Goal: Transaction & Acquisition: Book appointment/travel/reservation

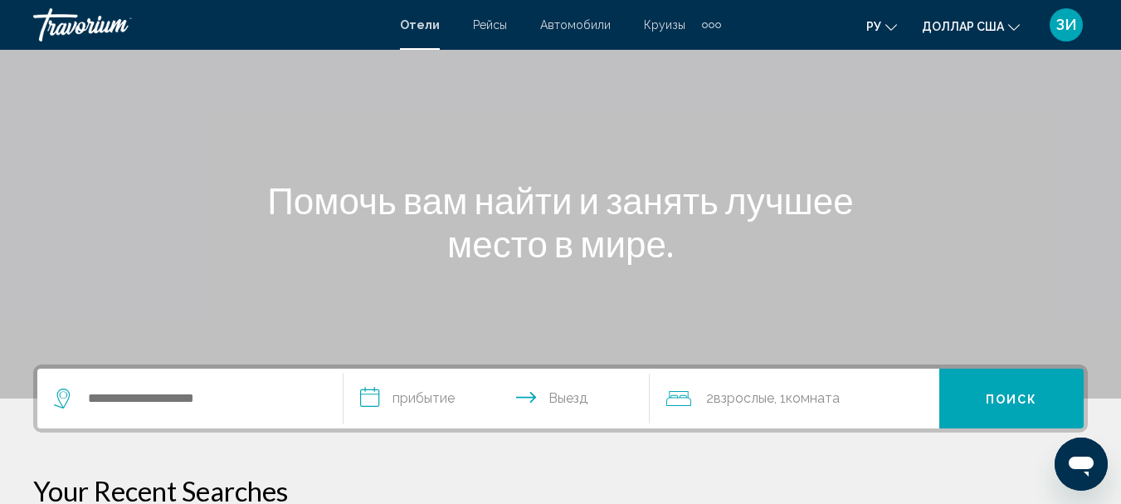
scroll to position [133, 0]
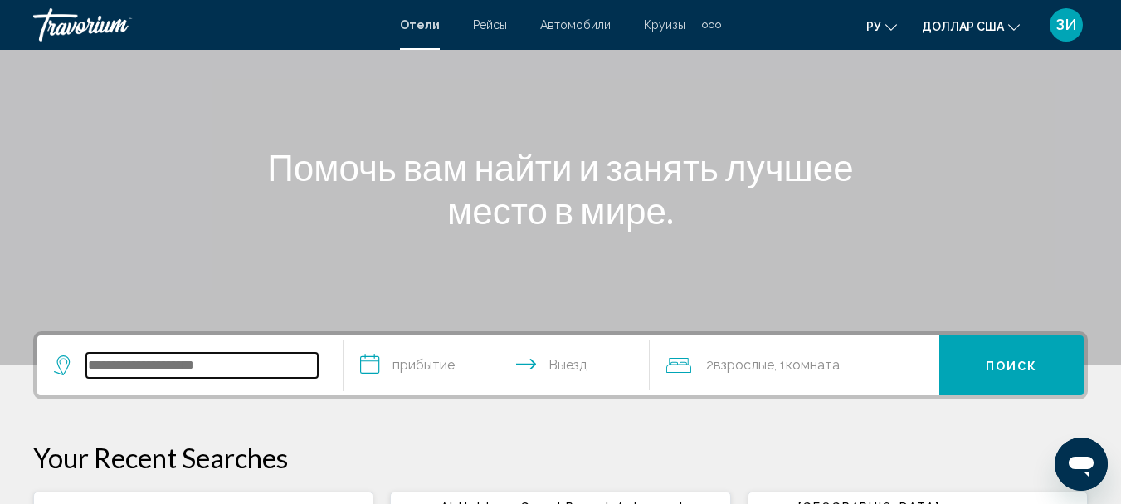
click at [226, 355] on input "Виджет поиска" at bounding box center [201, 365] width 231 height 25
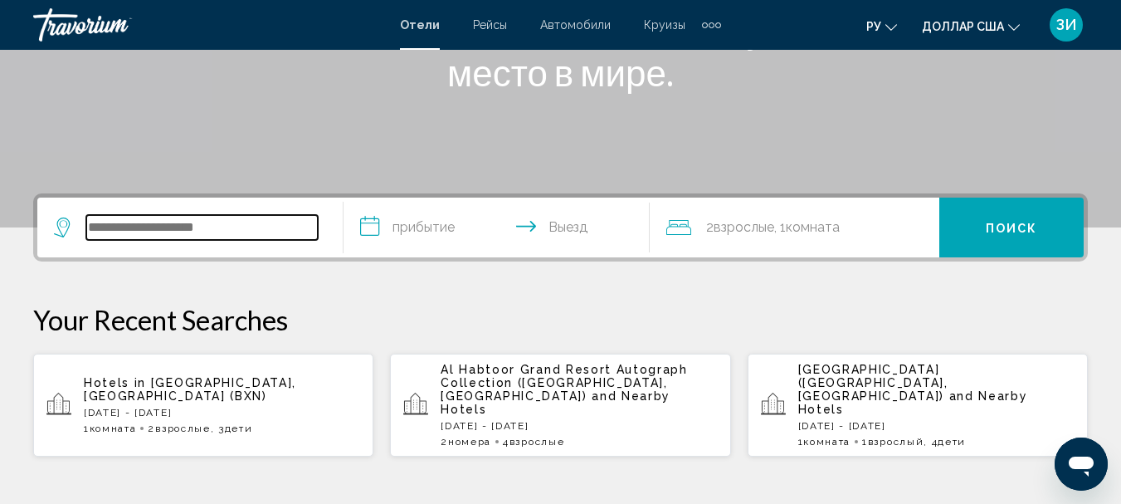
scroll to position [410, 0]
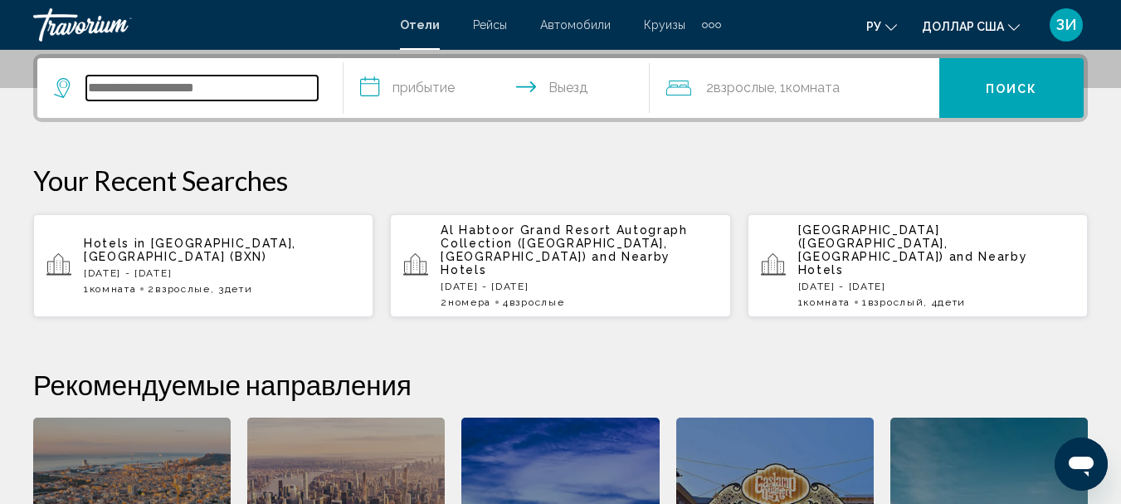
type input "*"
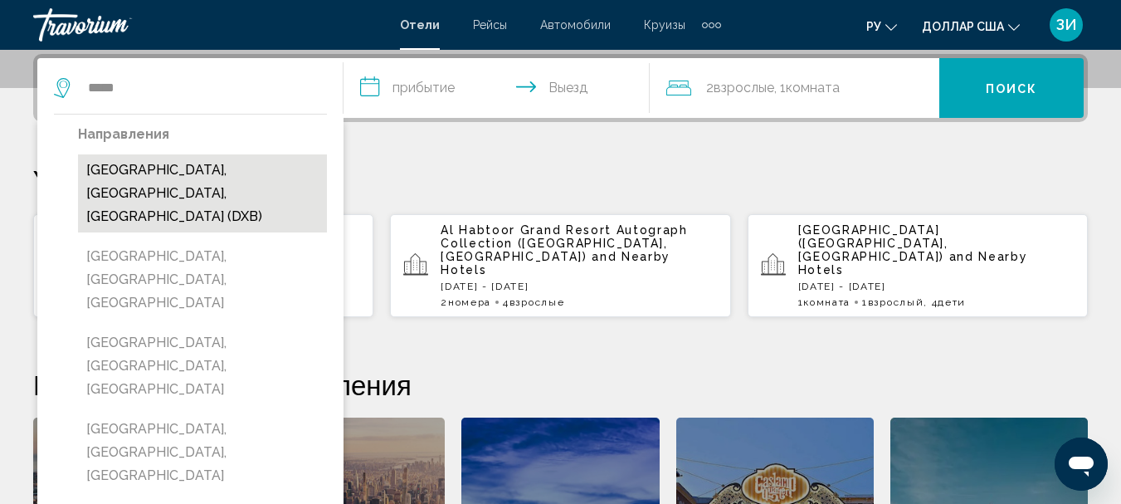
click at [168, 176] on button "[GEOGRAPHIC_DATA], [GEOGRAPHIC_DATA], [GEOGRAPHIC_DATA] (DXB)" at bounding box center [202, 193] width 249 height 78
type input "**********"
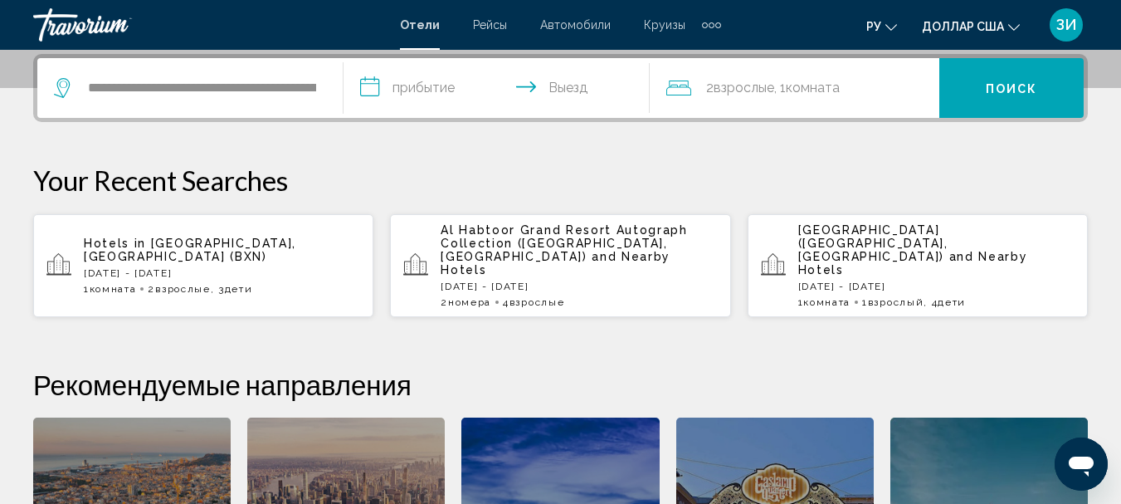
click at [433, 85] on input "**********" at bounding box center [499, 90] width 313 height 65
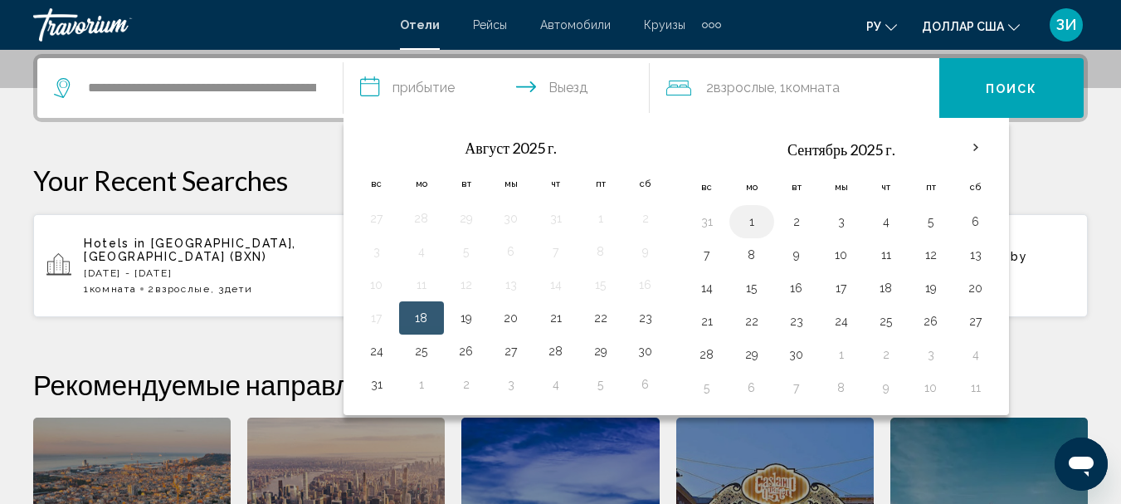
click at [745, 220] on button "1" at bounding box center [751, 221] width 27 height 23
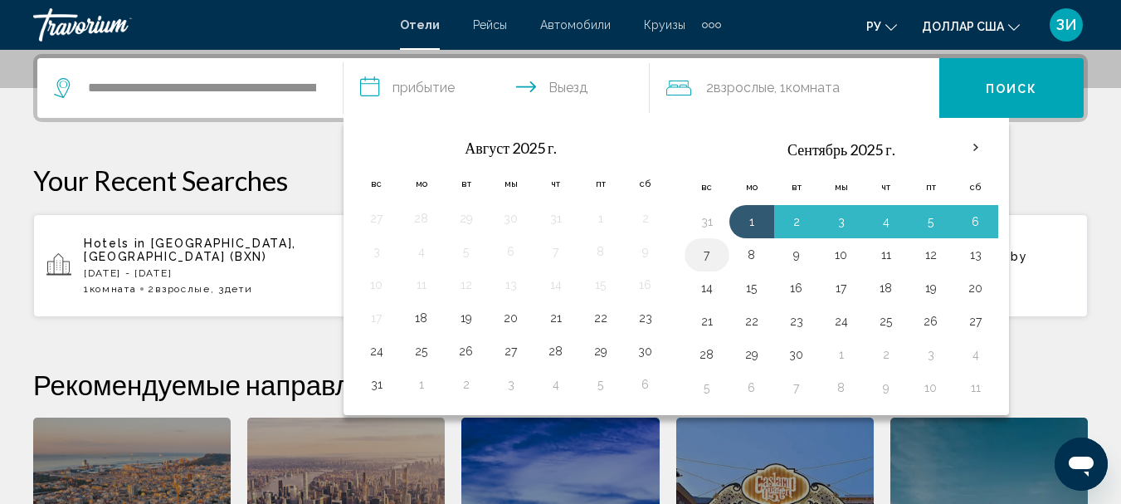
click at [710, 255] on button "7" at bounding box center [707, 254] width 27 height 23
type input "**********"
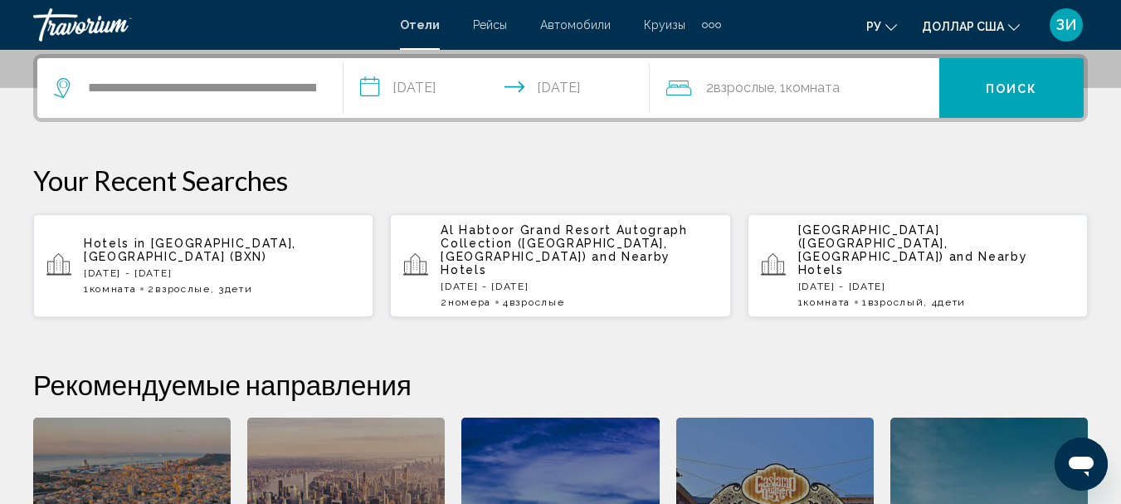
click at [725, 78] on span "2 Взрослые Взрослый" at bounding box center [740, 87] width 68 height 23
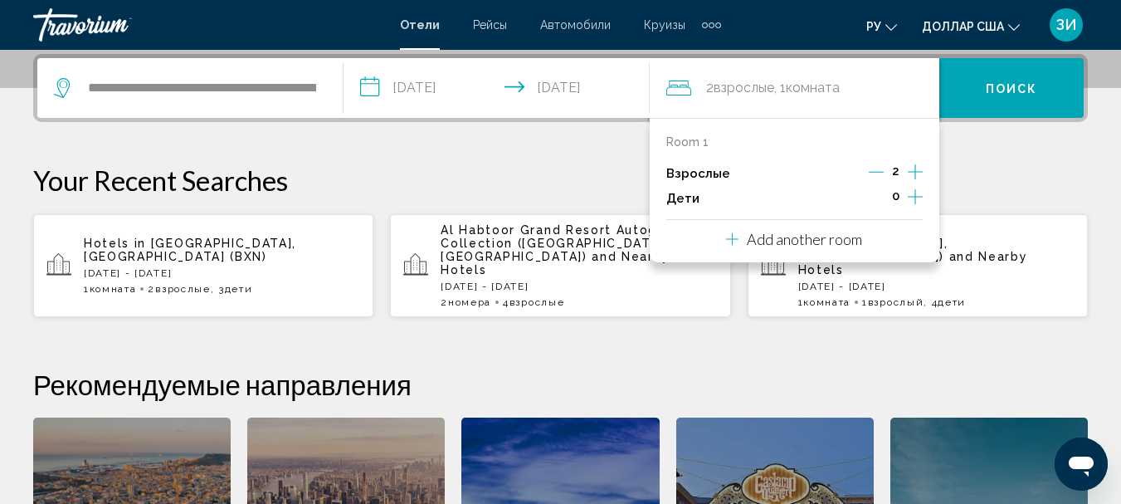
click at [913, 194] on icon "Increment children" at bounding box center [915, 197] width 15 height 20
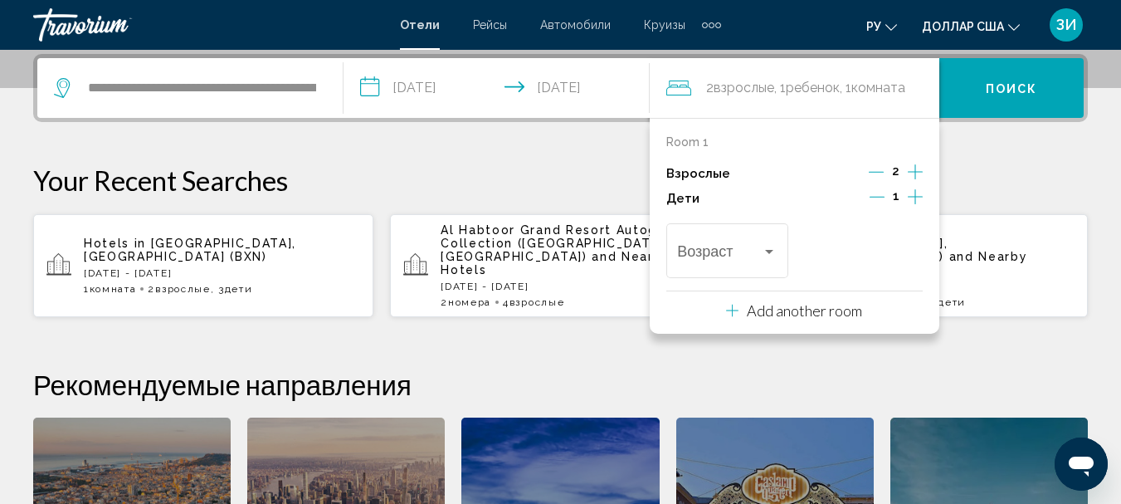
click at [913, 192] on icon "Increment children" at bounding box center [915, 197] width 15 height 20
click at [770, 246] on div "Travelers: 2 adults, 2 children" at bounding box center [769, 251] width 15 height 13
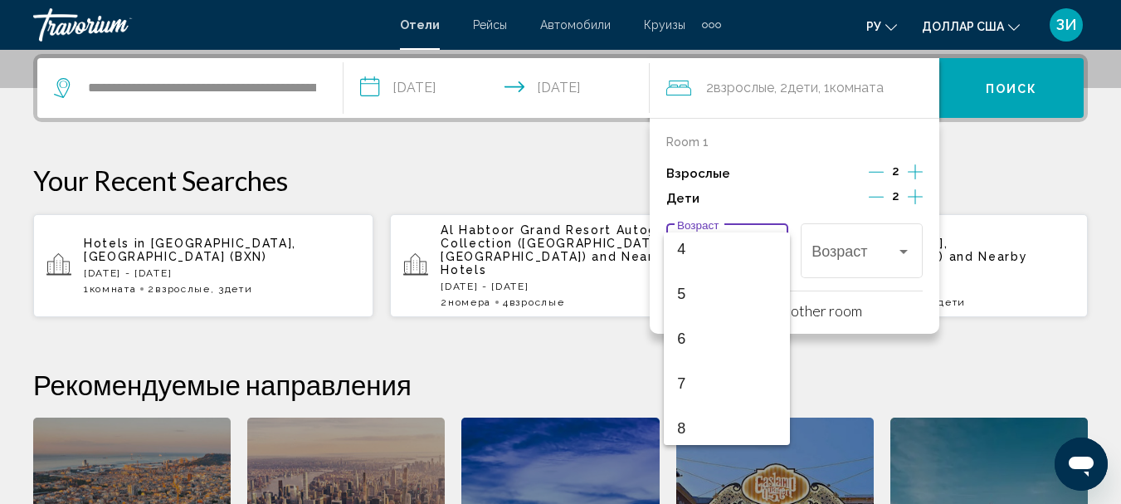
scroll to position [199, 0]
click at [689, 413] on span "8" at bounding box center [727, 414] width 100 height 45
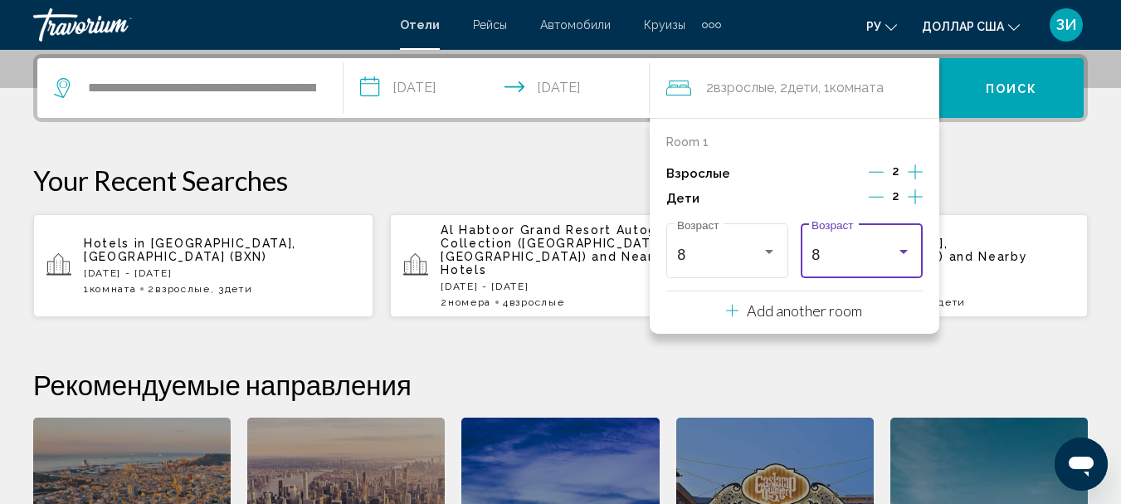
click at [904, 252] on div "Travelers: 2 adults, 2 children" at bounding box center [903, 252] width 8 height 4
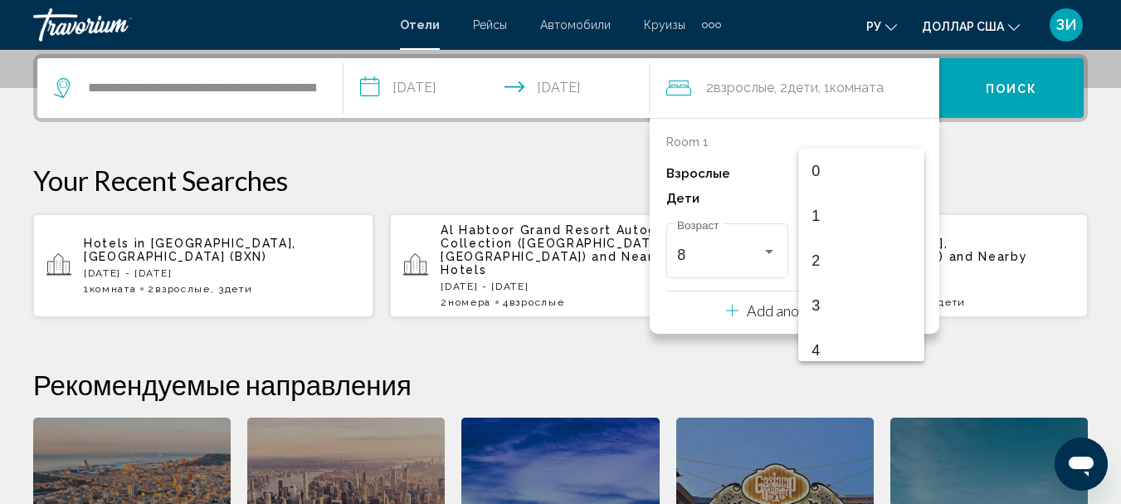
scroll to position [275, 0]
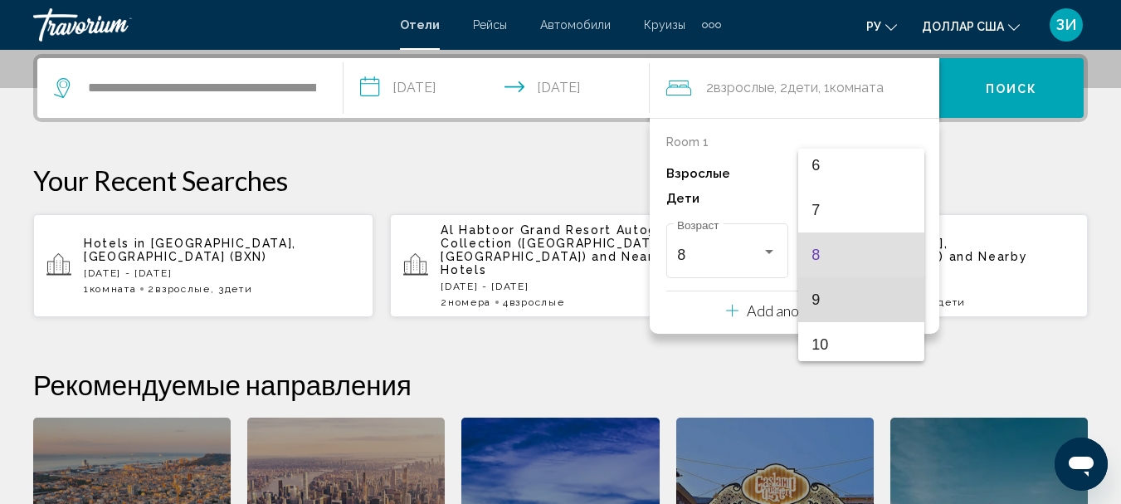
click at [877, 299] on span "9" at bounding box center [861, 299] width 100 height 45
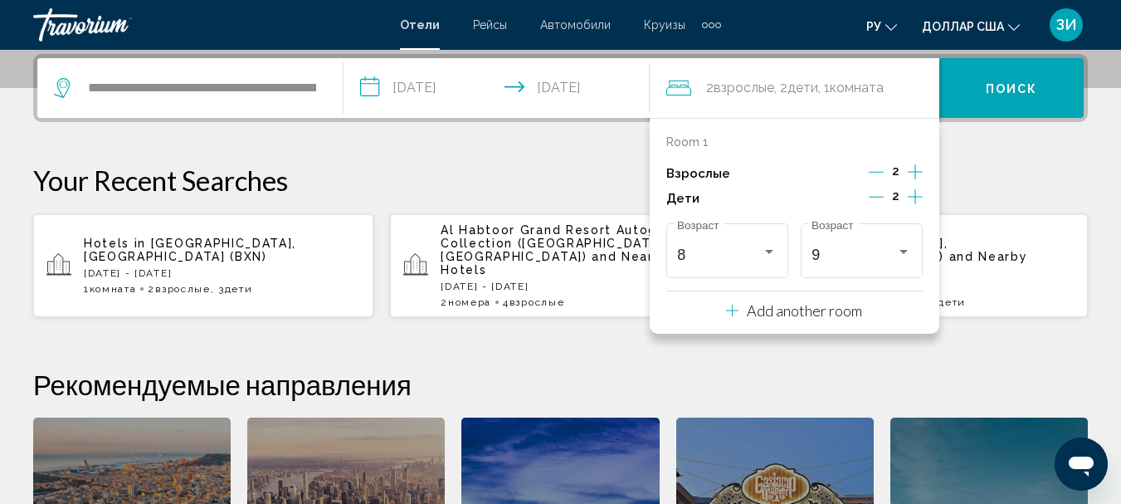
click at [459, 160] on div "**********" at bounding box center [560, 368] width 1121 height 629
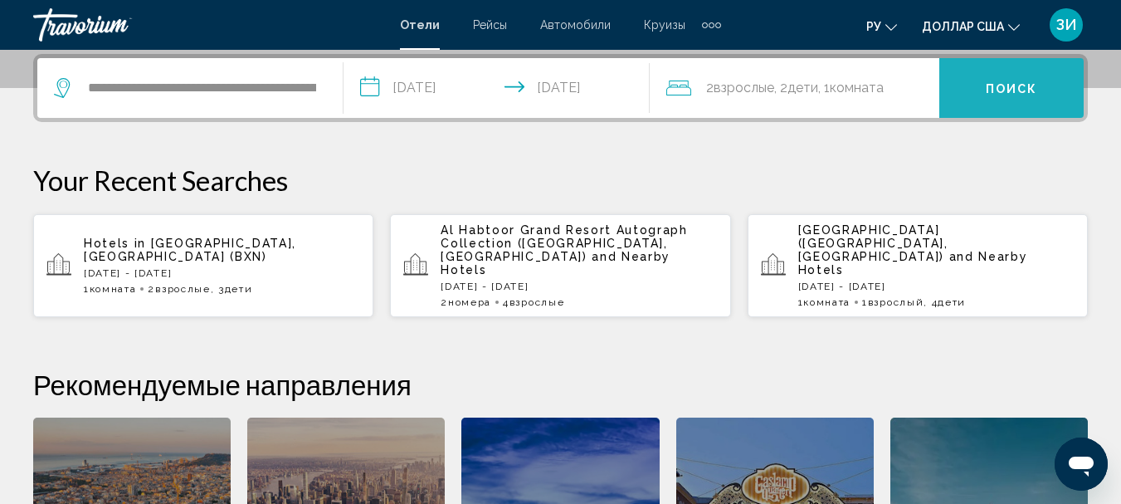
click at [1026, 89] on font "Поиск" at bounding box center [1012, 88] width 52 height 13
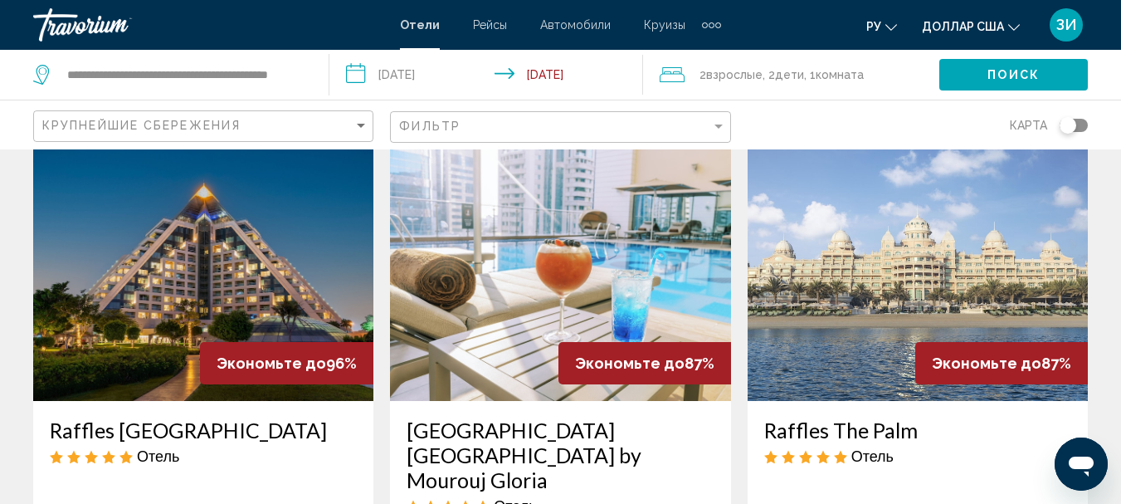
scroll to position [66, 0]
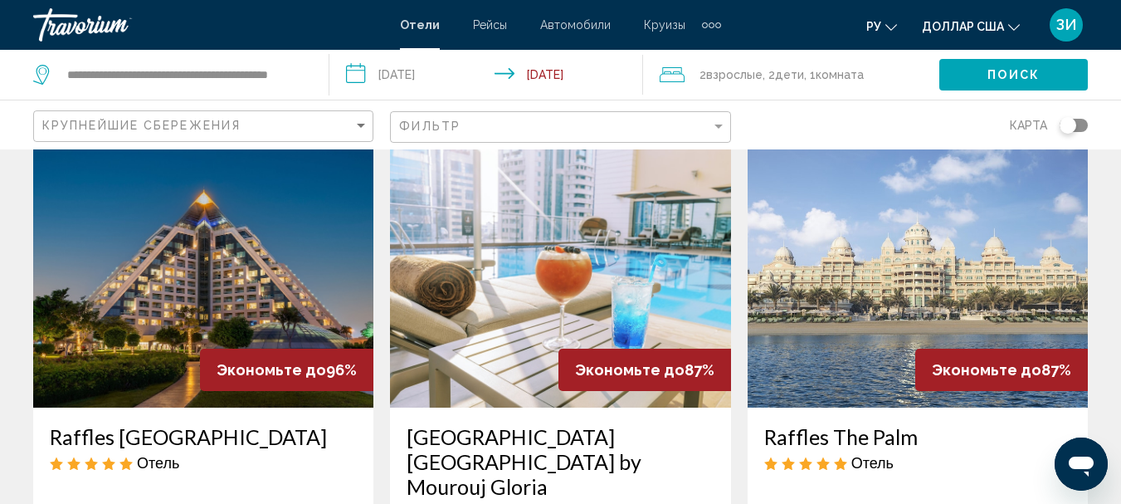
click at [577, 229] on img "Основное содержание" at bounding box center [560, 274] width 340 height 265
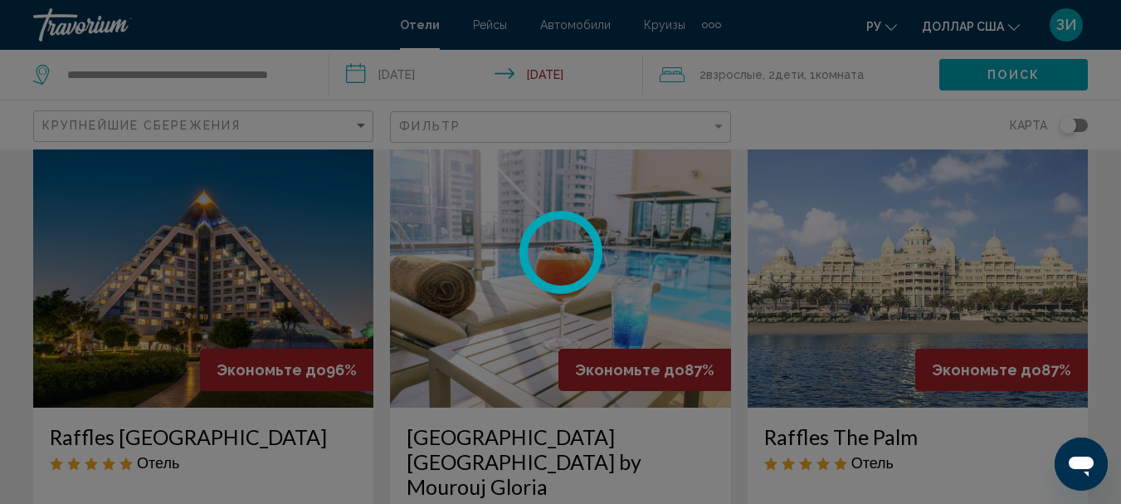
click at [577, 229] on div "**********" at bounding box center [560, 186] width 1121 height 504
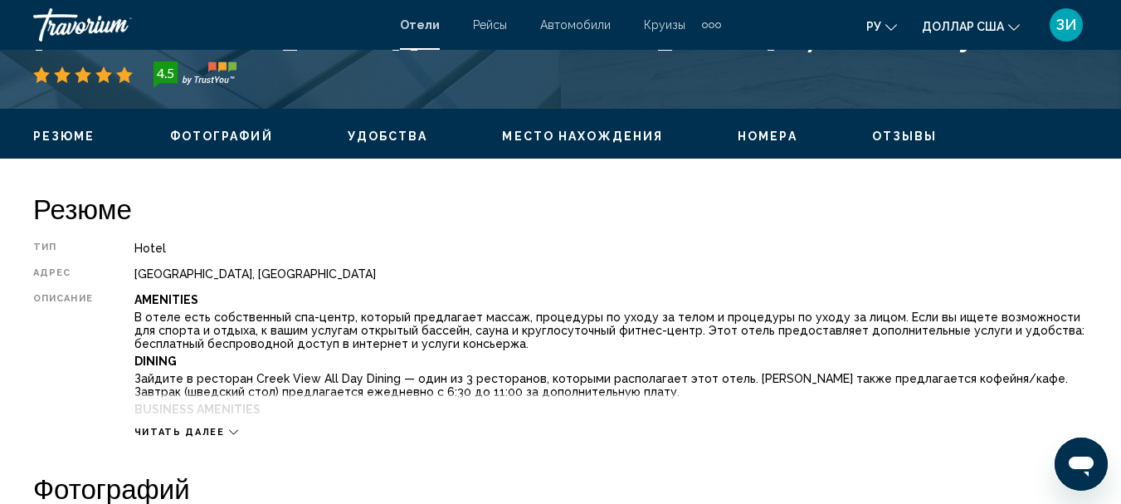
scroll to position [723, 0]
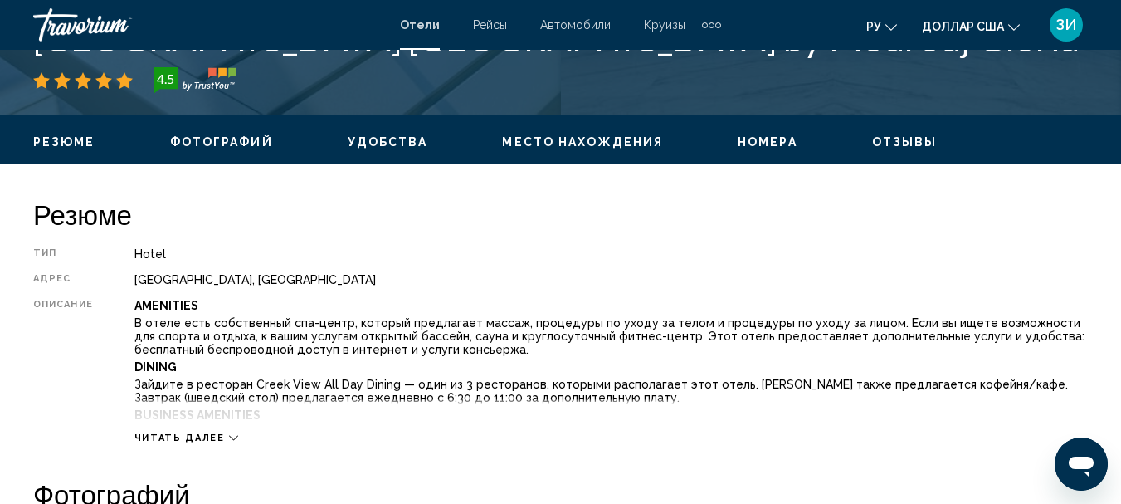
click at [897, 139] on span "Отзывы" at bounding box center [905, 141] width 66 height 13
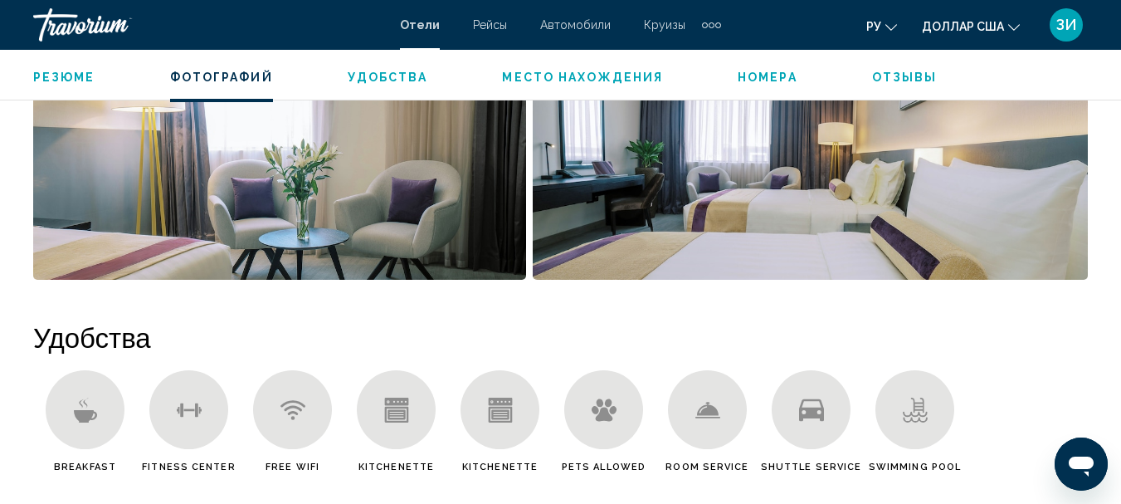
scroll to position [1399, 0]
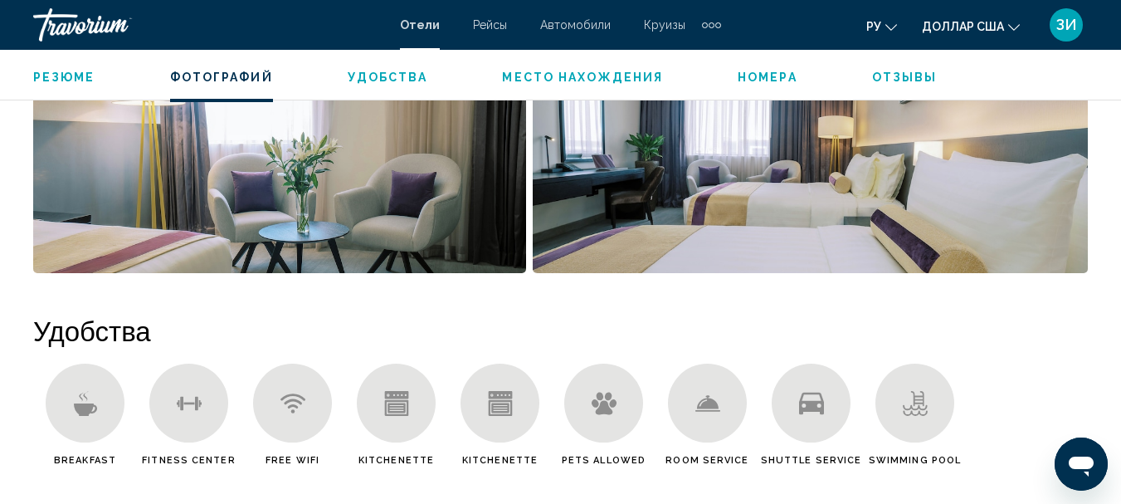
click at [314, 207] on img "Open full-screen image slider" at bounding box center [279, 170] width 493 height 206
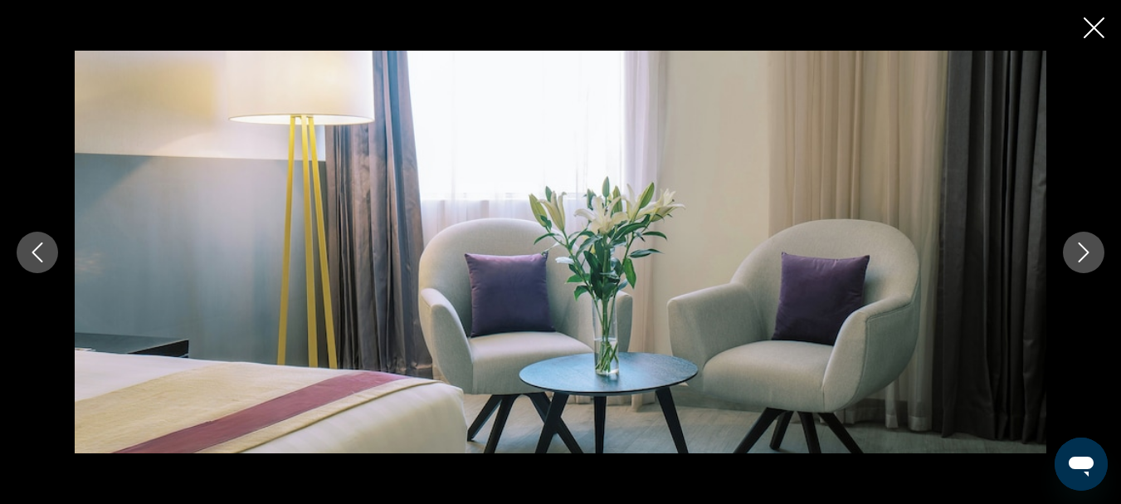
click at [314, 207] on img "Основное содержание" at bounding box center [561, 252] width 972 height 403
click at [1078, 261] on icon "Next image" at bounding box center [1084, 252] width 20 height 20
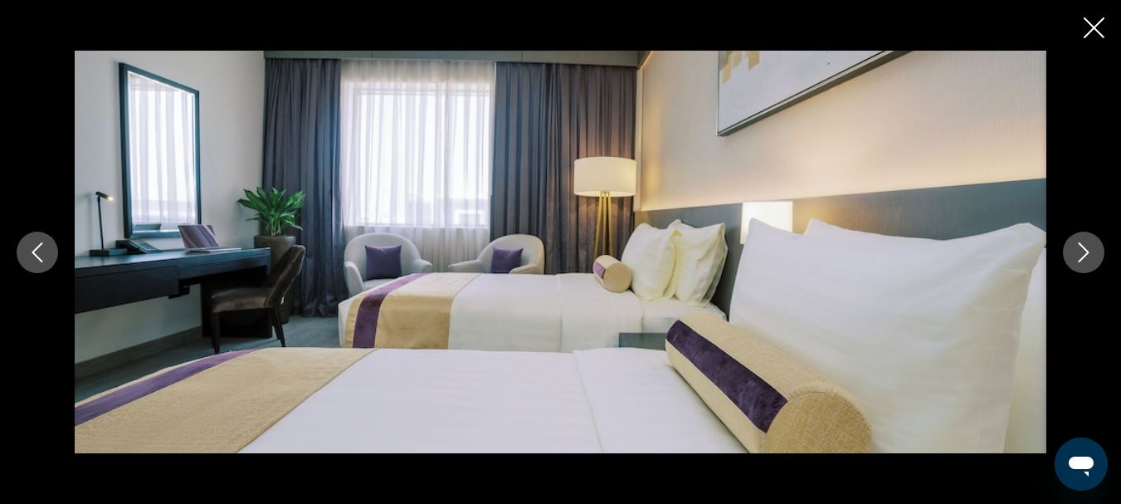
click at [1078, 261] on icon "Next image" at bounding box center [1084, 252] width 20 height 20
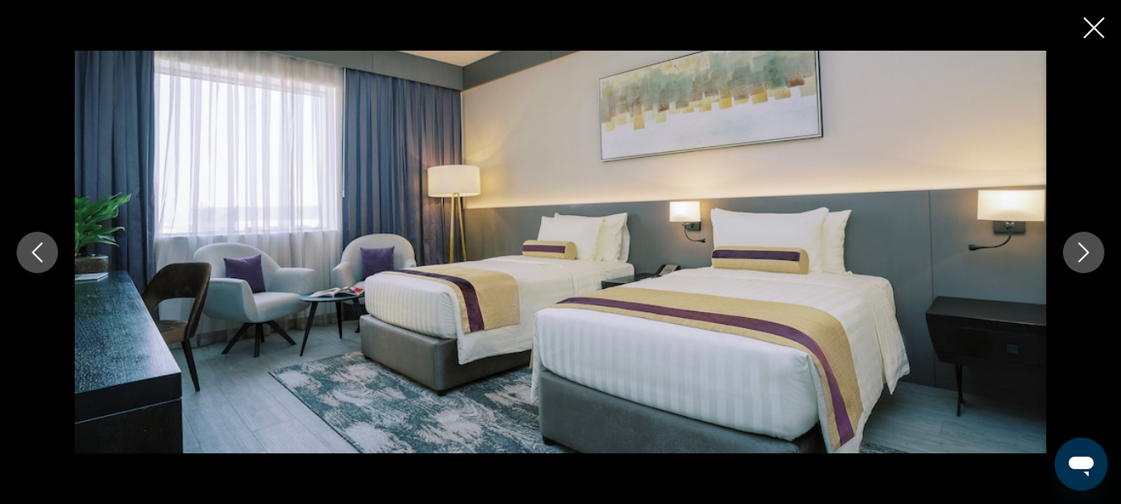
click at [1078, 261] on icon "Next image" at bounding box center [1084, 252] width 20 height 20
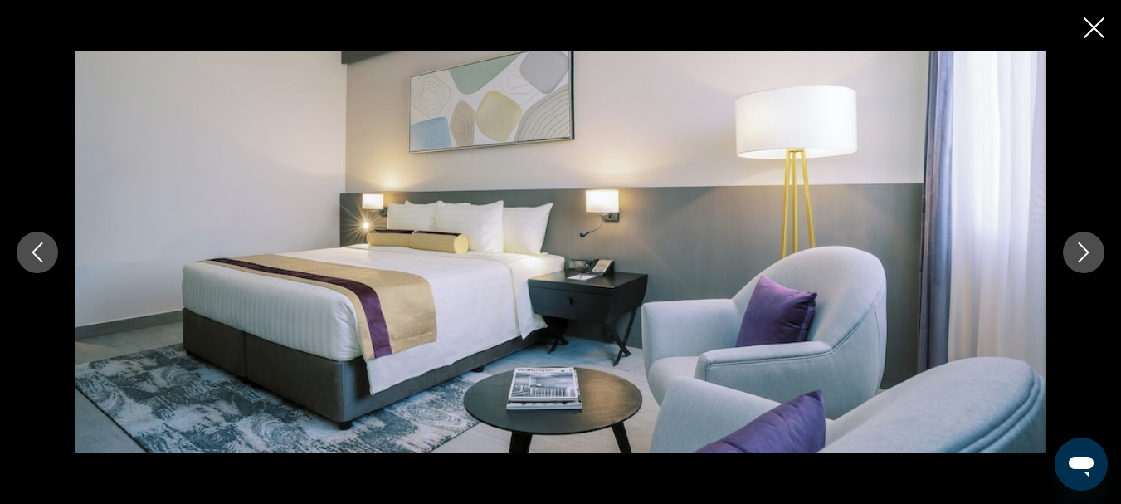
click at [1078, 261] on icon "Next image" at bounding box center [1084, 252] width 20 height 20
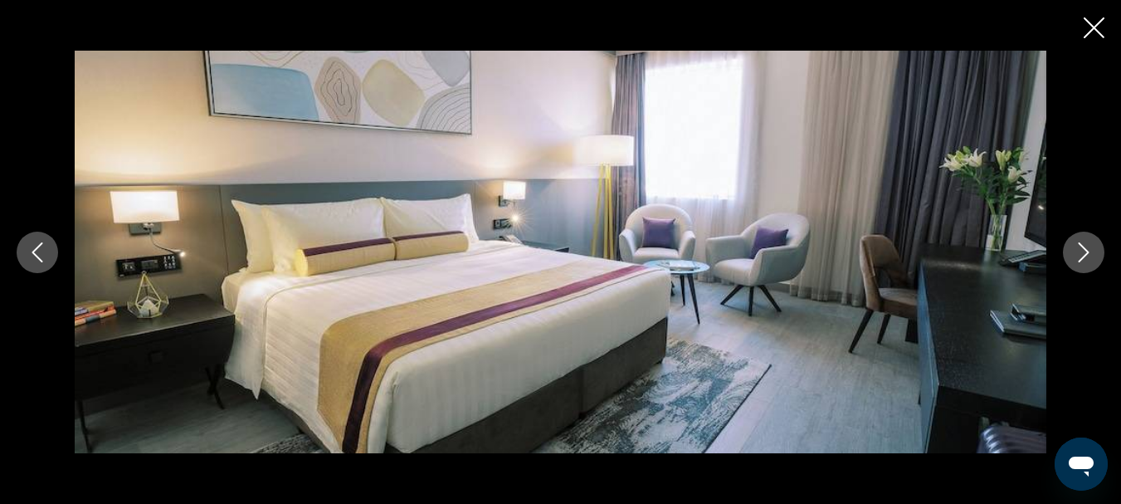
click at [1078, 261] on icon "Next image" at bounding box center [1084, 252] width 20 height 20
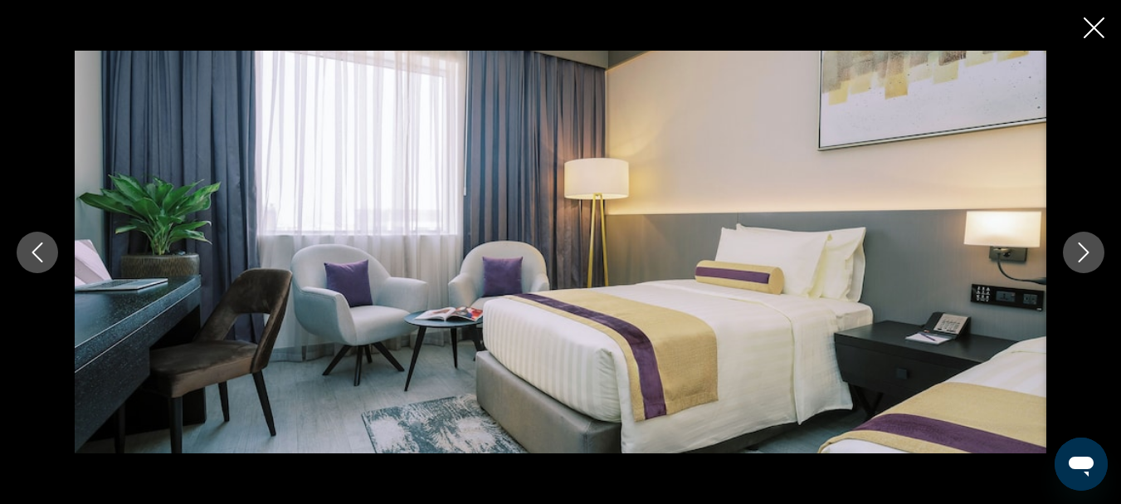
click at [1078, 261] on icon "Next image" at bounding box center [1084, 252] width 20 height 20
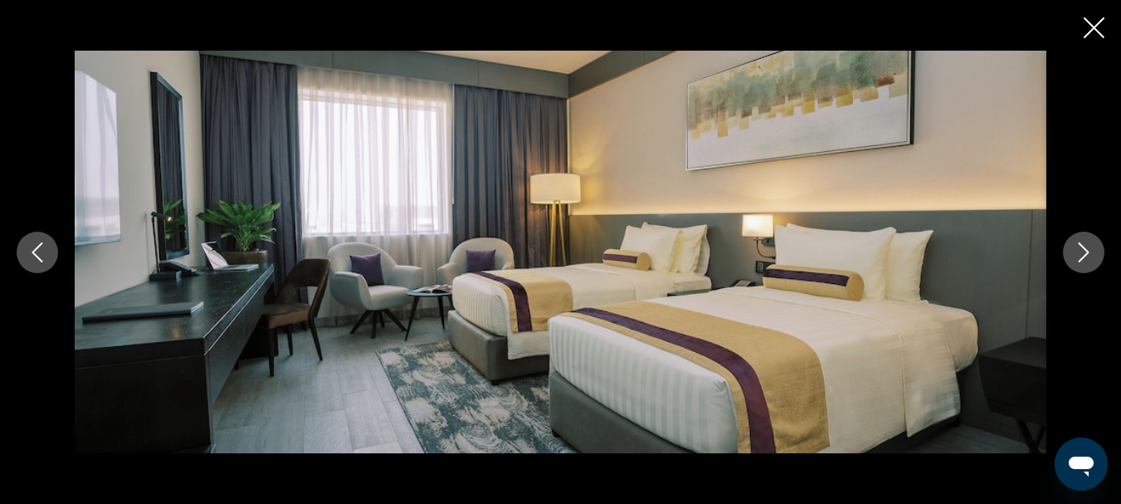
click at [1078, 261] on icon "Next image" at bounding box center [1084, 252] width 20 height 20
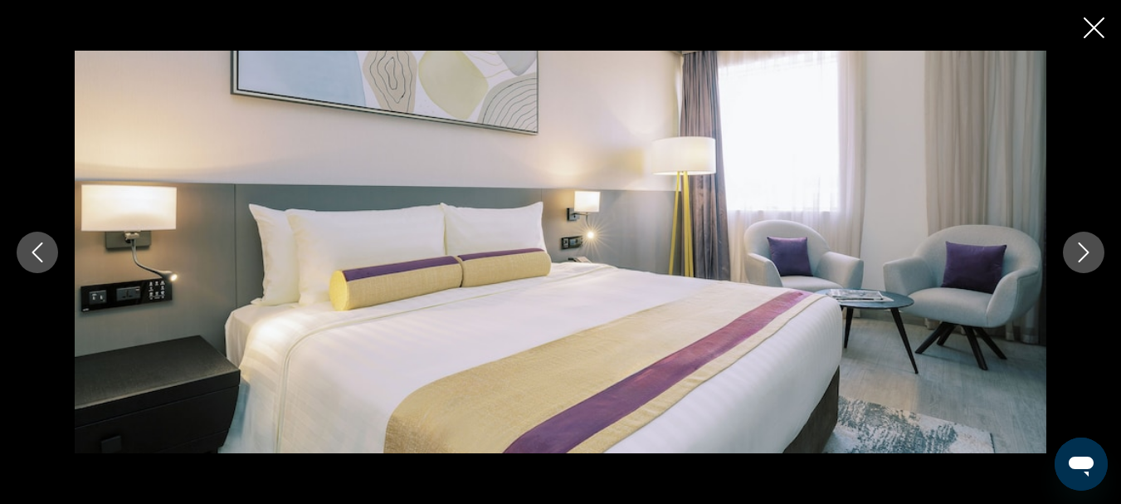
click at [1084, 251] on icon "Next image" at bounding box center [1084, 252] width 20 height 20
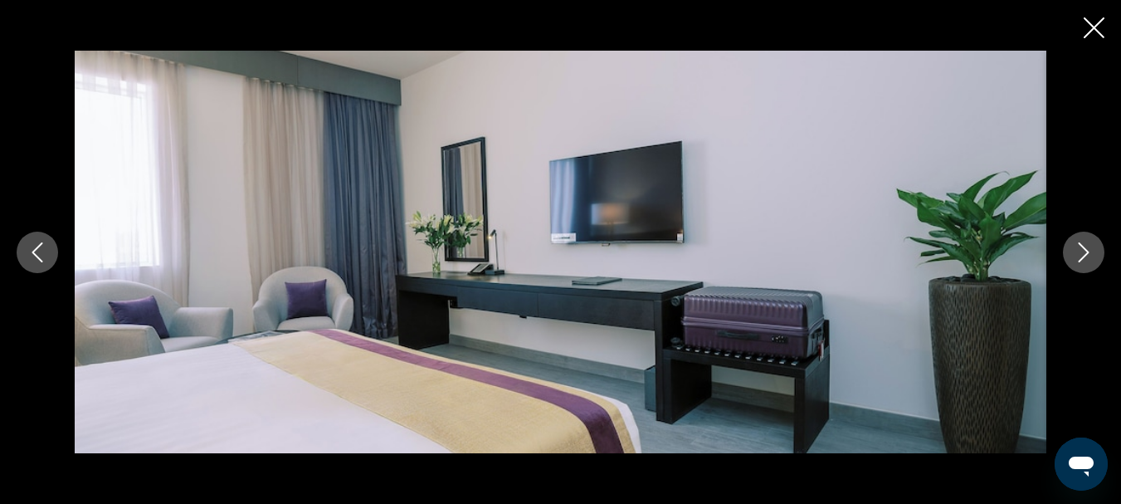
click at [1084, 251] on icon "Next image" at bounding box center [1084, 252] width 20 height 20
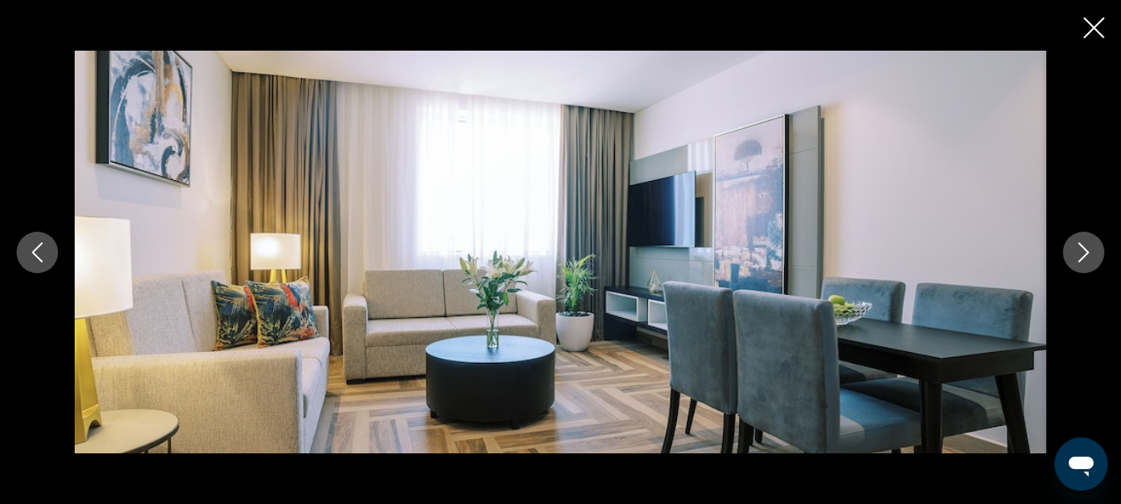
click at [1084, 251] on icon "Next image" at bounding box center [1084, 252] width 20 height 20
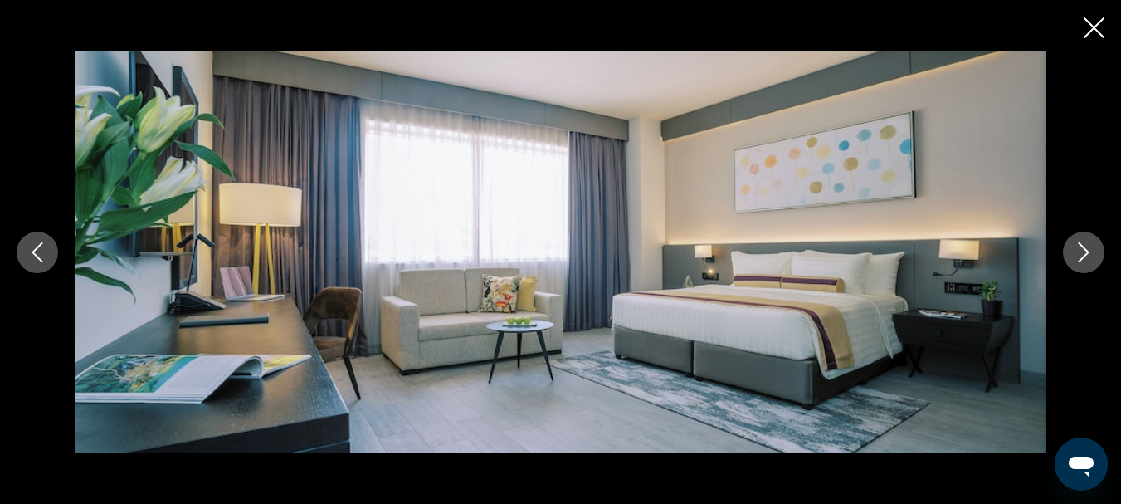
click at [1084, 251] on icon "Next image" at bounding box center [1084, 252] width 20 height 20
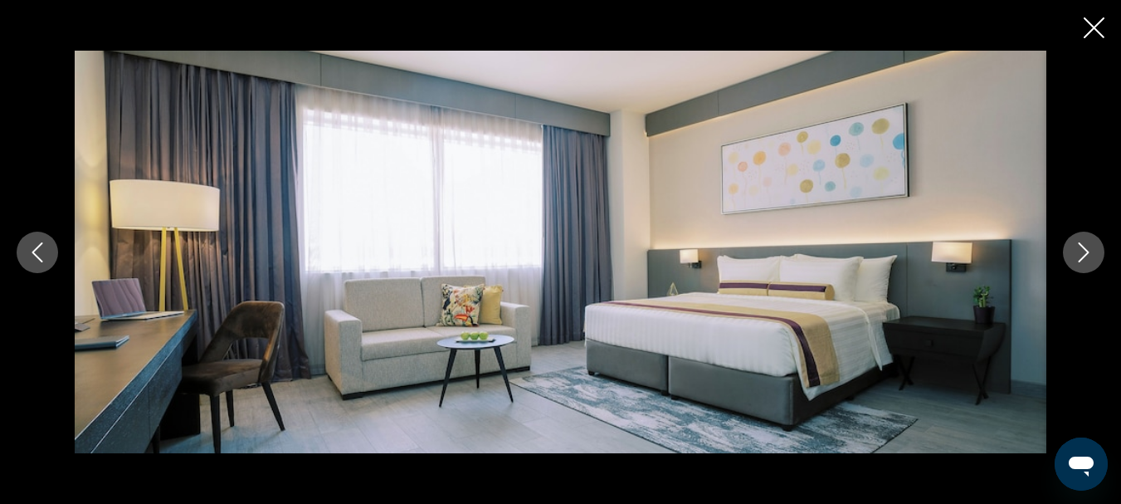
scroll to position [1498, 0]
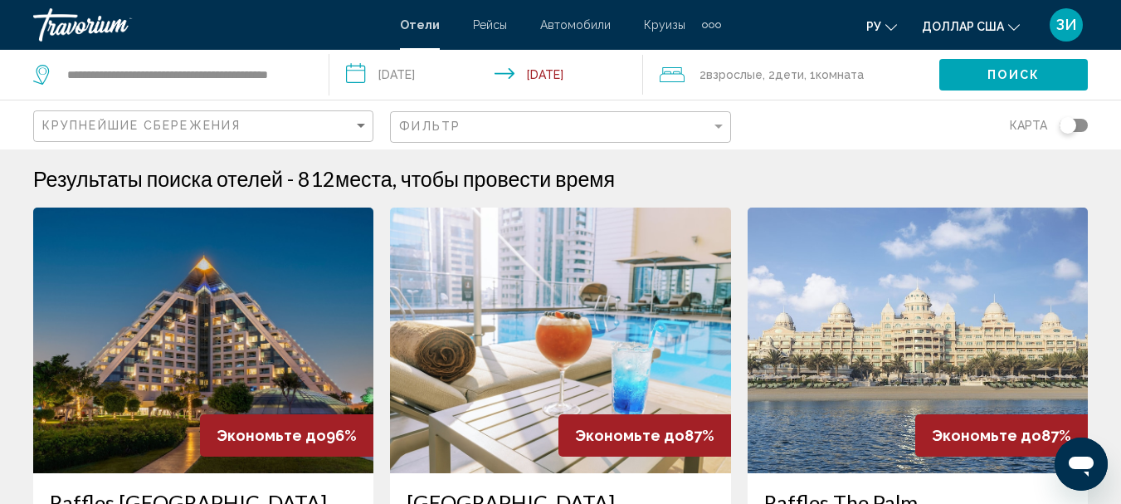
click at [221, 338] on img "Основное содержание" at bounding box center [203, 339] width 340 height 265
click at [221, 338] on div "**********" at bounding box center [560, 252] width 1121 height 504
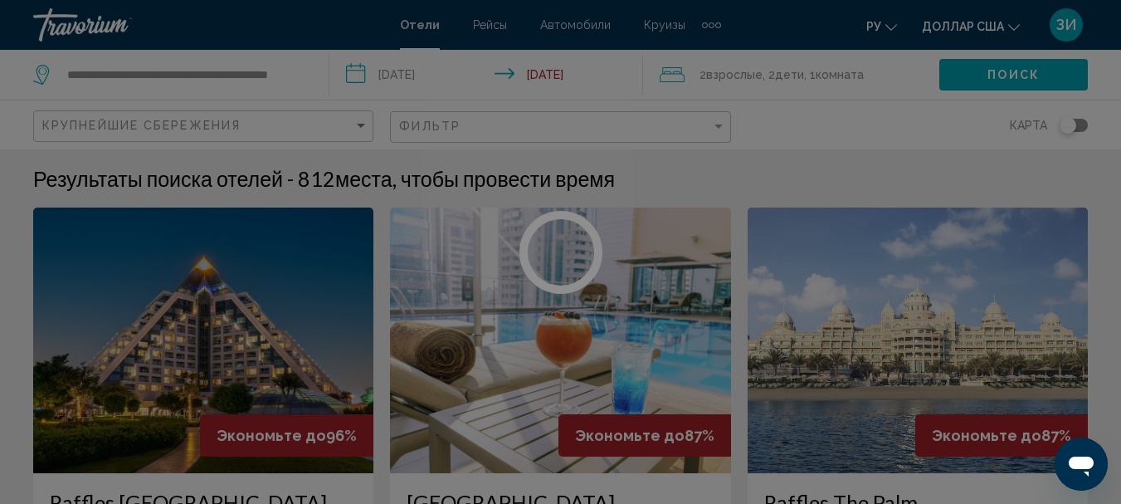
click at [221, 338] on div at bounding box center [560, 252] width 1121 height 504
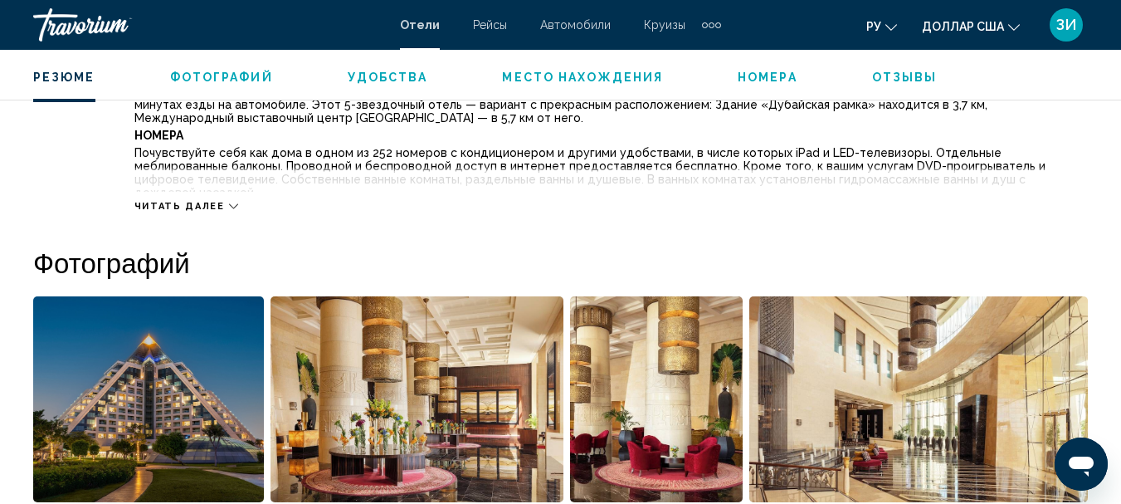
scroll to position [989, 0]
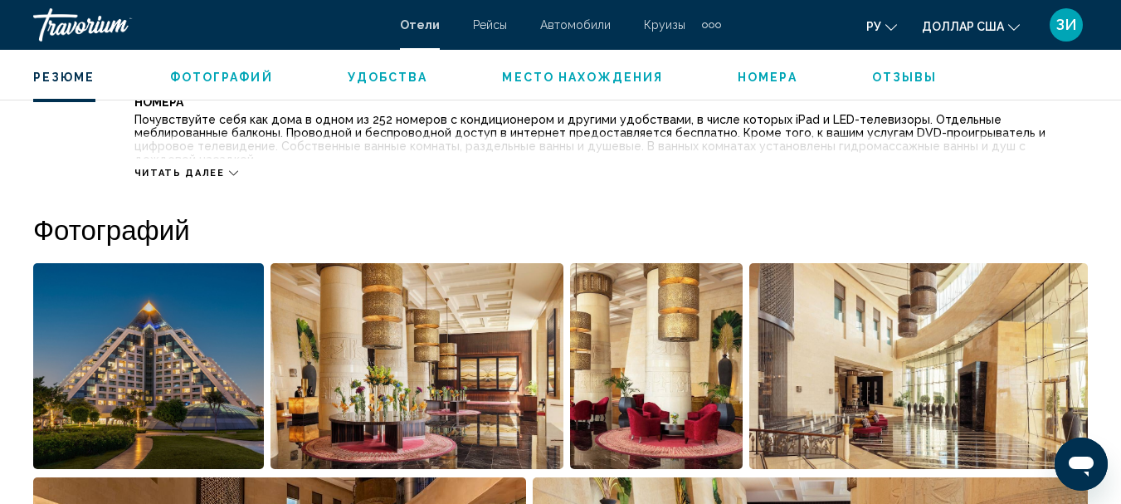
click at [229, 175] on icon "Основное содержание" at bounding box center [233, 172] width 9 height 9
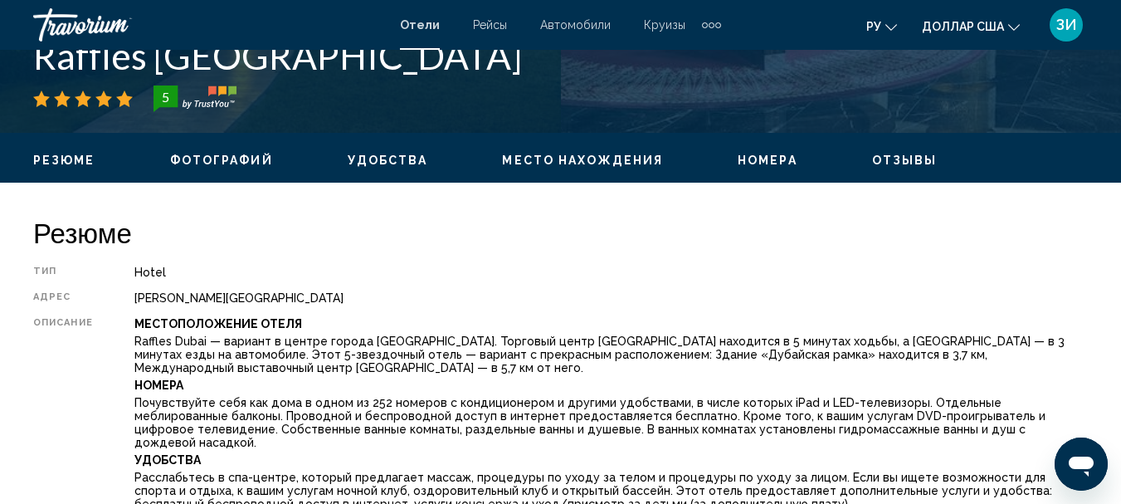
scroll to position [669, 0]
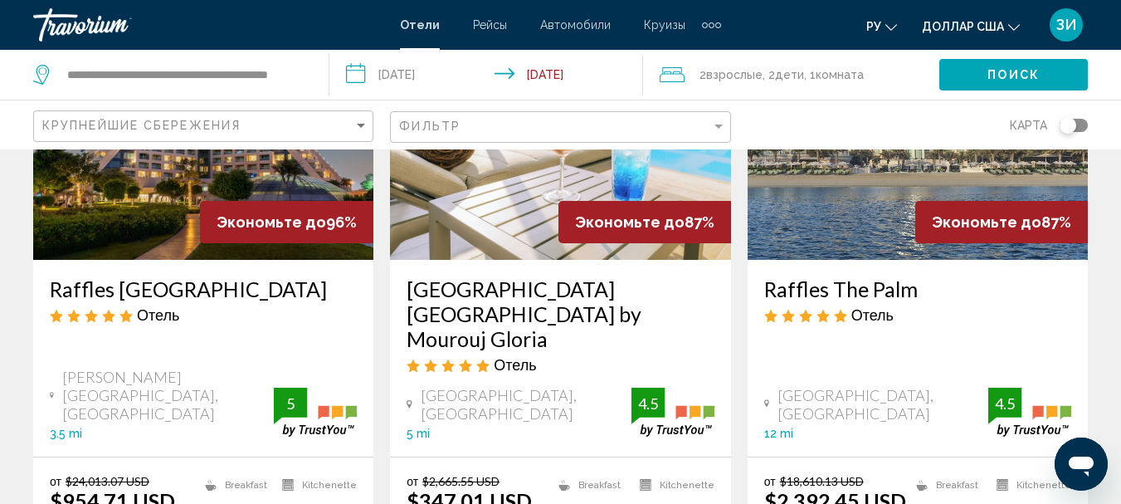
scroll to position [222, 0]
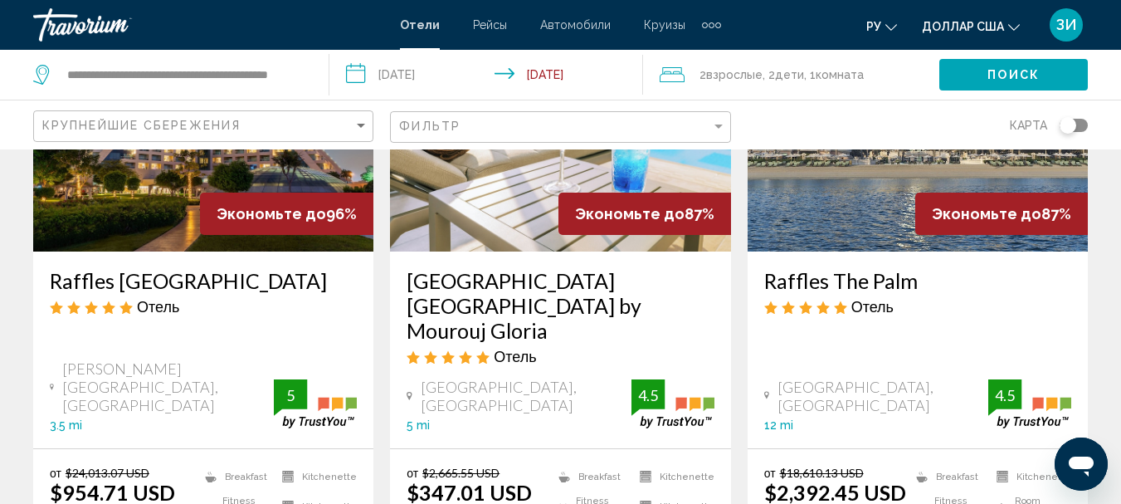
click at [531, 239] on img "Основное содержание" at bounding box center [560, 118] width 340 height 265
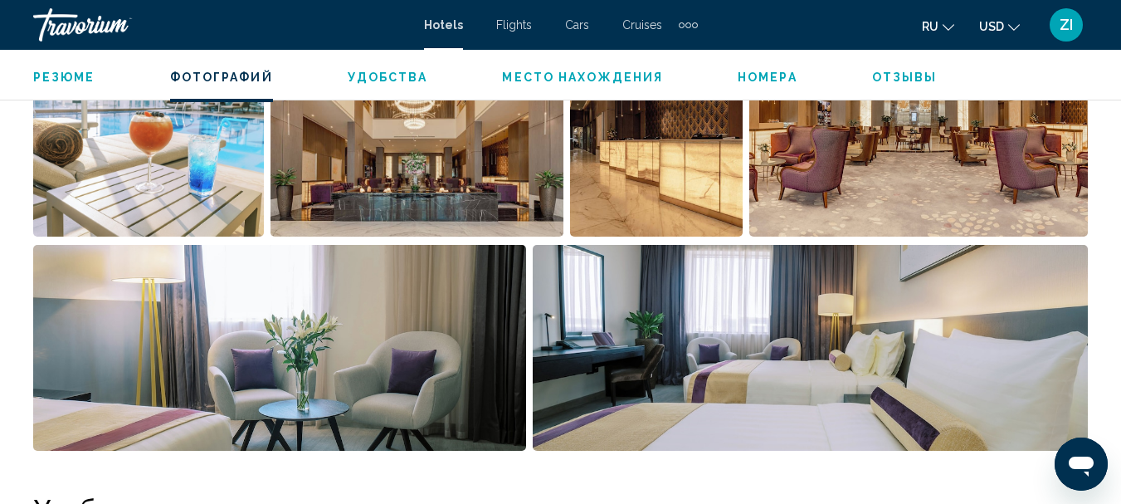
scroll to position [1254, 0]
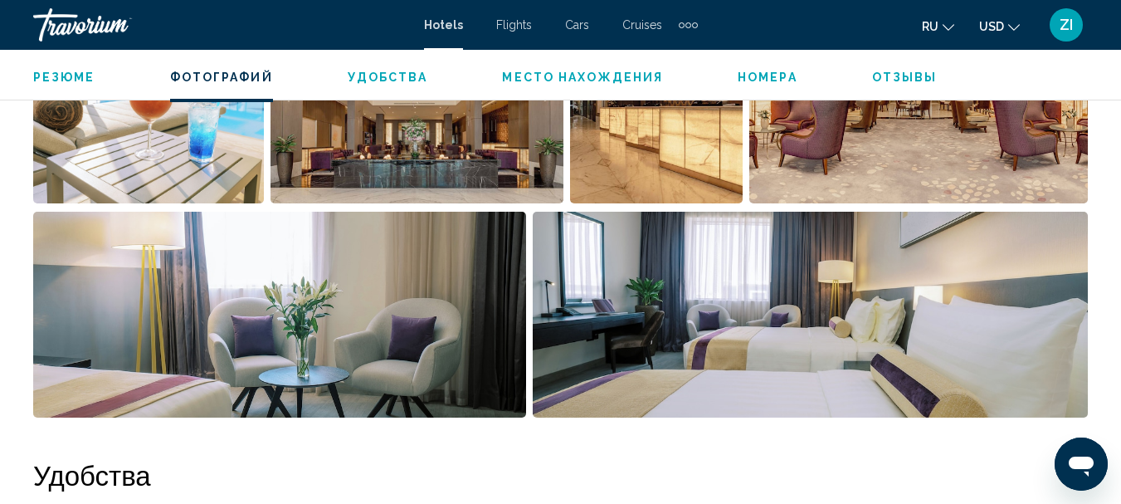
click at [222, 352] on img "Open full-screen image slider" at bounding box center [279, 315] width 493 height 206
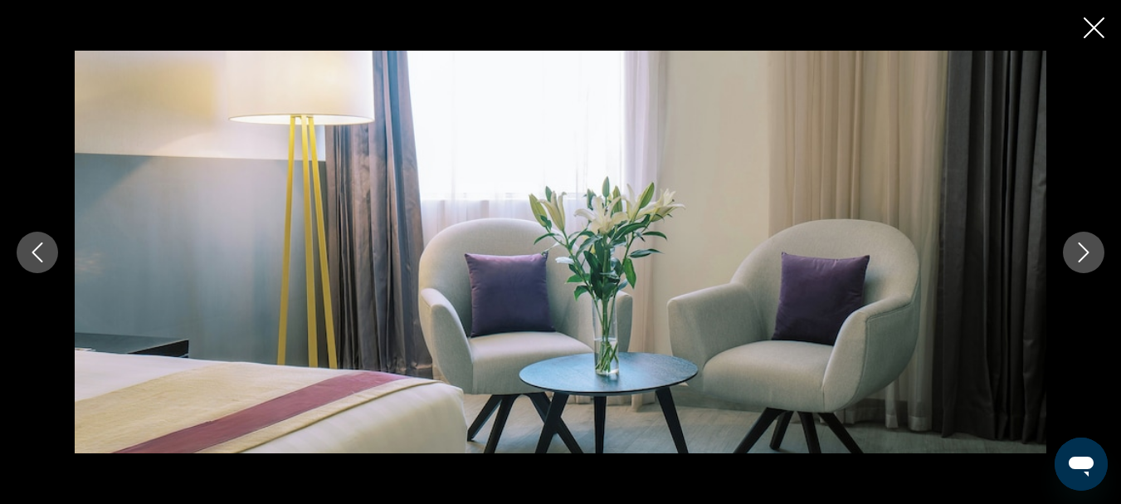
click at [1078, 247] on icon "Next image" at bounding box center [1084, 252] width 20 height 20
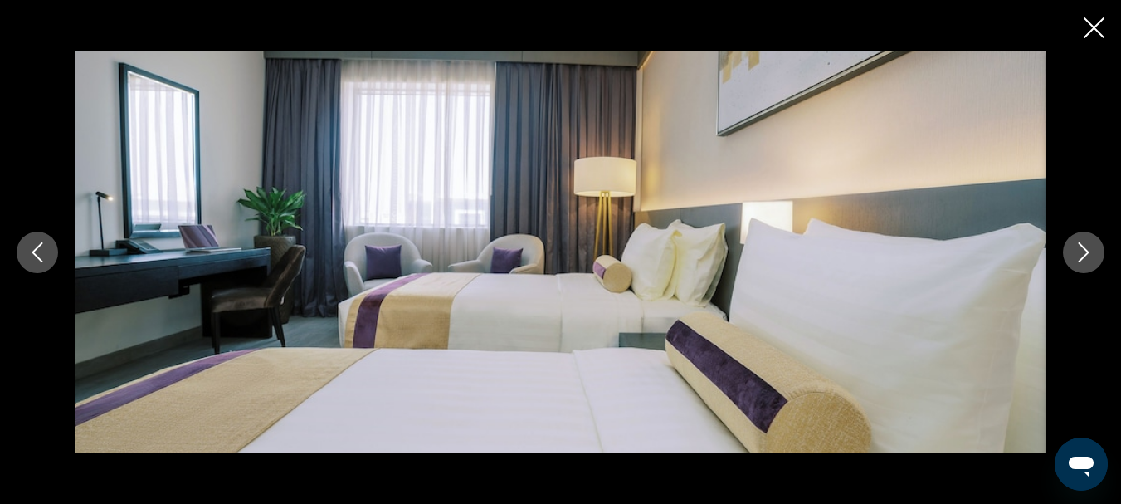
click at [1078, 247] on icon "Next image" at bounding box center [1084, 252] width 20 height 20
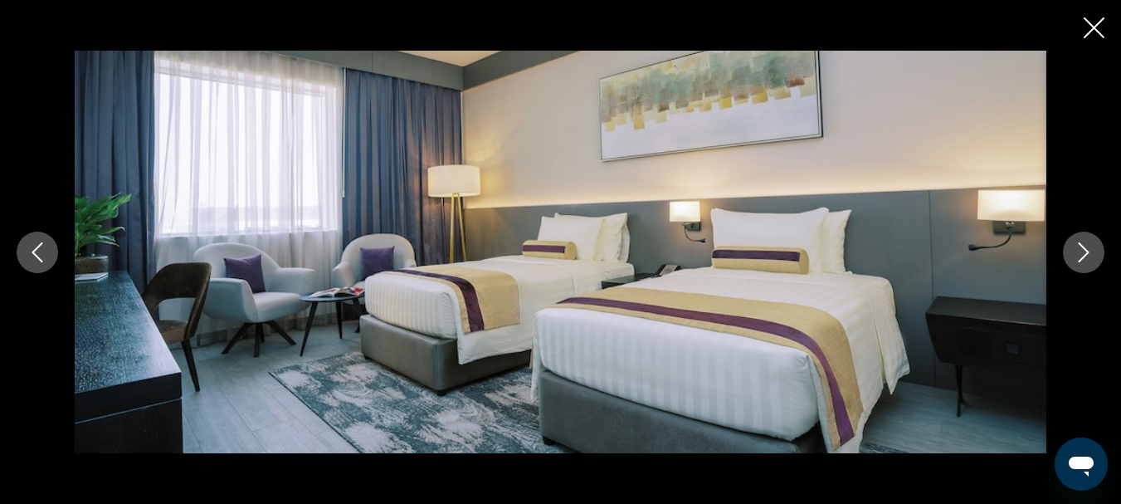
click at [1078, 247] on icon "Next image" at bounding box center [1084, 252] width 20 height 20
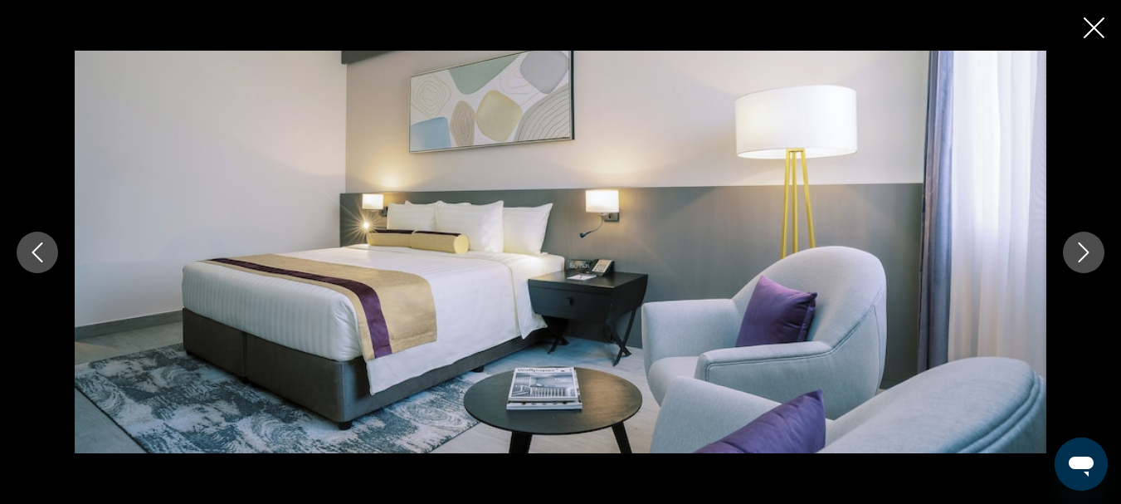
click at [1078, 247] on icon "Next image" at bounding box center [1084, 252] width 20 height 20
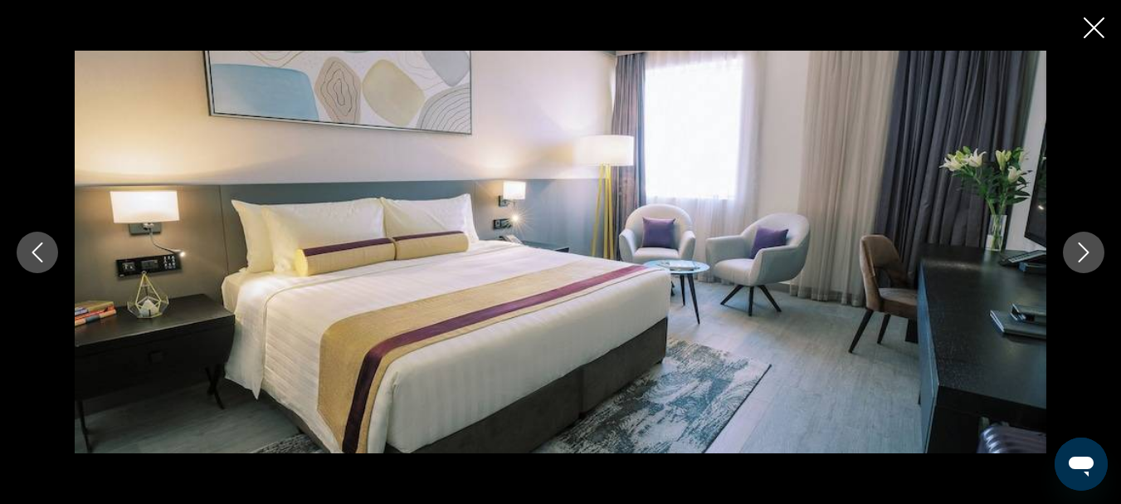
click at [1078, 247] on icon "Next image" at bounding box center [1084, 252] width 20 height 20
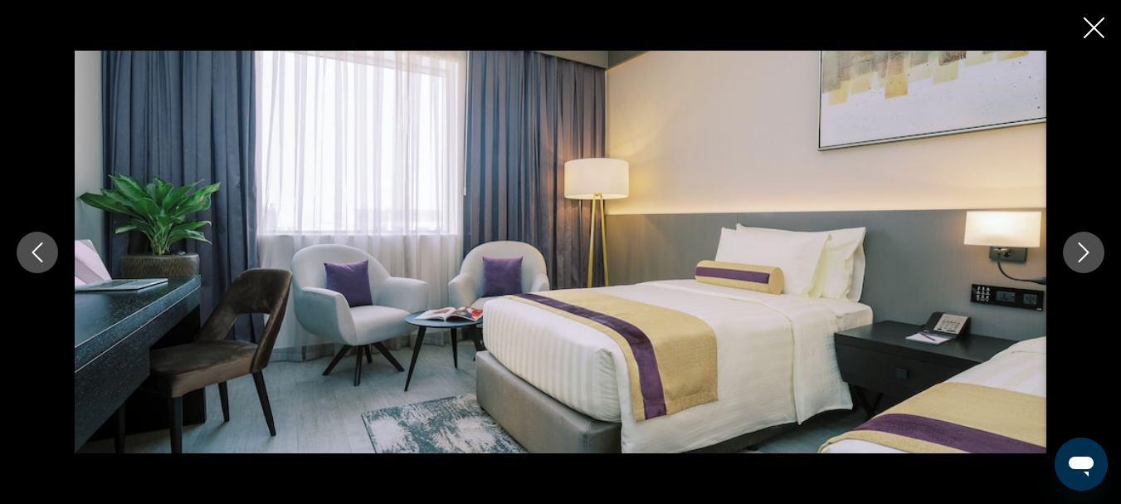
click at [1093, 31] on icon "Close slideshow" at bounding box center [1094, 27] width 21 height 21
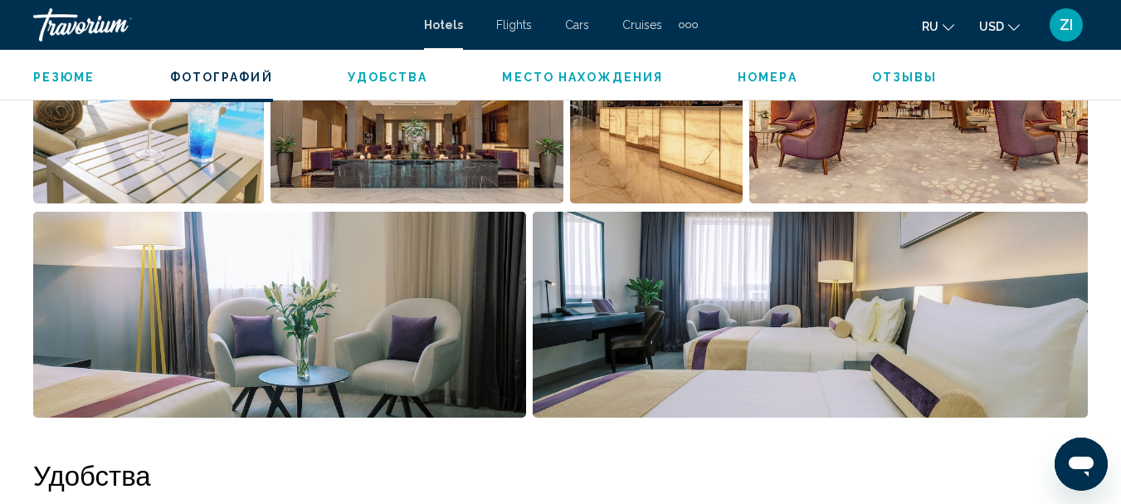
click at [388, 131] on img "Open full-screen image slider" at bounding box center [416, 101] width 293 height 206
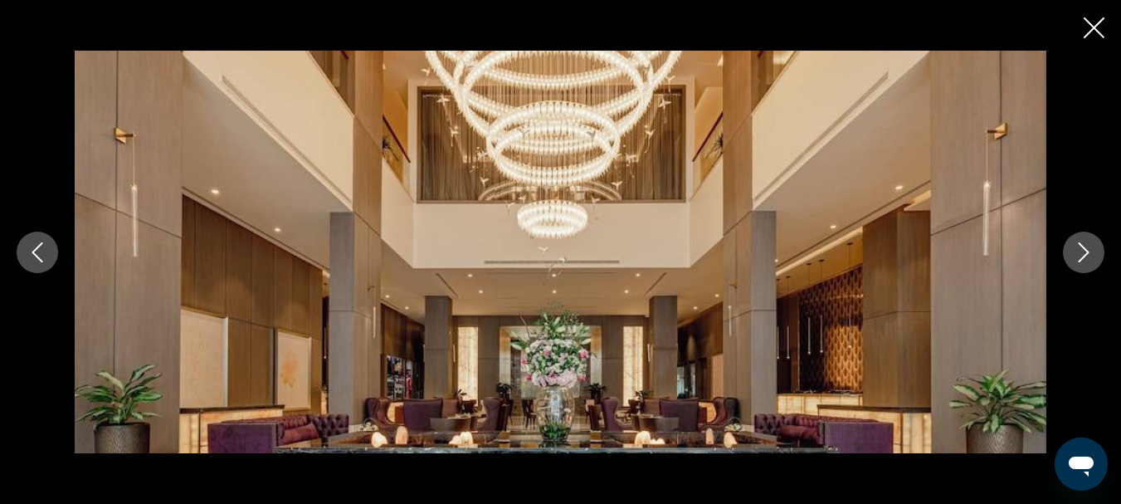
click at [1088, 250] on icon "Next image" at bounding box center [1084, 252] width 20 height 20
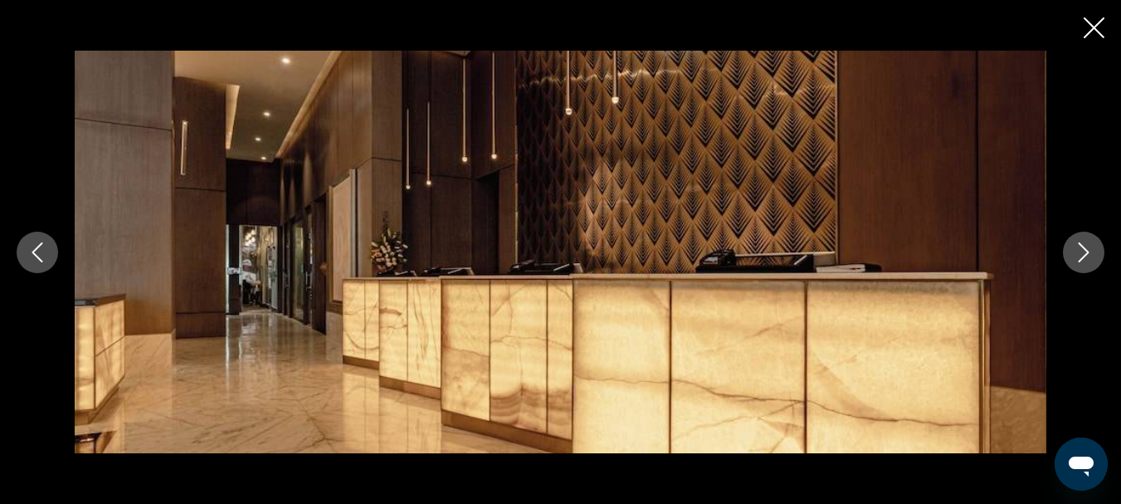
click at [1088, 250] on icon "Next image" at bounding box center [1084, 252] width 20 height 20
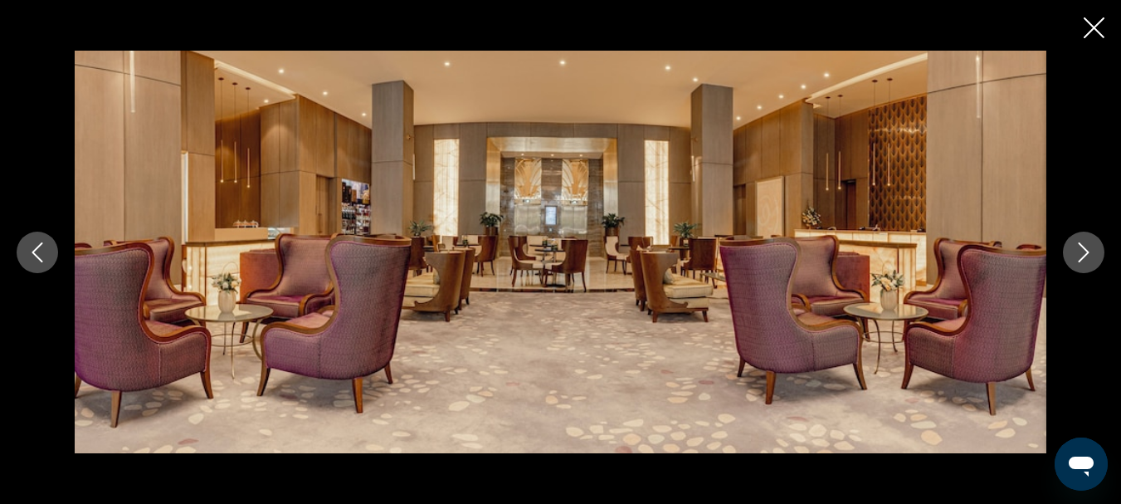
click at [1088, 250] on icon "Next image" at bounding box center [1084, 252] width 20 height 20
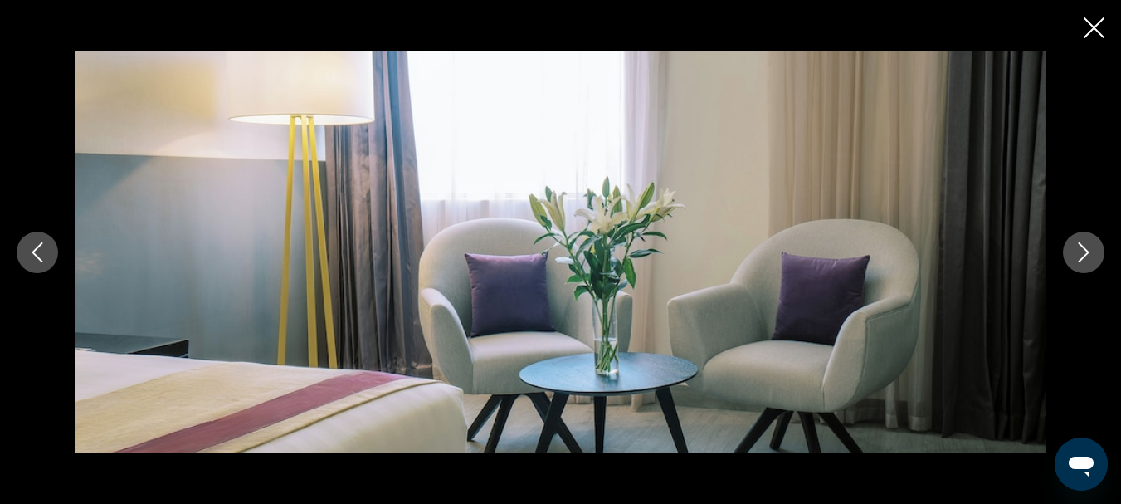
click at [1088, 250] on icon "Next image" at bounding box center [1084, 252] width 20 height 20
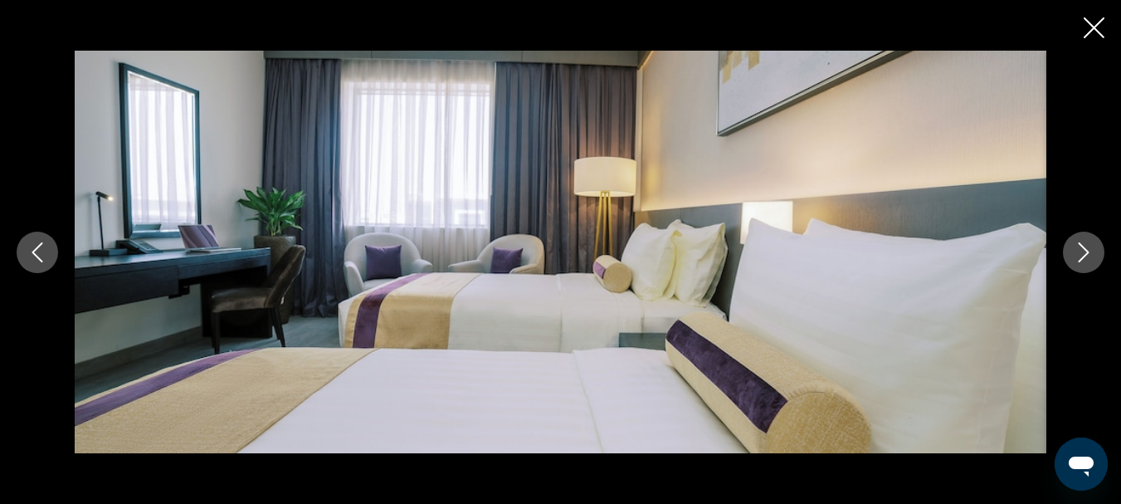
click at [1088, 250] on icon "Next image" at bounding box center [1084, 252] width 20 height 20
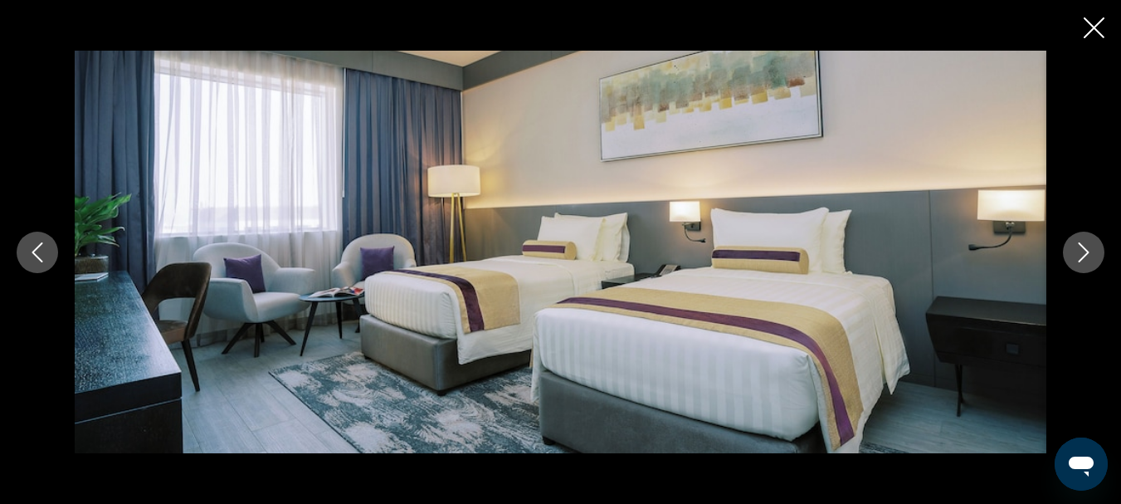
click at [1103, 40] on button "Close slideshow" at bounding box center [1094, 30] width 21 height 26
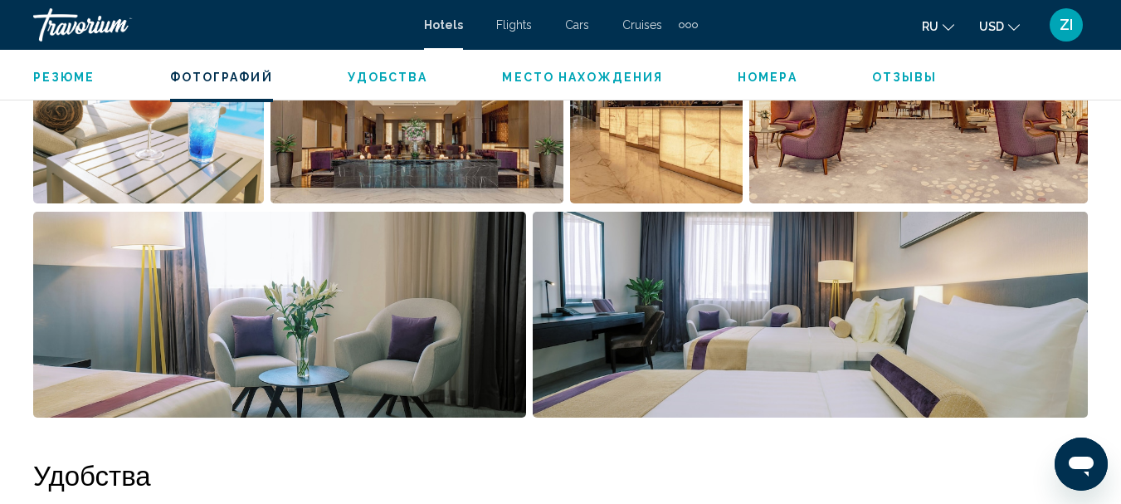
click at [634, 150] on img "Open full-screen image slider" at bounding box center [656, 101] width 173 height 206
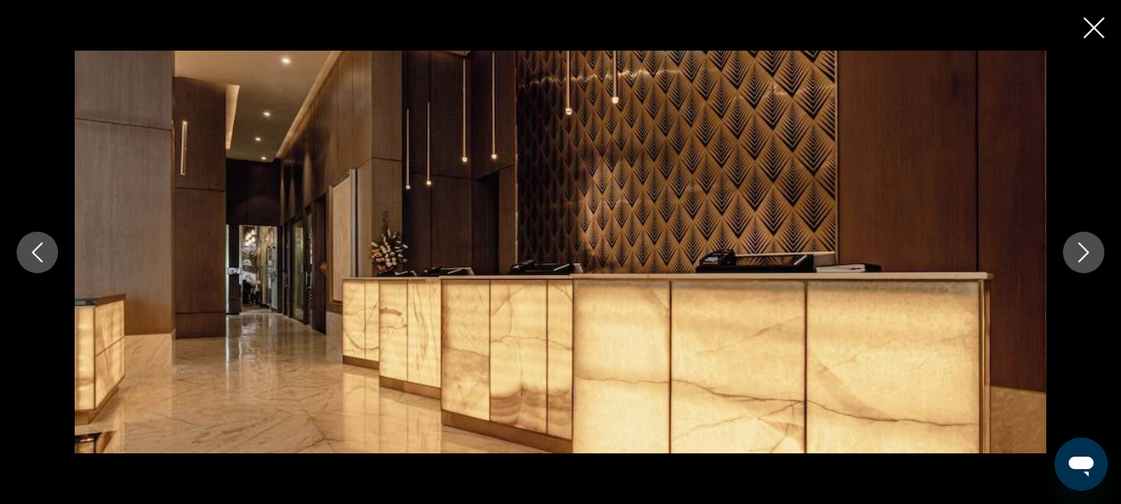
click at [1101, 27] on icon "Close slideshow" at bounding box center [1094, 27] width 21 height 21
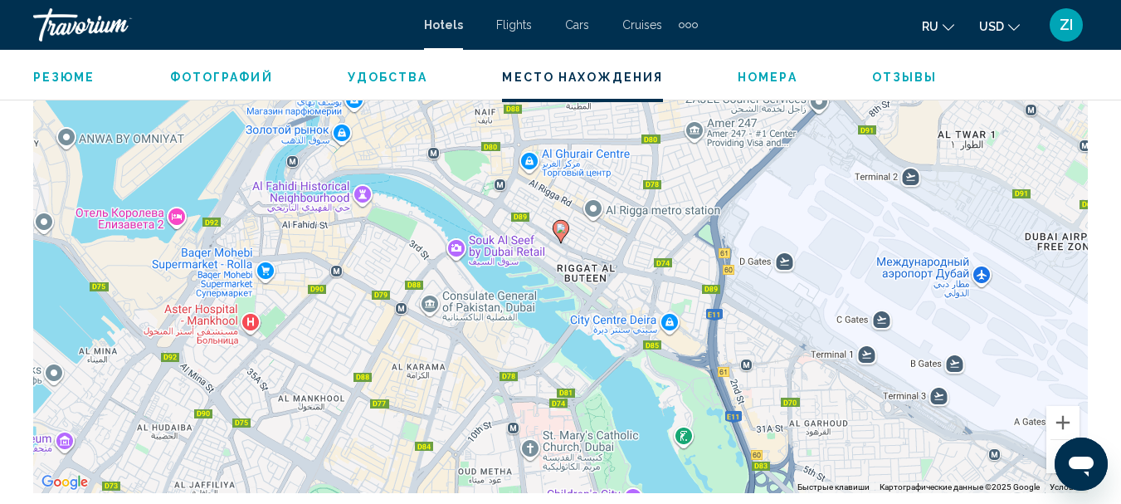
scroll to position [1985, 0]
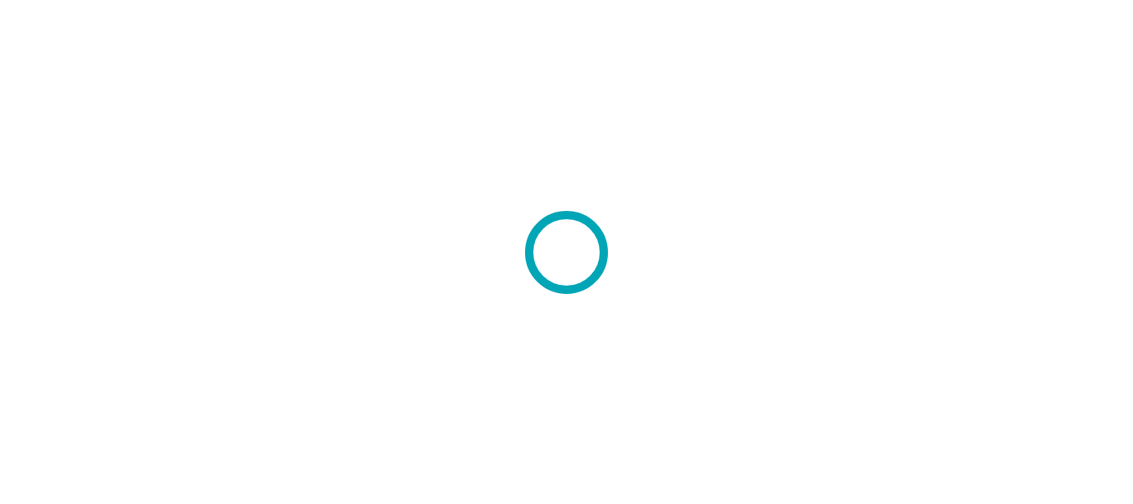
click at [376, 197] on div at bounding box center [566, 252] width 1133 height 504
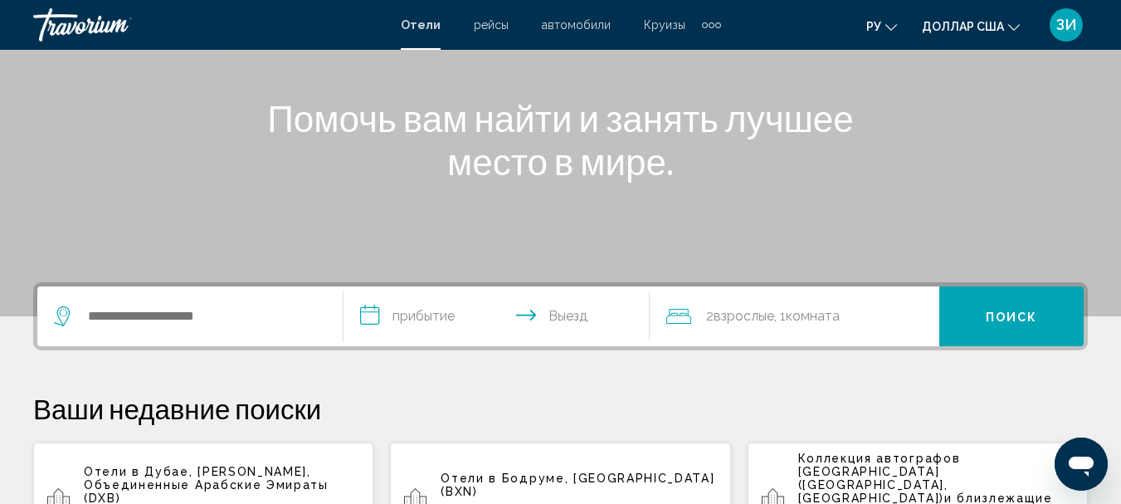
scroll to position [199, 0]
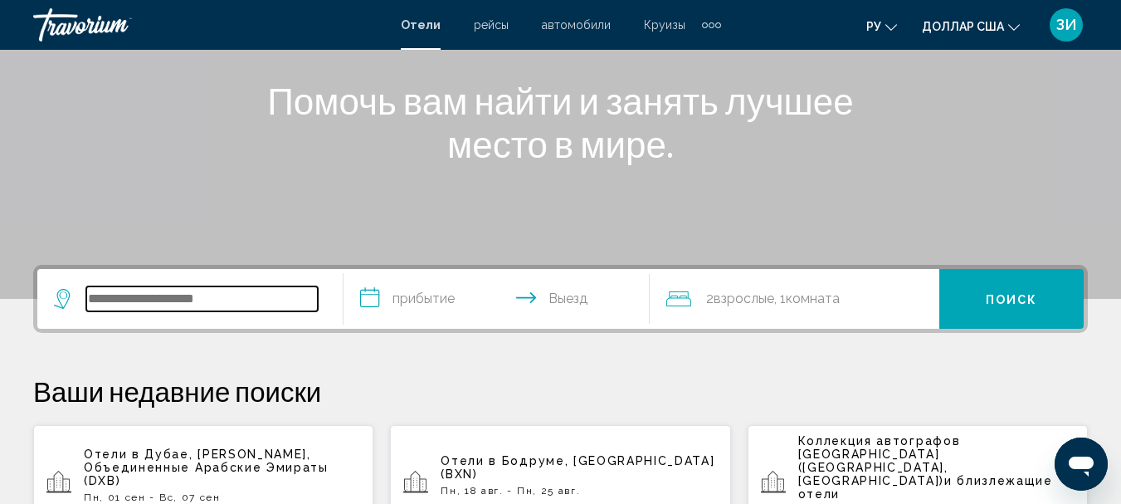
click at [153, 306] on input "Виджет поиска" at bounding box center [201, 298] width 231 height 25
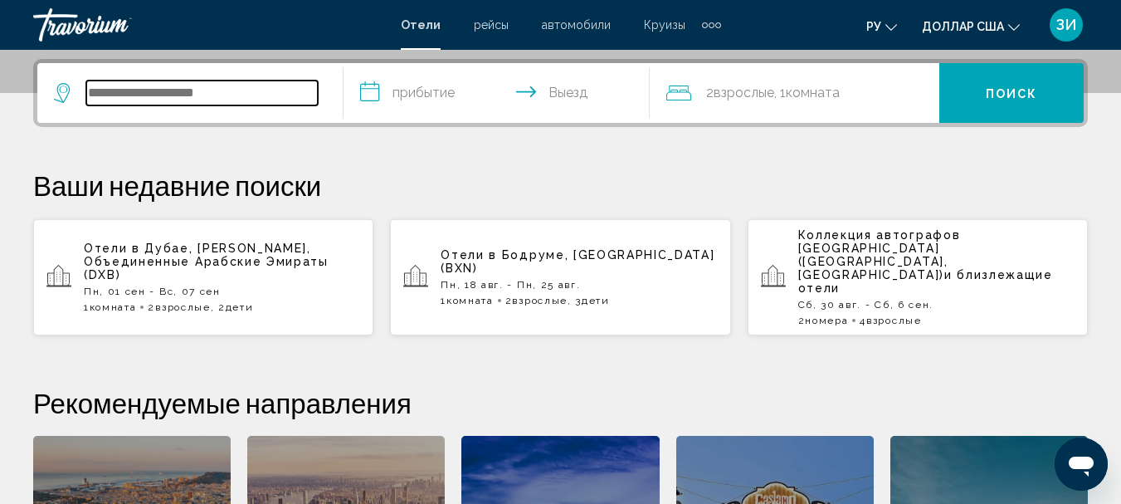
scroll to position [410, 0]
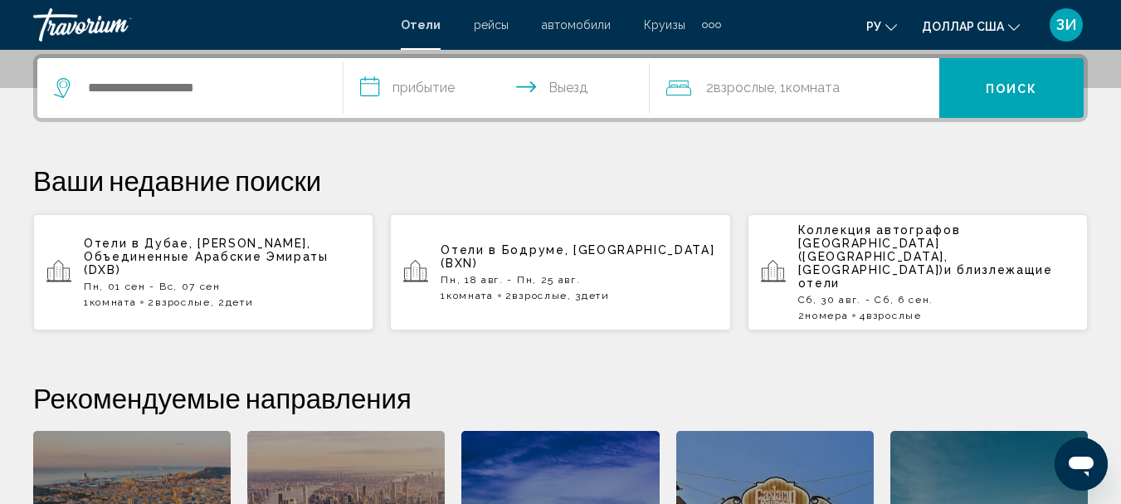
click at [160, 251] on p "Отели в [GEOGRAPHIC_DATA], Эмират Дубай, Объединенные Арабские Эмираты (DXB)" at bounding box center [222, 256] width 276 height 40
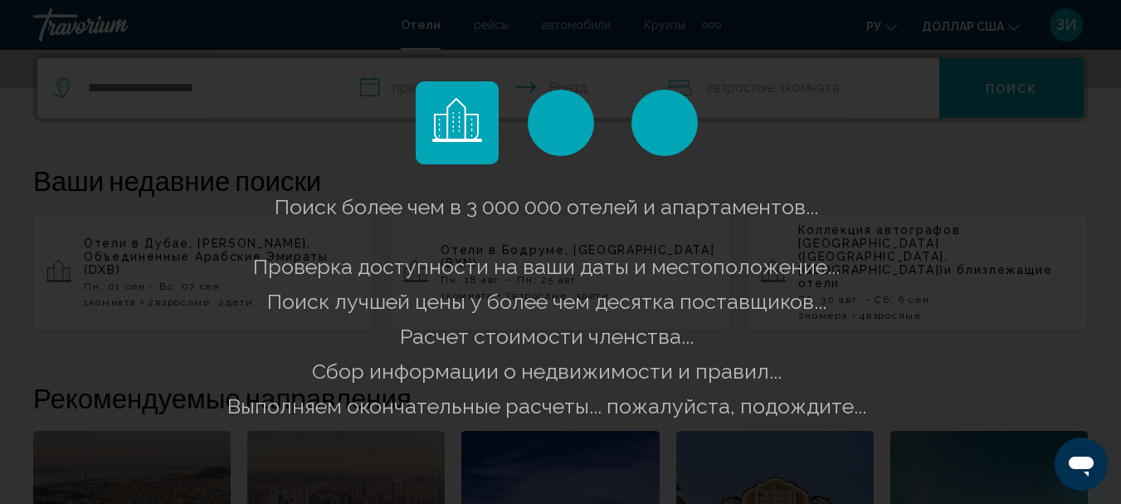
click at [160, 251] on app-hotels-landing "**********" at bounding box center [560, 143] width 1121 height 1106
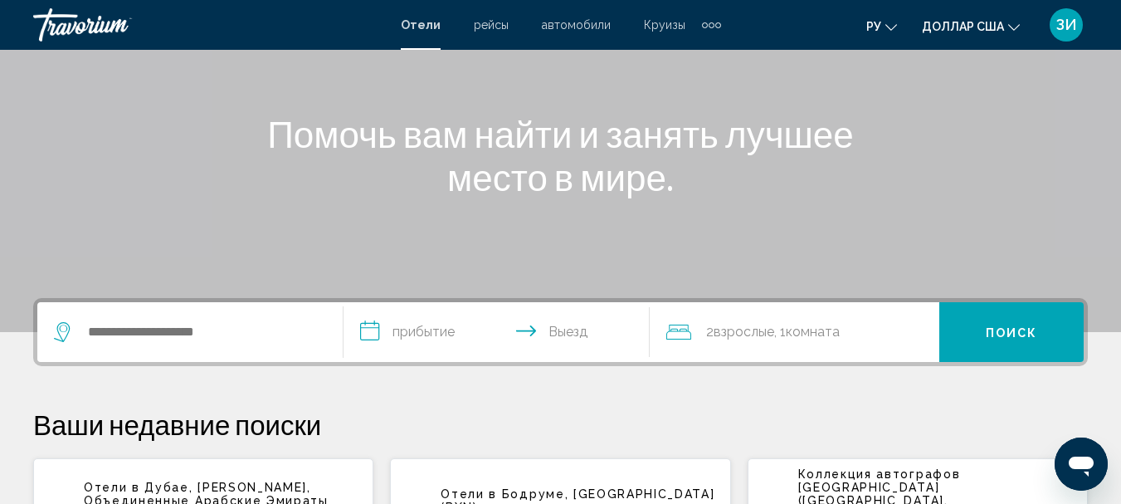
scroll to position [199, 0]
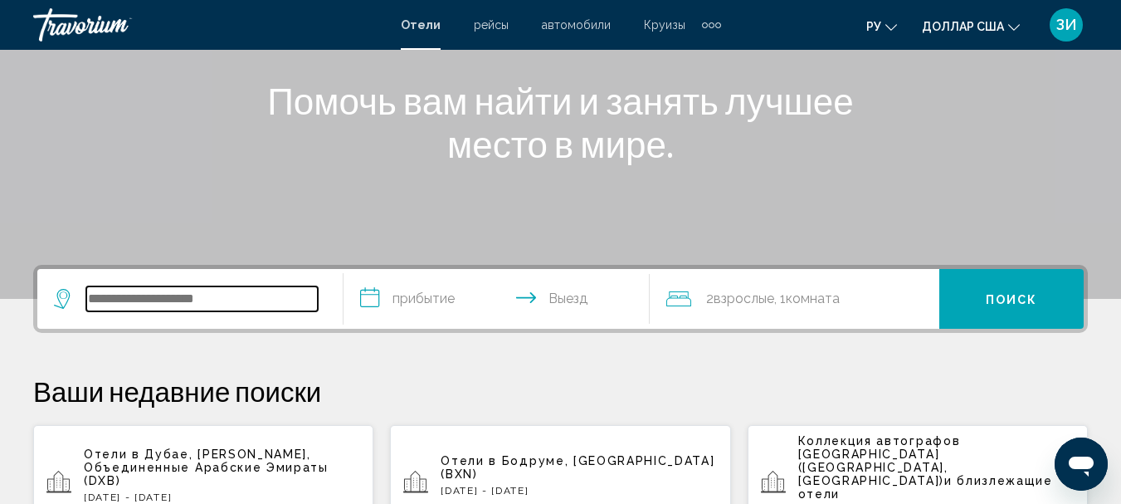
click at [173, 300] on input "Виджет поиска" at bounding box center [201, 298] width 231 height 25
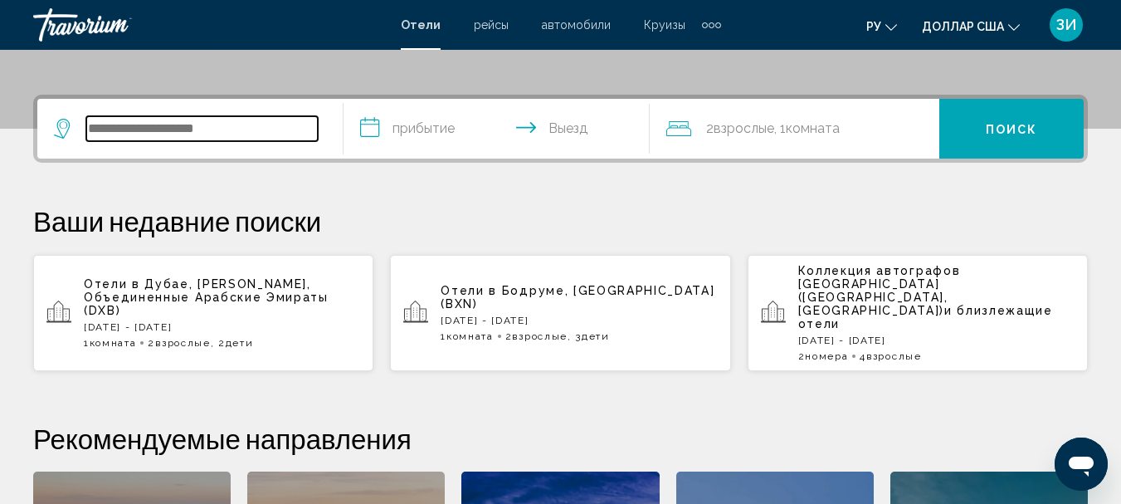
scroll to position [410, 0]
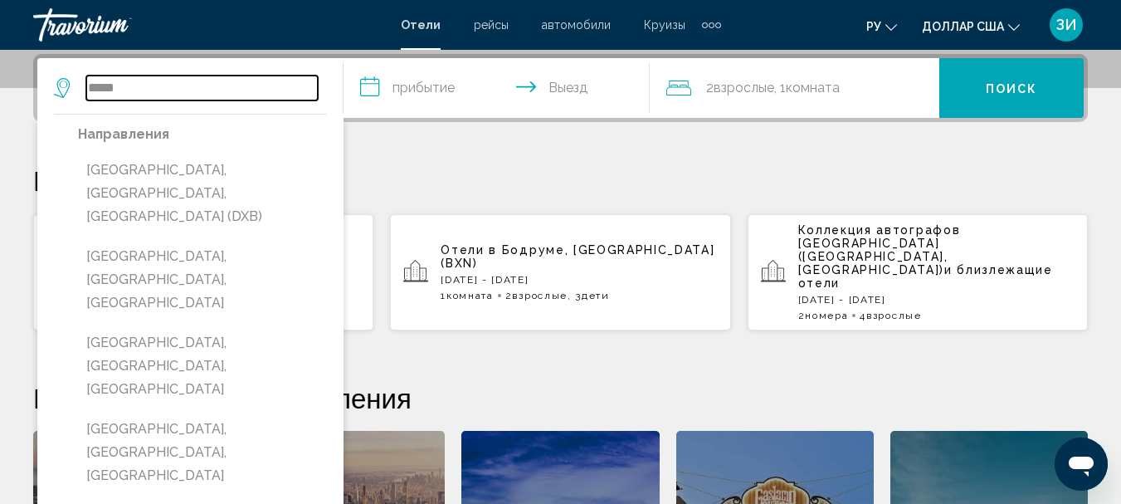
type input "*****"
click at [371, 85] on input "**********" at bounding box center [499, 90] width 313 height 65
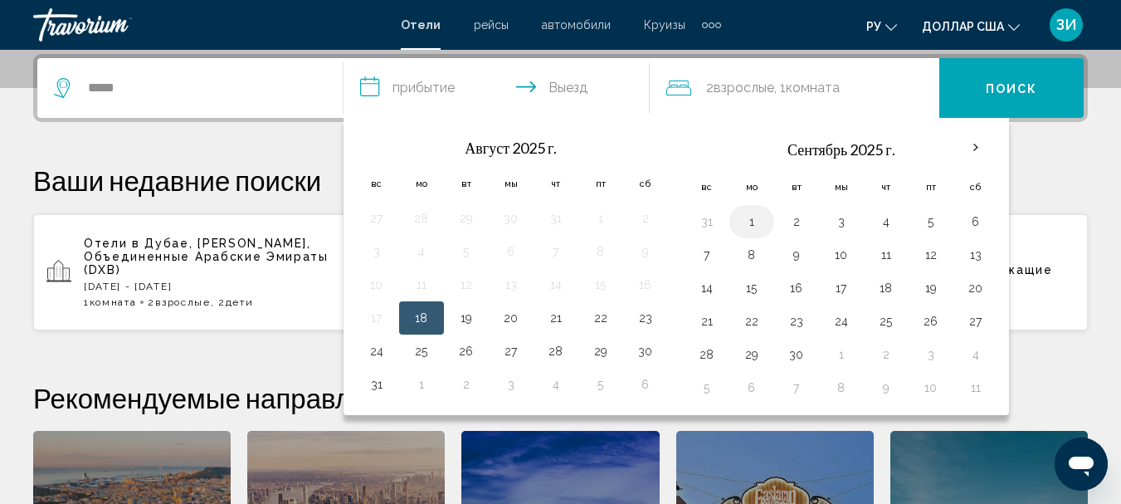
click at [744, 222] on button "1" at bounding box center [751, 221] width 27 height 23
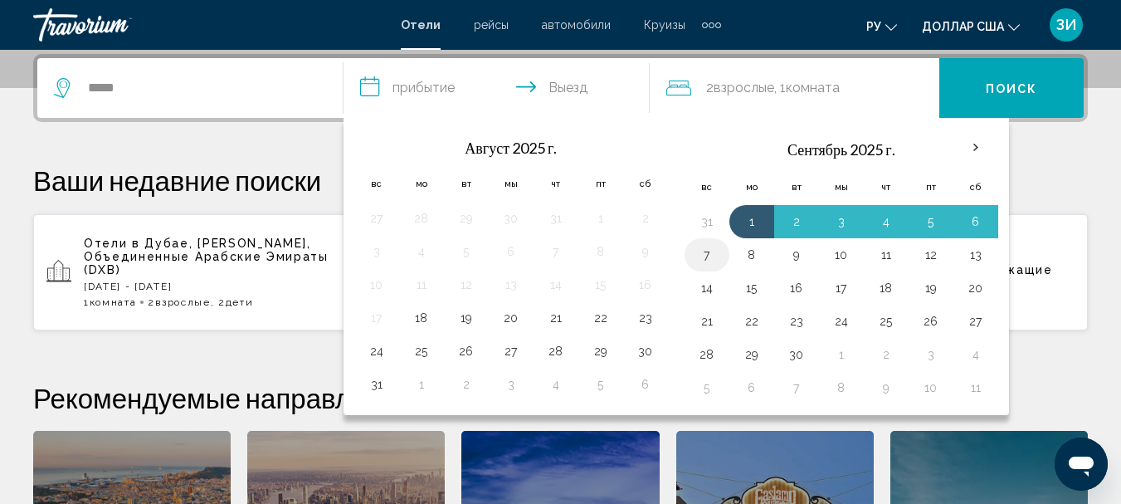
click at [704, 249] on button "7" at bounding box center [707, 254] width 27 height 23
type input "**********"
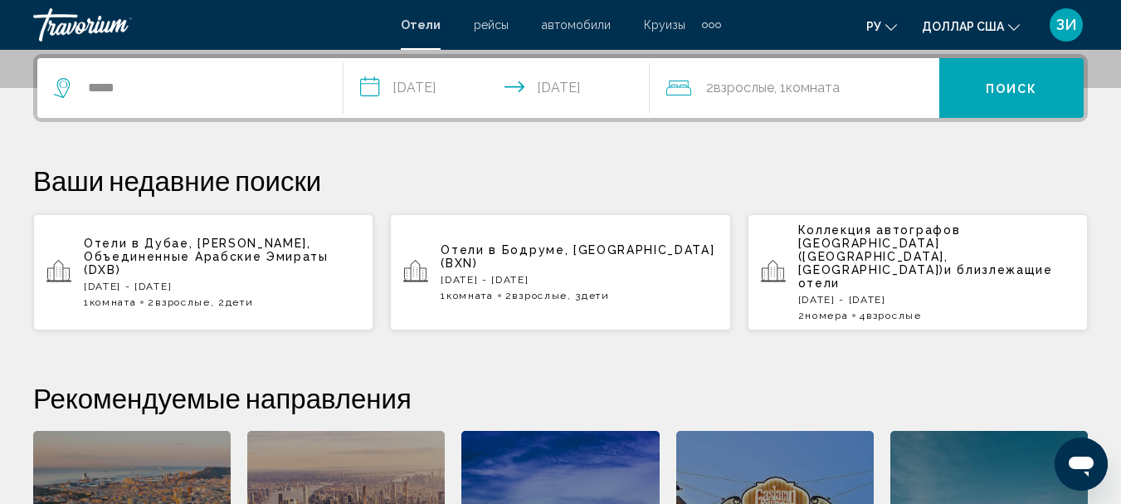
click at [697, 96] on div "2 Взрослые Взрослый , 1 Комната номера" at bounding box center [802, 87] width 273 height 23
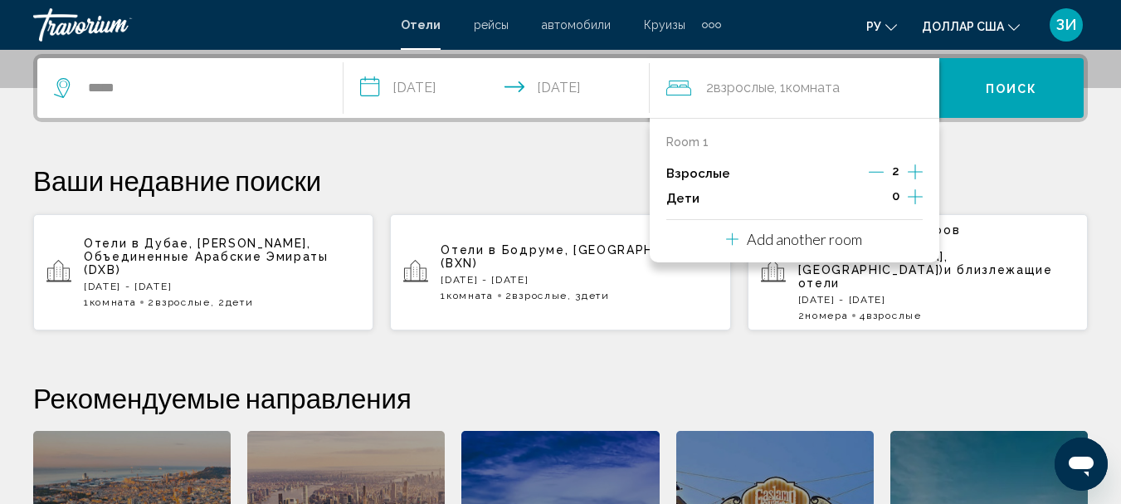
click at [913, 196] on icon "Increment children" at bounding box center [915, 197] width 15 height 20
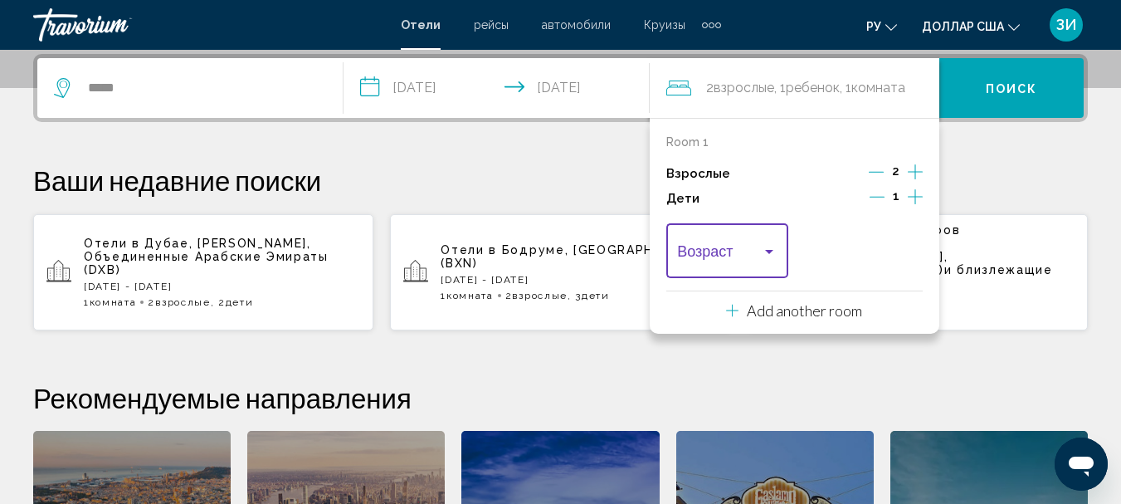
click at [764, 251] on div "Travelers: 2 adults, 1 child" at bounding box center [769, 251] width 15 height 13
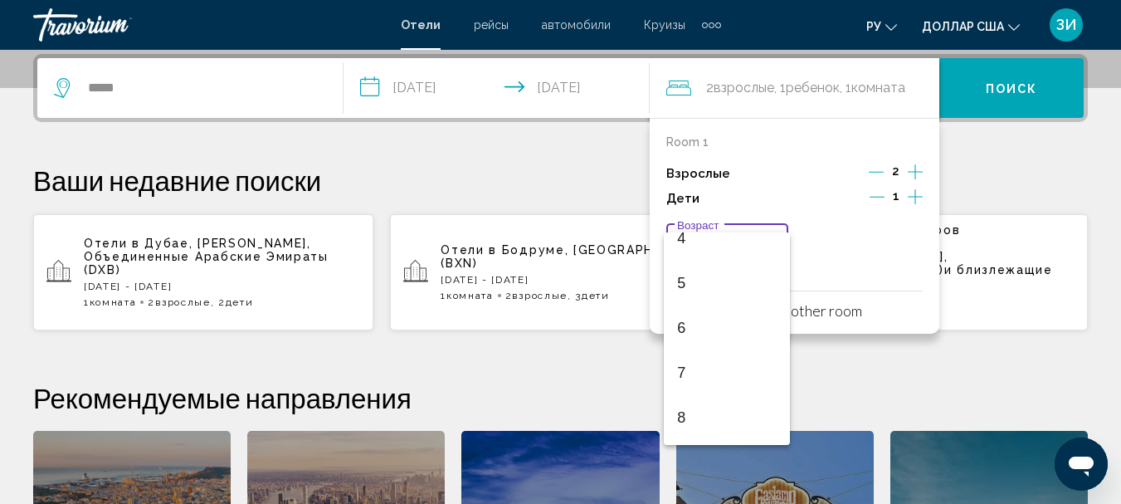
scroll to position [199, 0]
click at [691, 406] on span "8" at bounding box center [727, 414] width 100 height 45
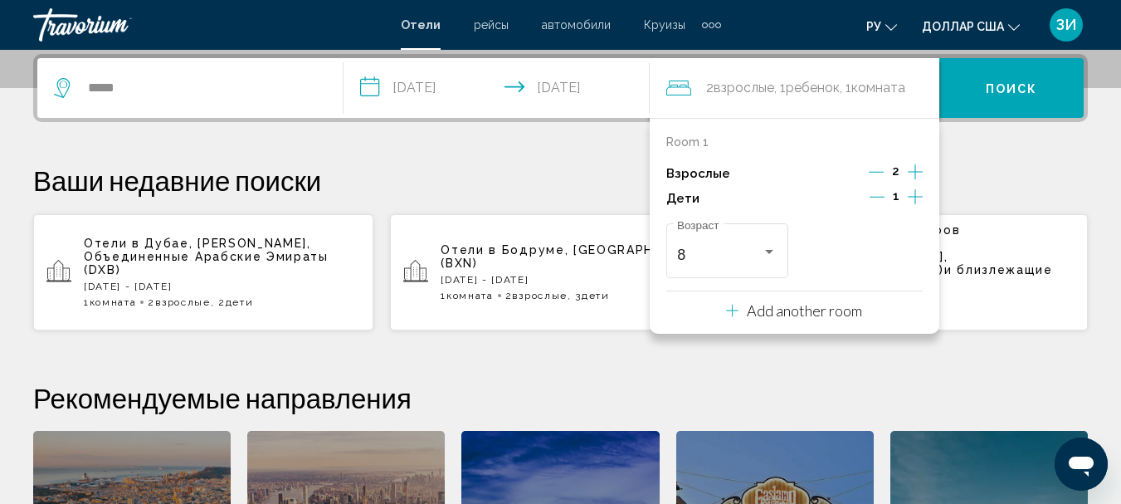
click at [910, 195] on icon "Increment children" at bounding box center [915, 197] width 15 height 20
click at [902, 251] on div "Travelers: 2 adults, 2 children" at bounding box center [903, 252] width 8 height 4
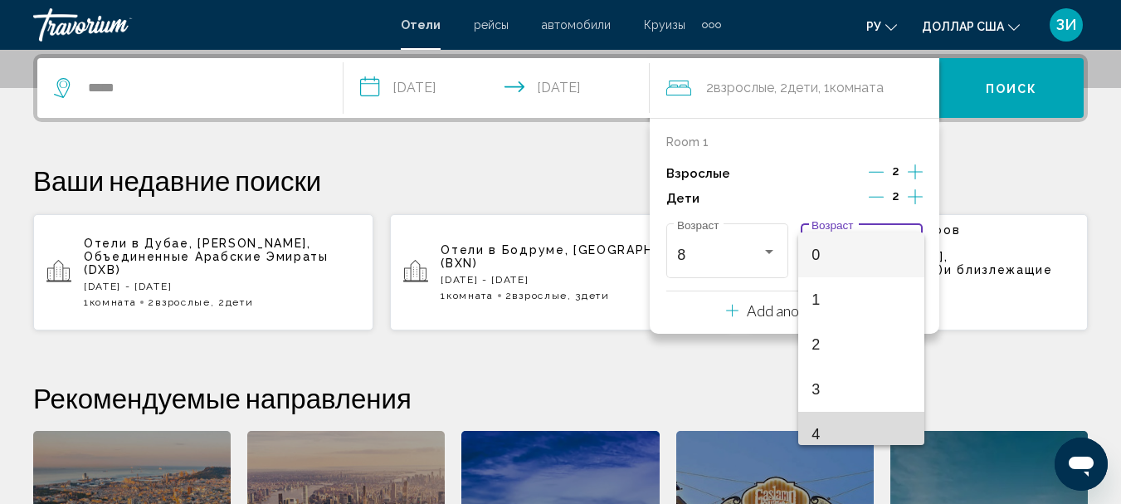
click at [911, 435] on mat-option "4" at bounding box center [861, 434] width 126 height 45
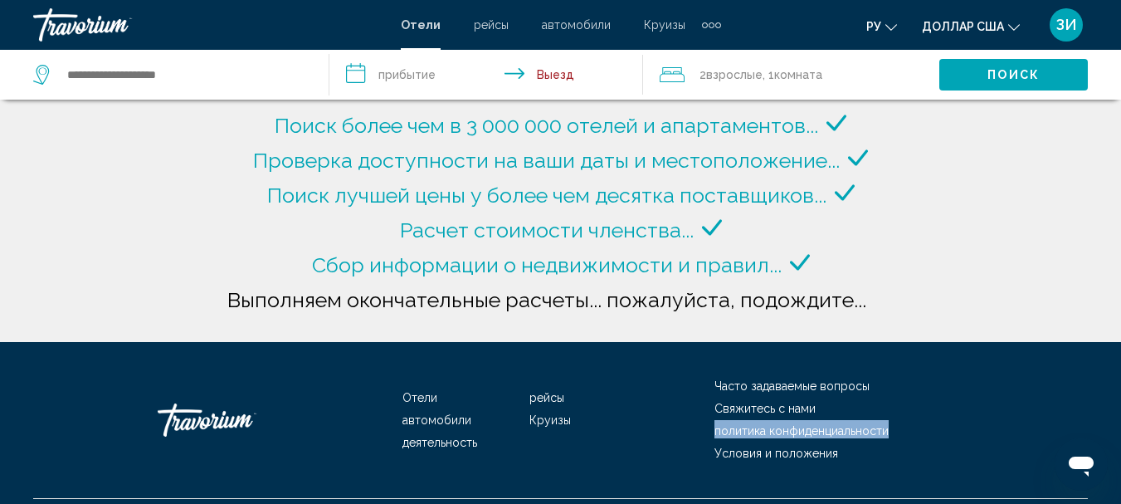
type input "**********"
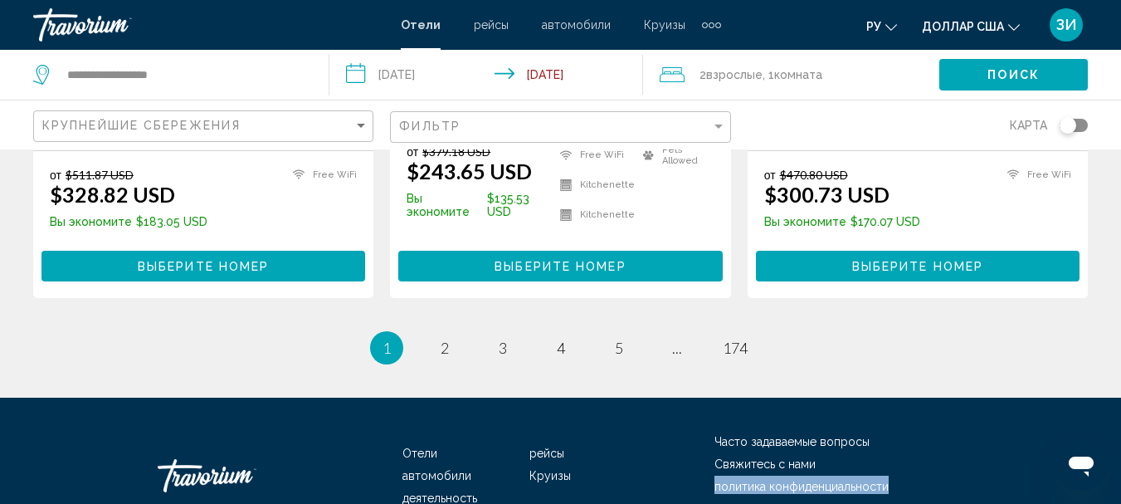
scroll to position [2513, 0]
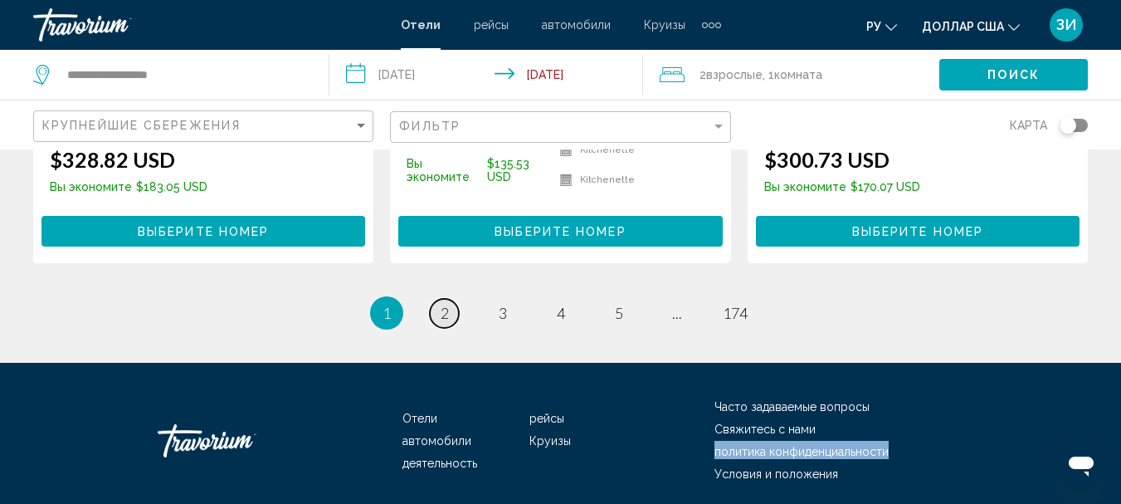
click at [449, 299] on link "page 2" at bounding box center [444, 313] width 29 height 29
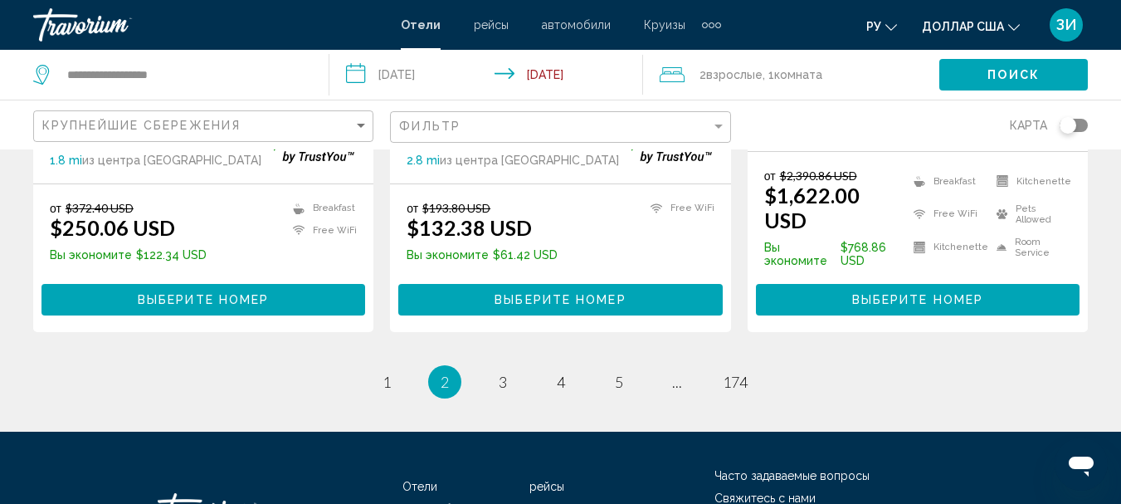
scroll to position [2414, 0]
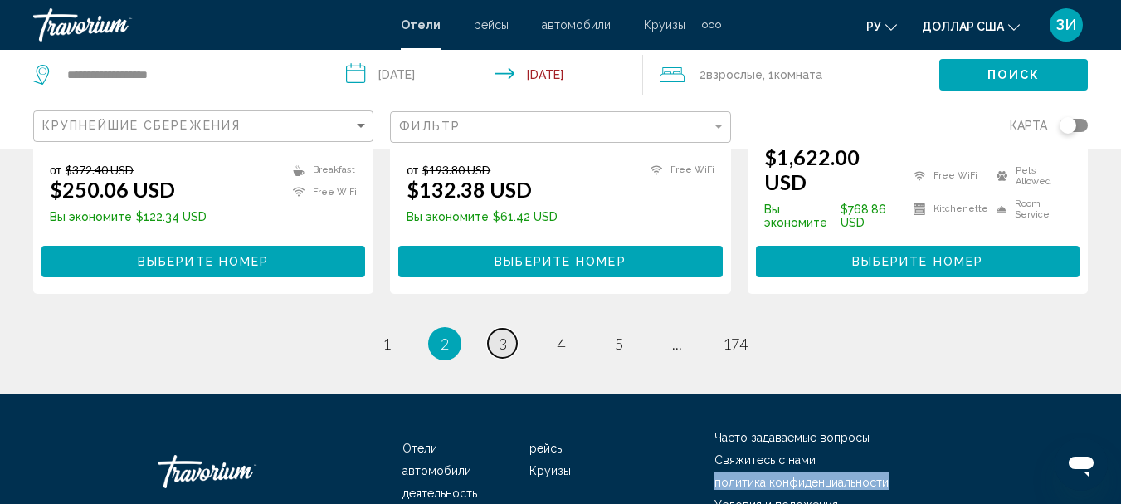
click at [497, 329] on link "page 3" at bounding box center [502, 343] width 29 height 29
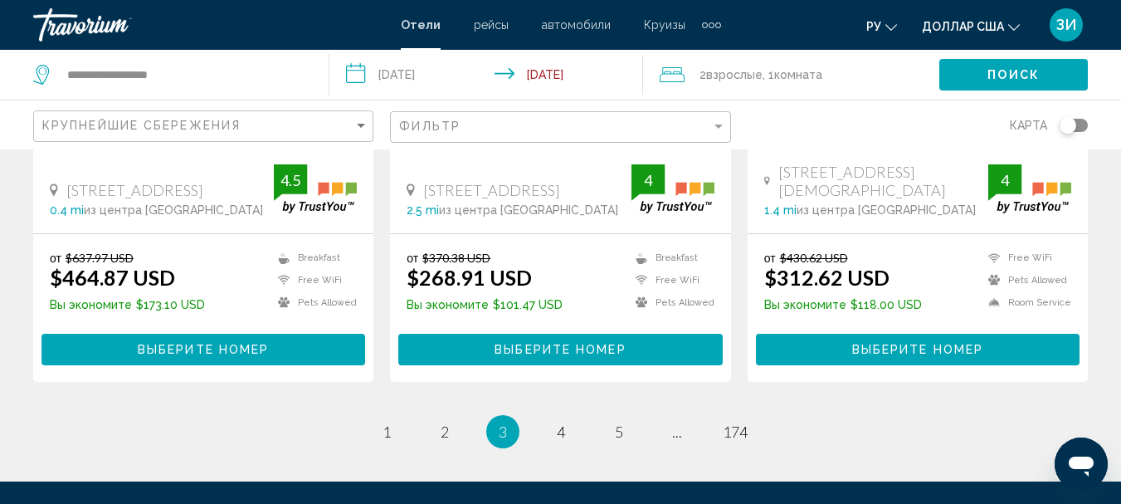
scroll to position [2290, 0]
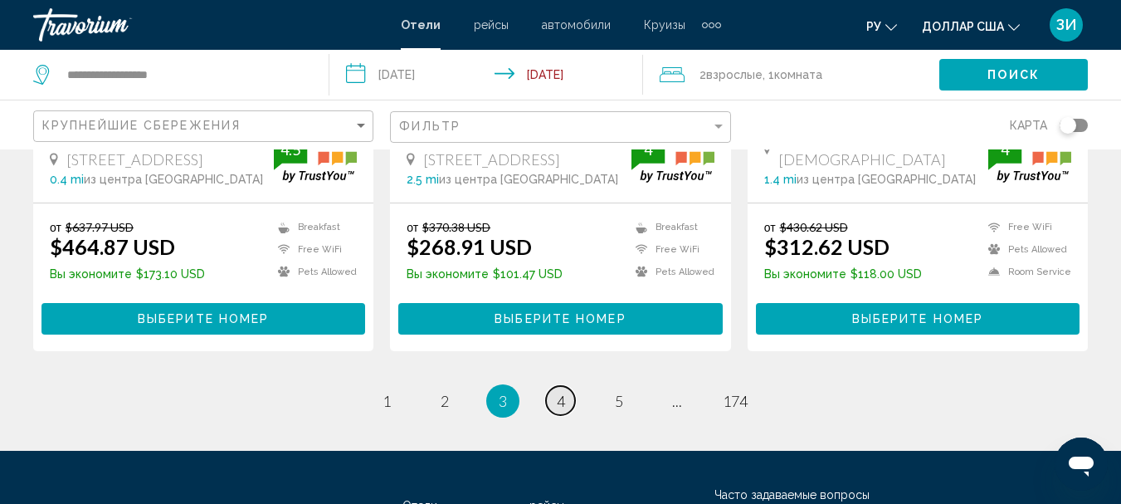
click at [557, 392] on span "4" at bounding box center [561, 401] width 8 height 18
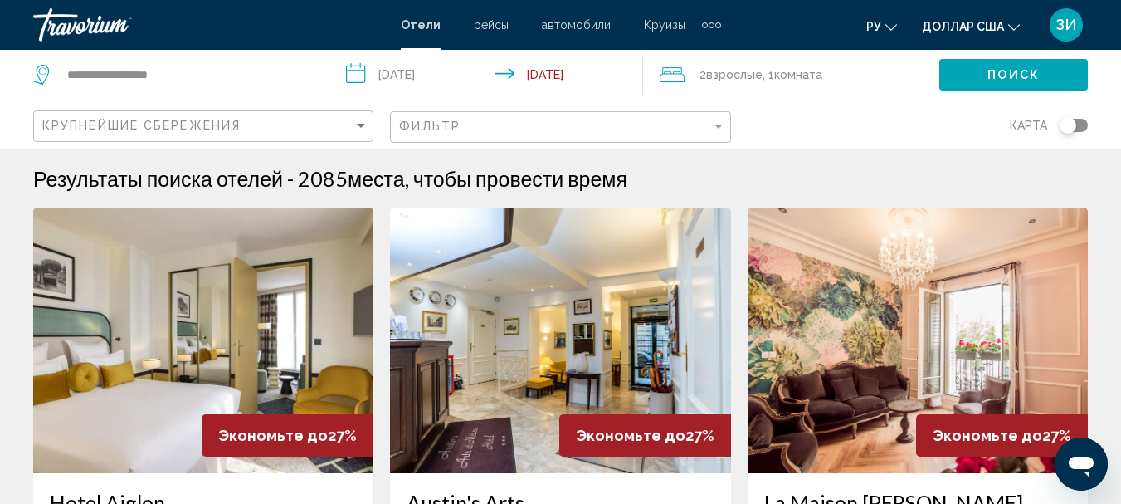
drag, startPoint x: 741, startPoint y: 408, endPoint x: 37, endPoint y: 33, distance: 798.0
click at [741, 408] on app-hotels-search-item "Экономьте до 27% La Maison Gobert Paris Hotel Particulier Отель 10 Rue Gobert, …" at bounding box center [917, 512] width 357 height 610
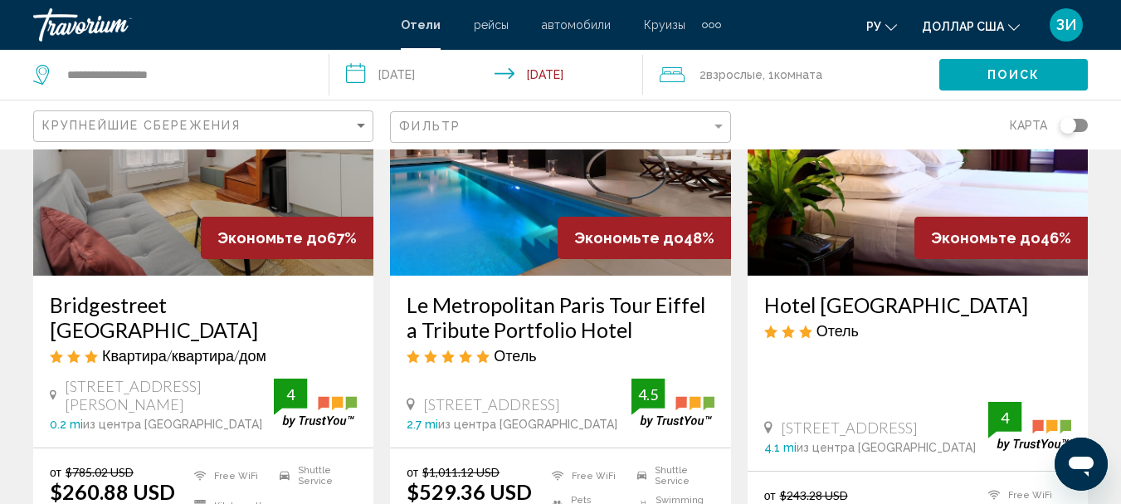
scroll to position [199, 0]
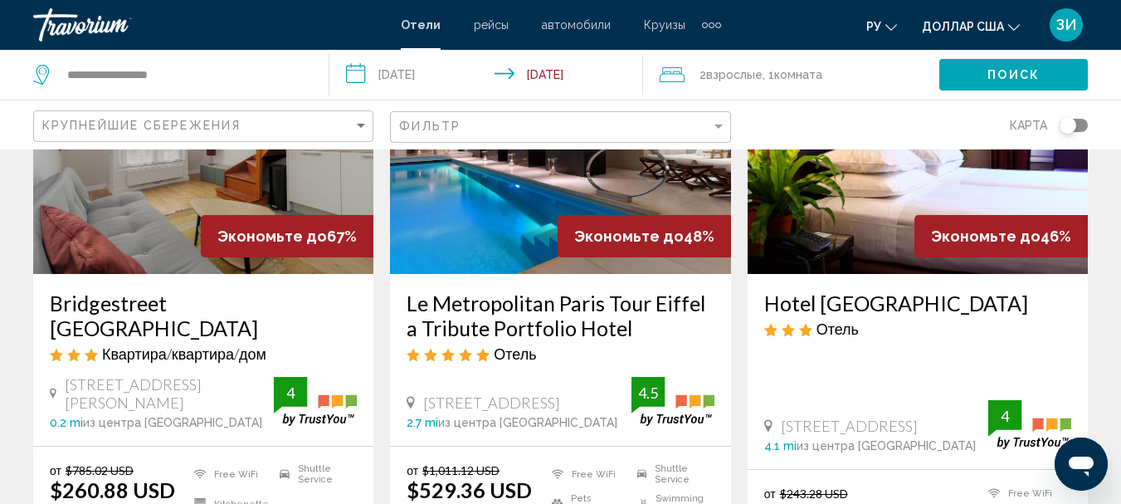
click at [537, 192] on img "Основное содержание" at bounding box center [560, 140] width 340 height 265
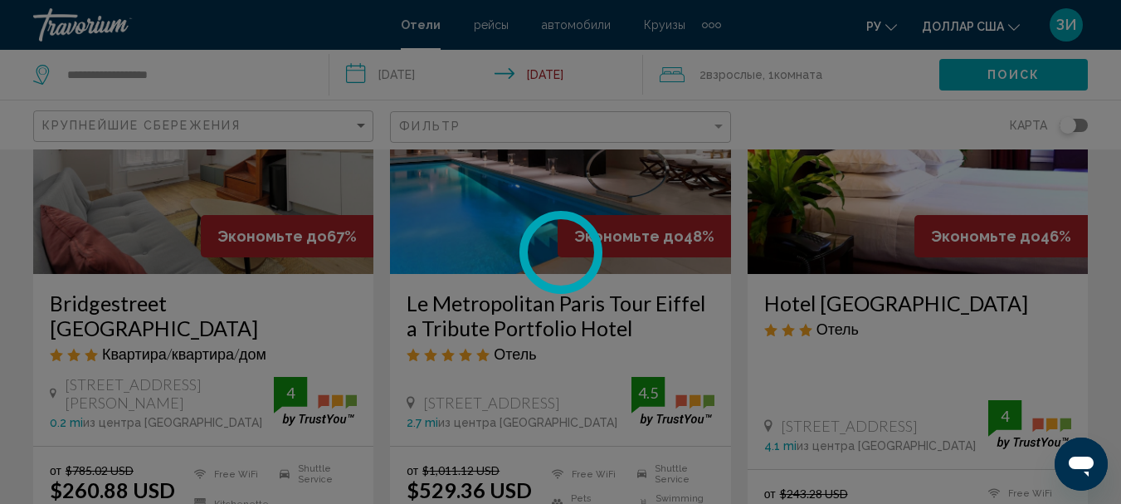
click at [537, 192] on div "**********" at bounding box center [560, 53] width 1121 height 504
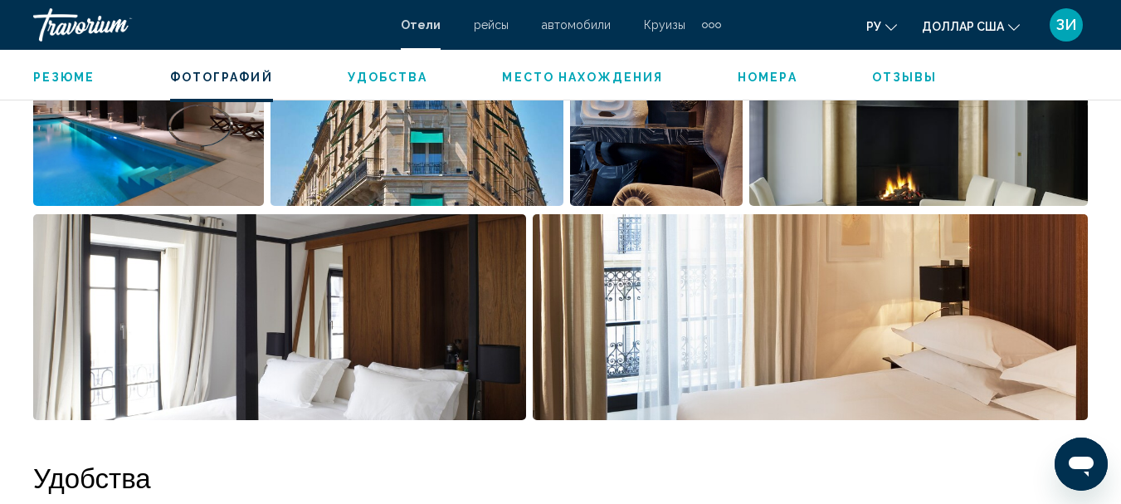
scroll to position [1287, 0]
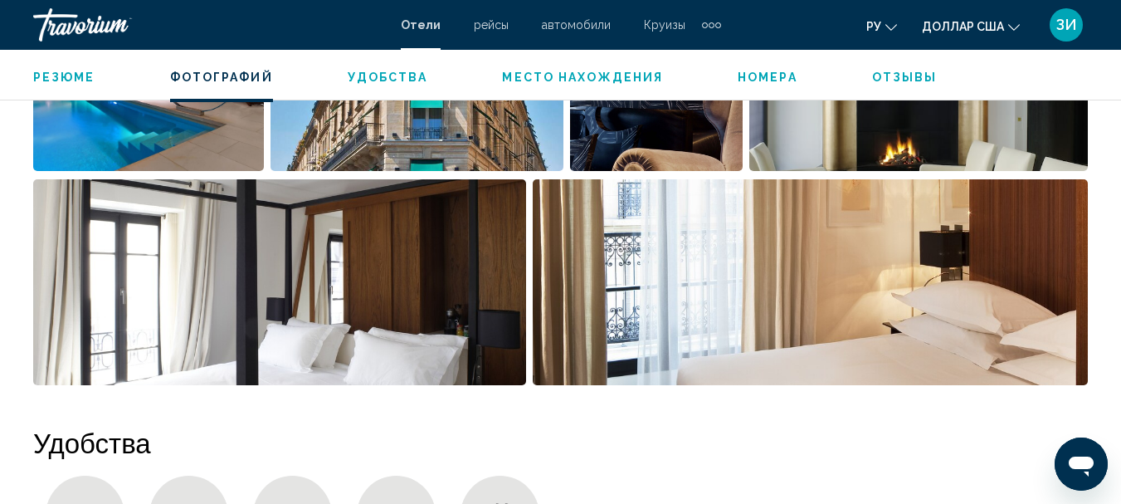
click at [709, 330] on img "Open full-screen image slider" at bounding box center [810, 282] width 555 height 206
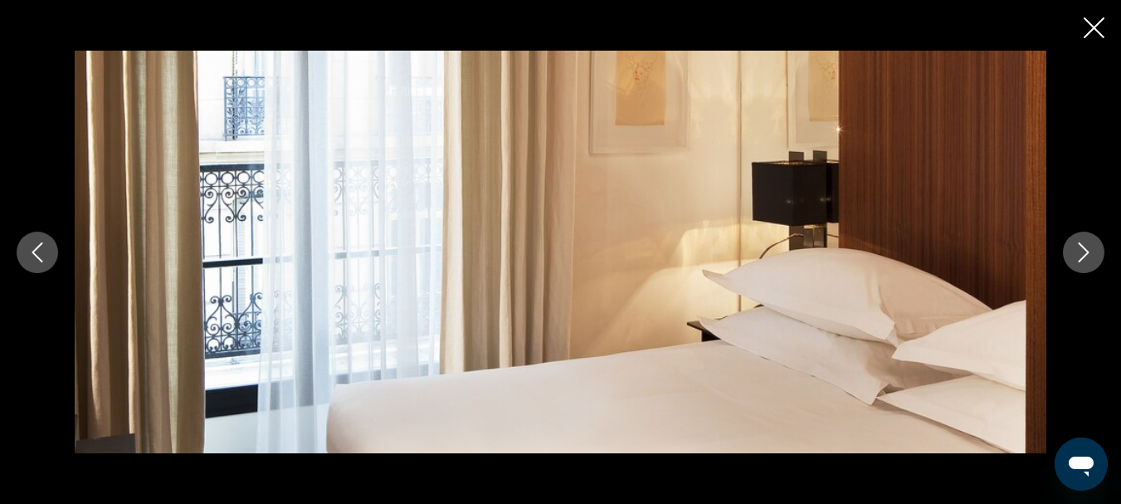
click at [1073, 249] on button "Next image" at bounding box center [1083, 251] width 41 height 41
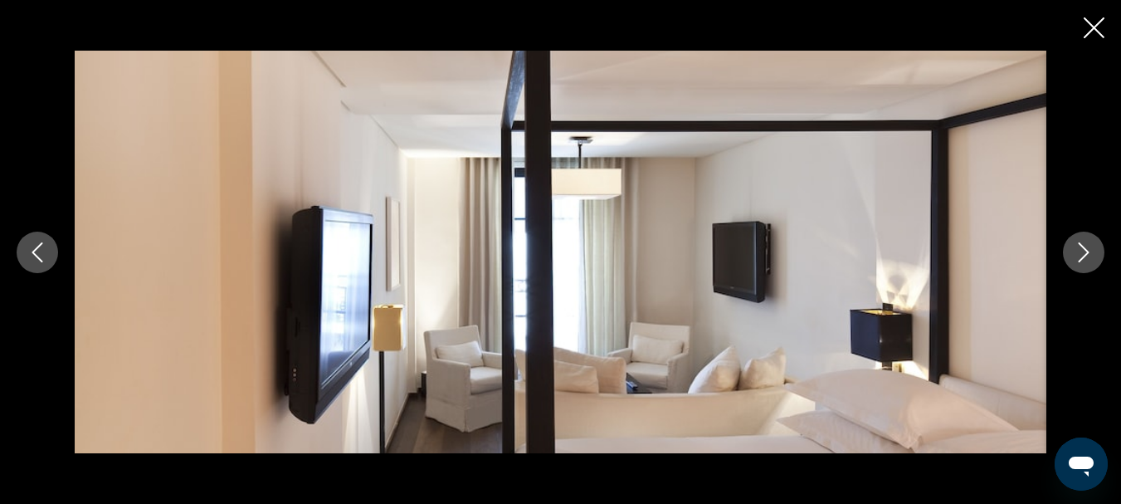
click at [1073, 249] on button "Next image" at bounding box center [1083, 251] width 41 height 41
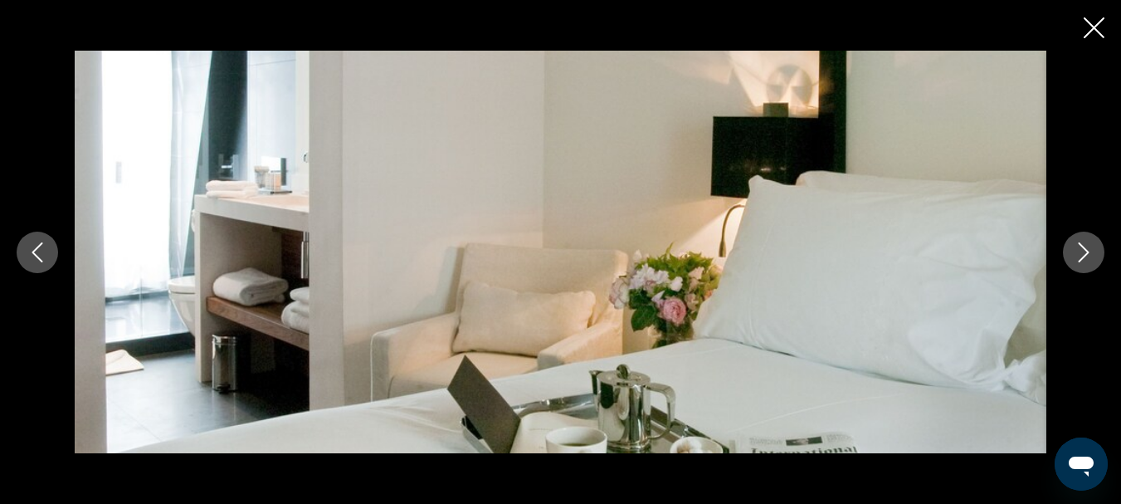
click at [1073, 249] on button "Next image" at bounding box center [1083, 251] width 41 height 41
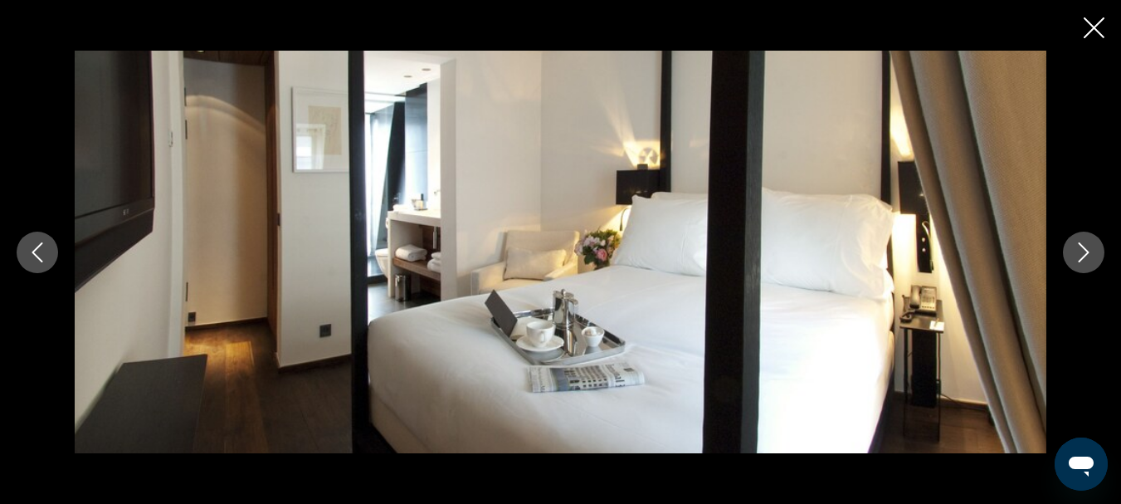
click at [1073, 249] on button "Next image" at bounding box center [1083, 251] width 41 height 41
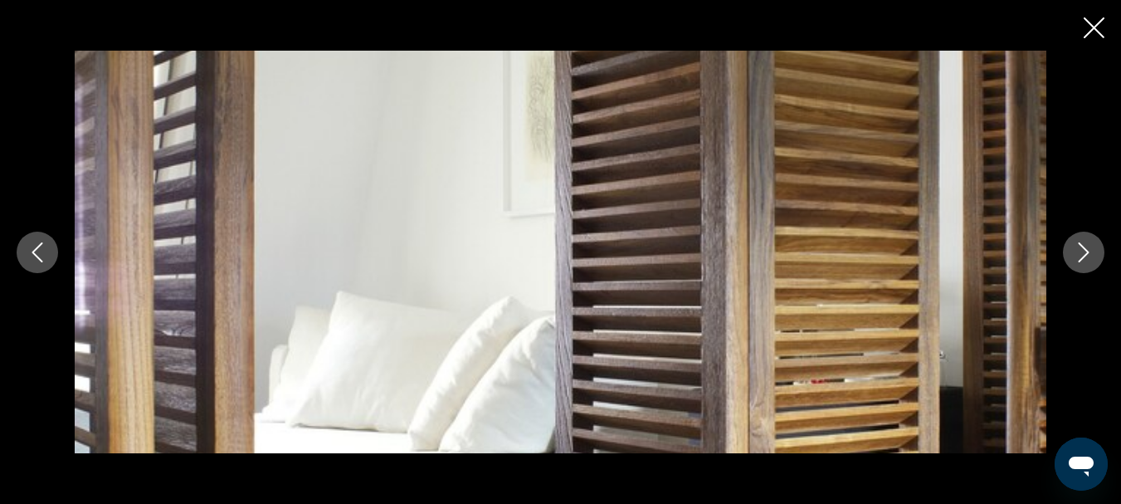
click at [1073, 249] on button "Next image" at bounding box center [1083, 251] width 41 height 41
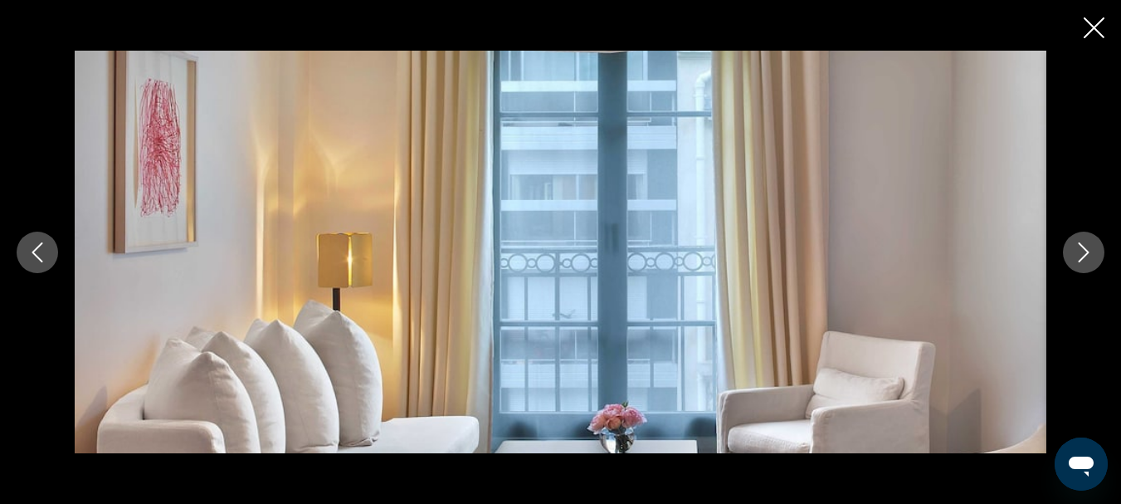
click at [1073, 249] on button "Next image" at bounding box center [1083, 251] width 41 height 41
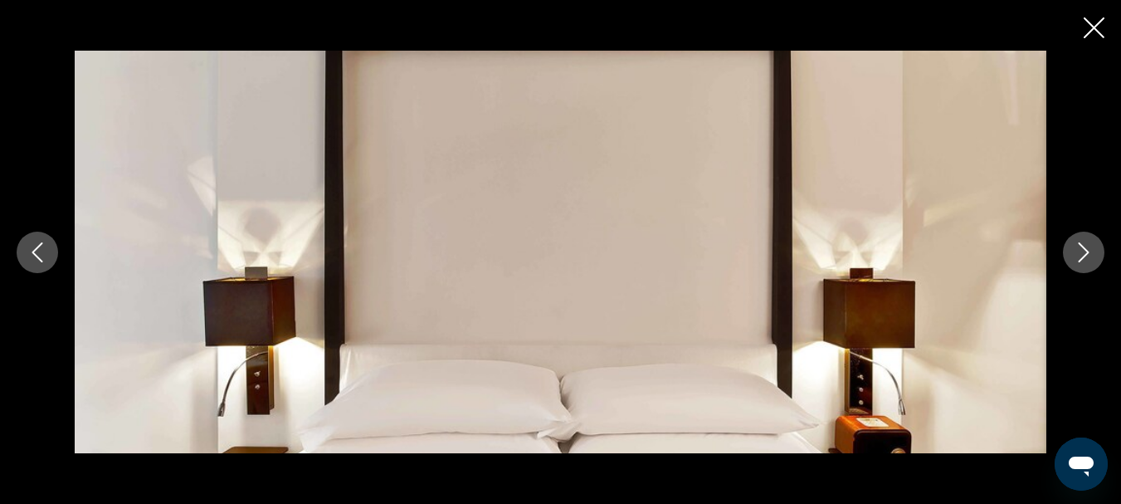
click at [1073, 249] on button "Next image" at bounding box center [1083, 251] width 41 height 41
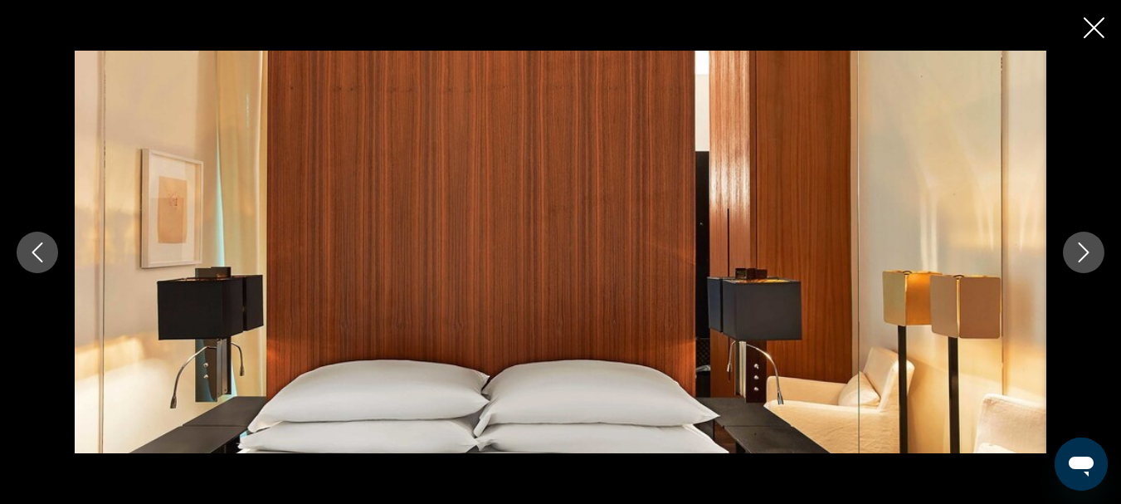
click at [1084, 32] on icon "Close slideshow" at bounding box center [1094, 27] width 21 height 21
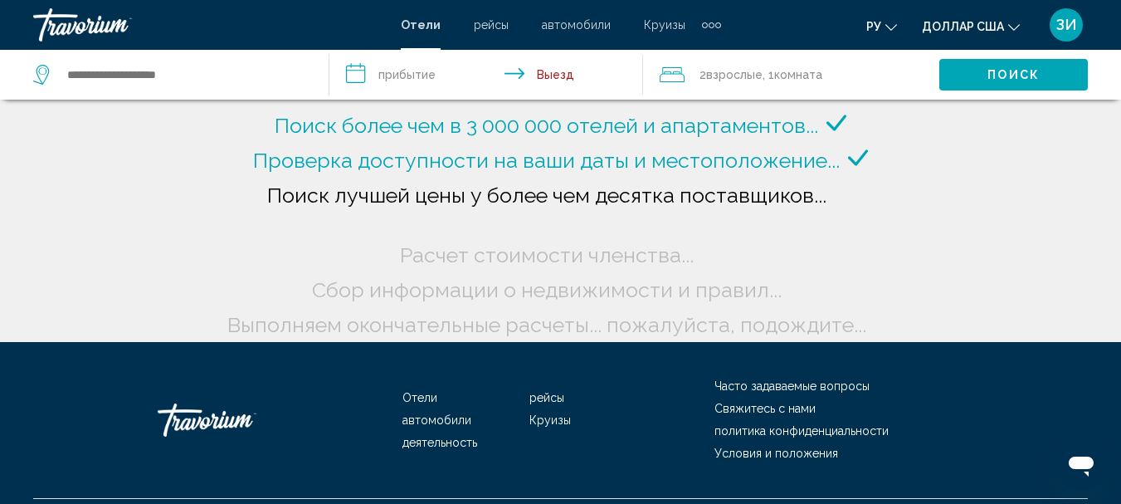
type input "**********"
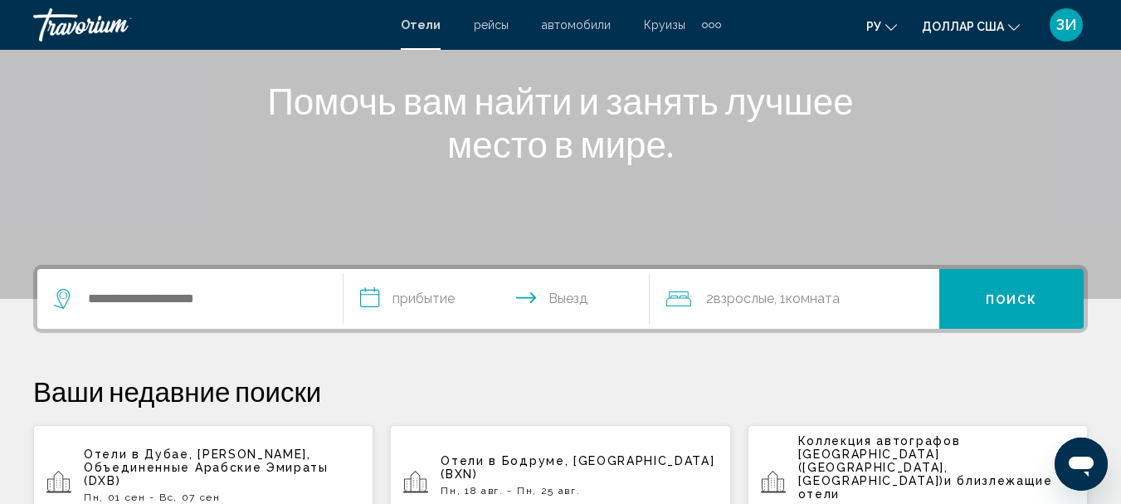
scroll to position [232, 0]
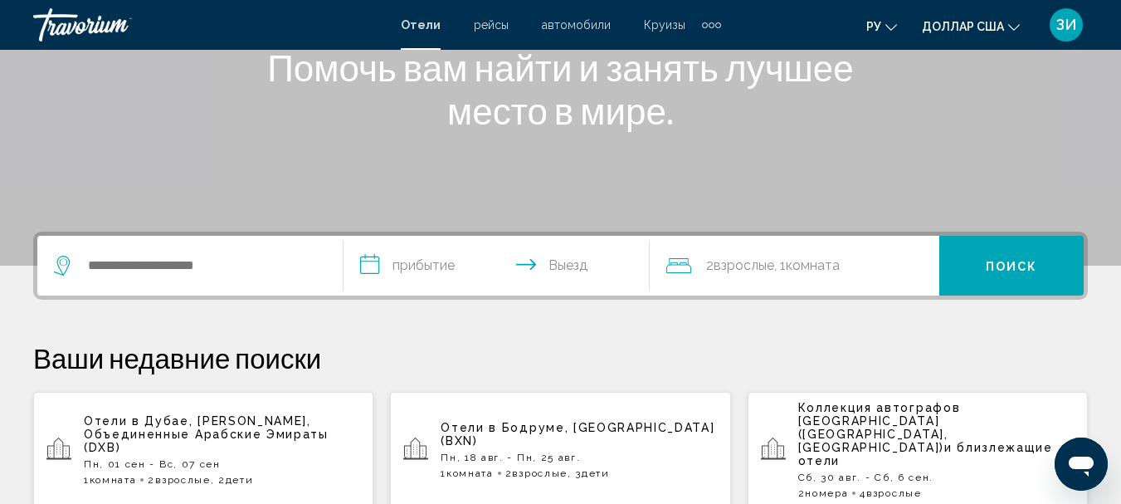
click at [239, 251] on div "Виджет поиска" at bounding box center [190, 266] width 272 height 60
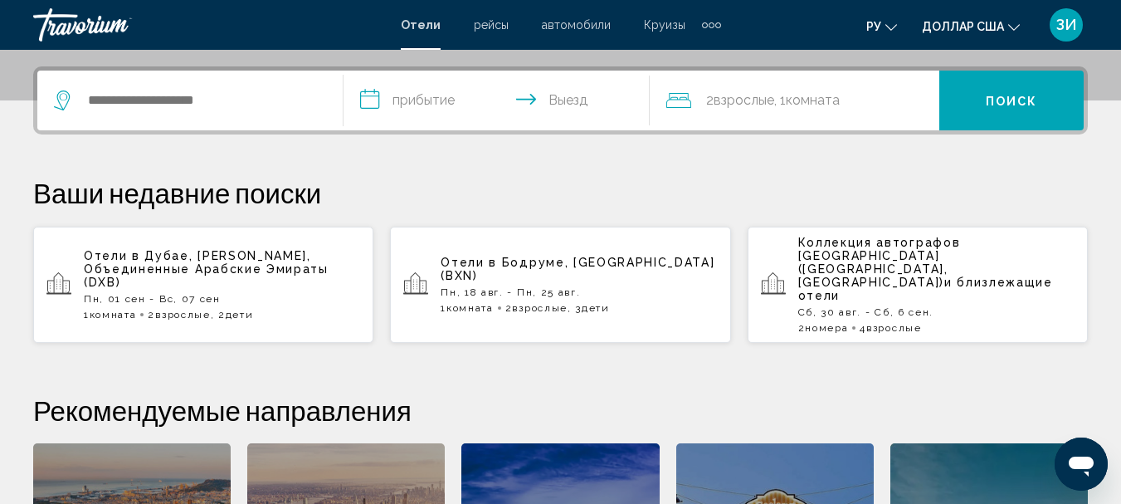
scroll to position [410, 0]
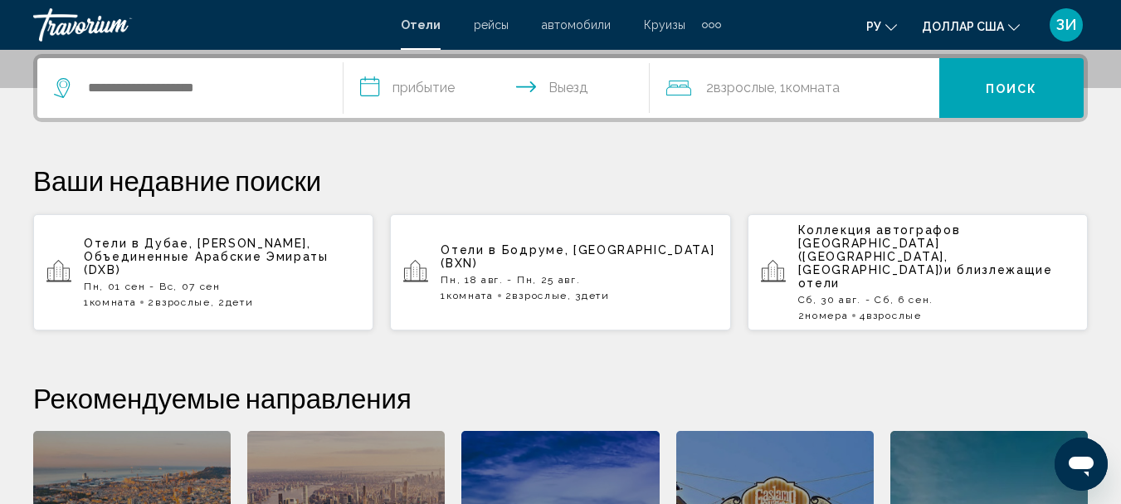
click at [216, 236] on font "Дубае, [PERSON_NAME], Объединенные Арабские Эмираты (DXB)" at bounding box center [206, 256] width 245 height 40
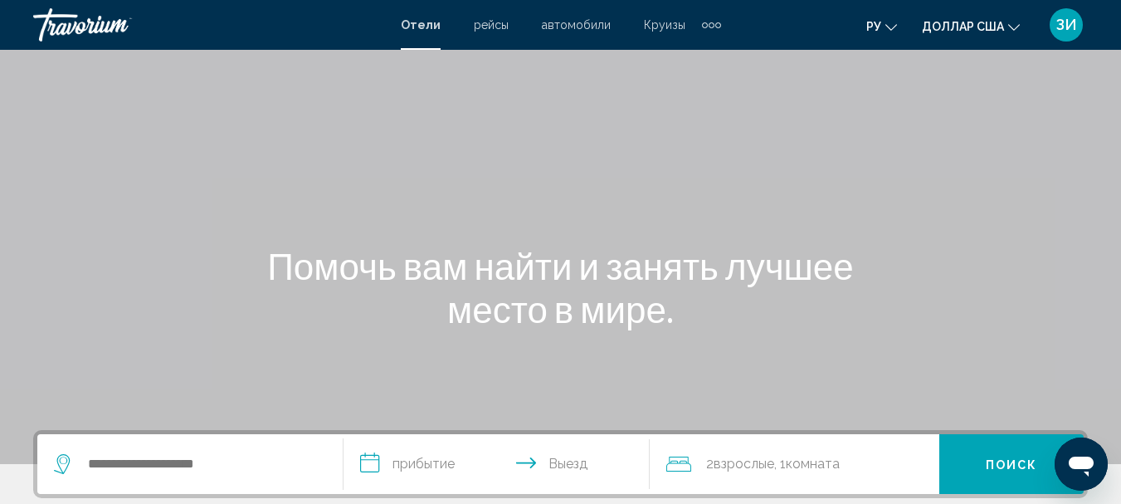
scroll to position [133, 0]
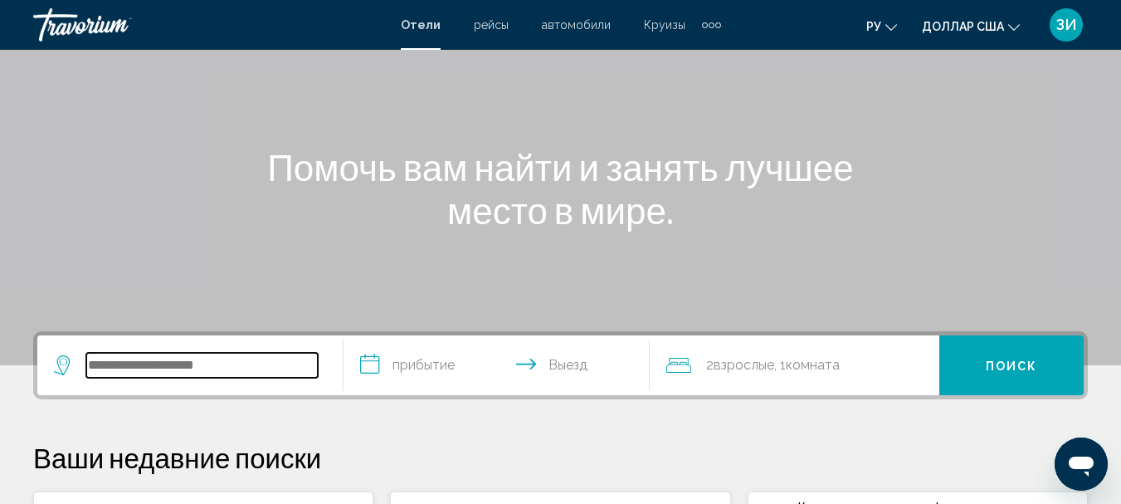
click at [125, 356] on input "Виджет поиска" at bounding box center [201, 365] width 231 height 25
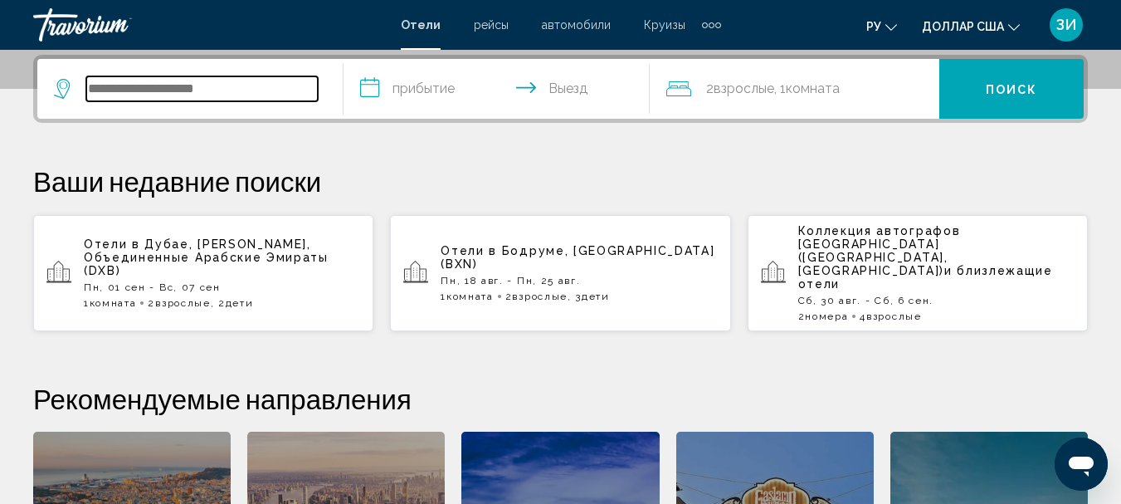
scroll to position [410, 0]
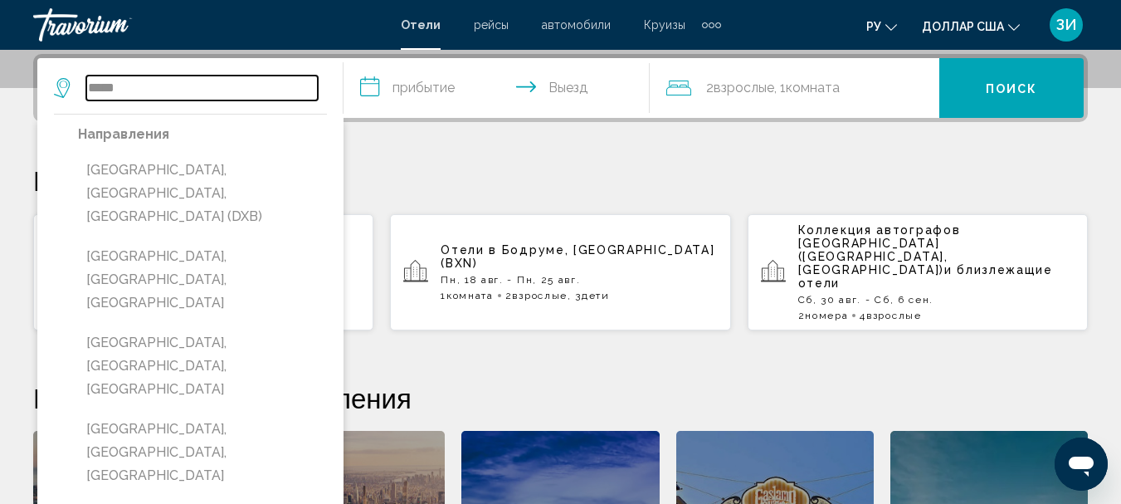
type input "*****"
click at [416, 161] on div "**********" at bounding box center [560, 375] width 1121 height 642
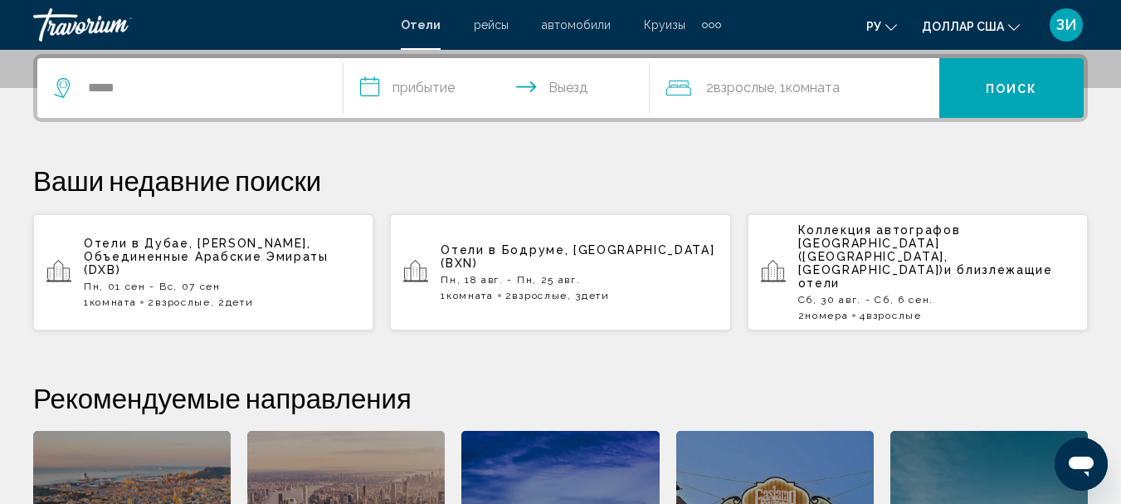
click at [385, 88] on input "**********" at bounding box center [499, 90] width 313 height 65
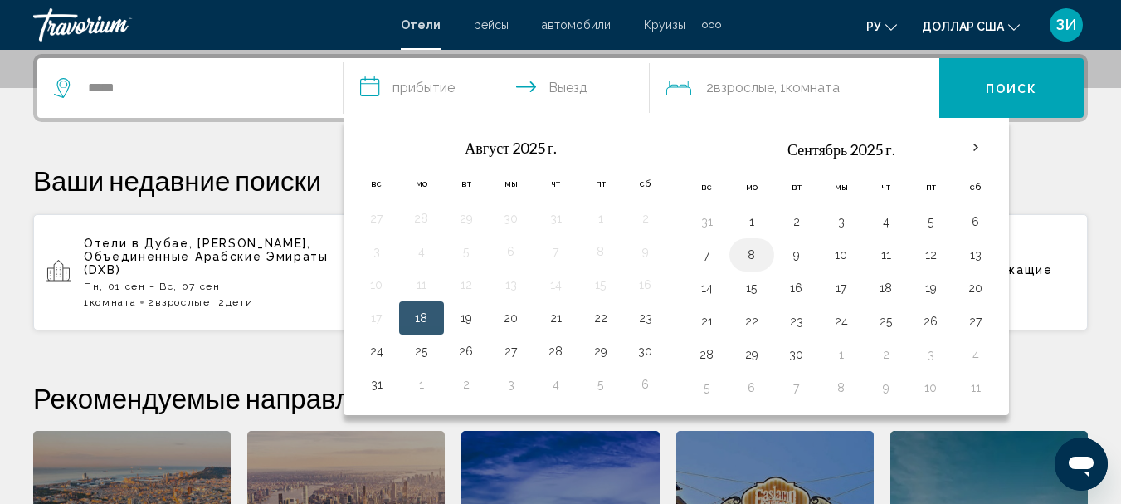
click at [753, 255] on button "8" at bounding box center [751, 254] width 27 height 23
click at [564, 87] on input "**********" at bounding box center [499, 90] width 313 height 65
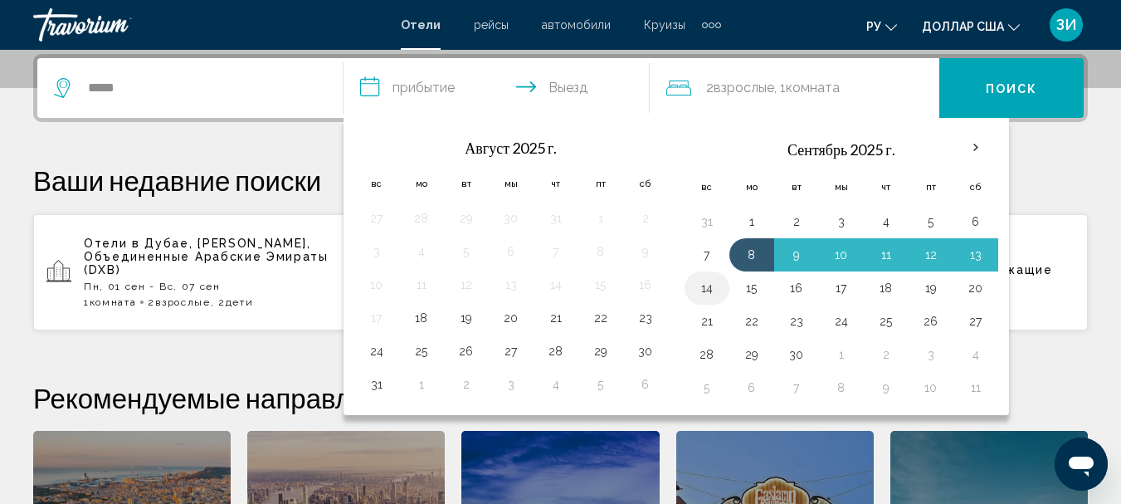
click at [709, 292] on button "14" at bounding box center [707, 287] width 27 height 23
type input "**********"
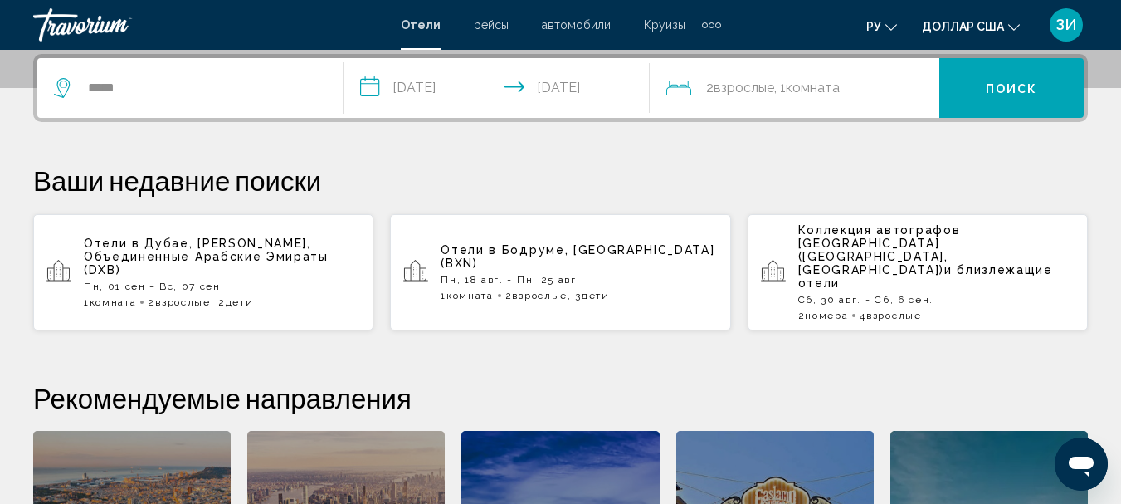
click at [762, 85] on font "Взрослые" at bounding box center [744, 88] width 61 height 16
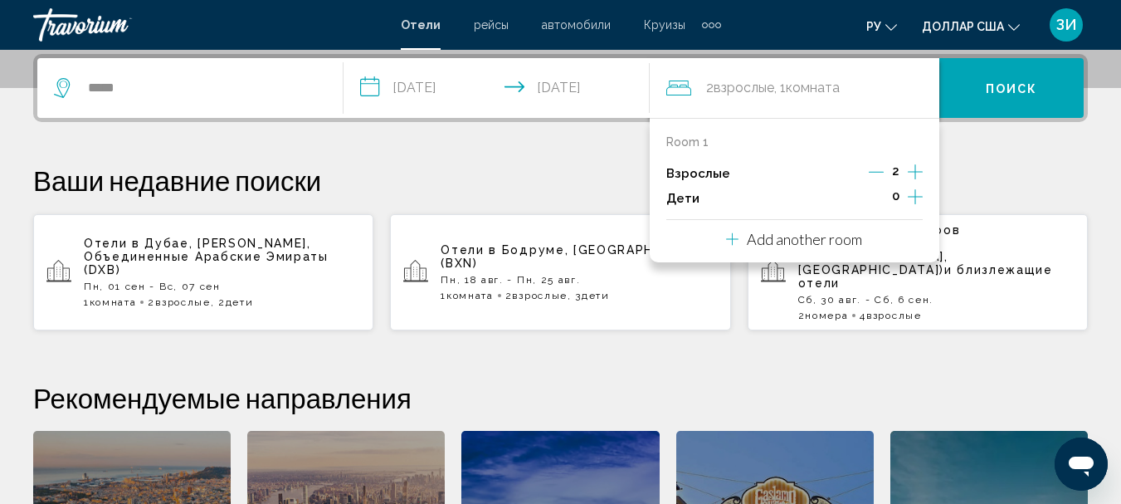
click at [762, 85] on font "Взрослые" at bounding box center [744, 88] width 61 height 16
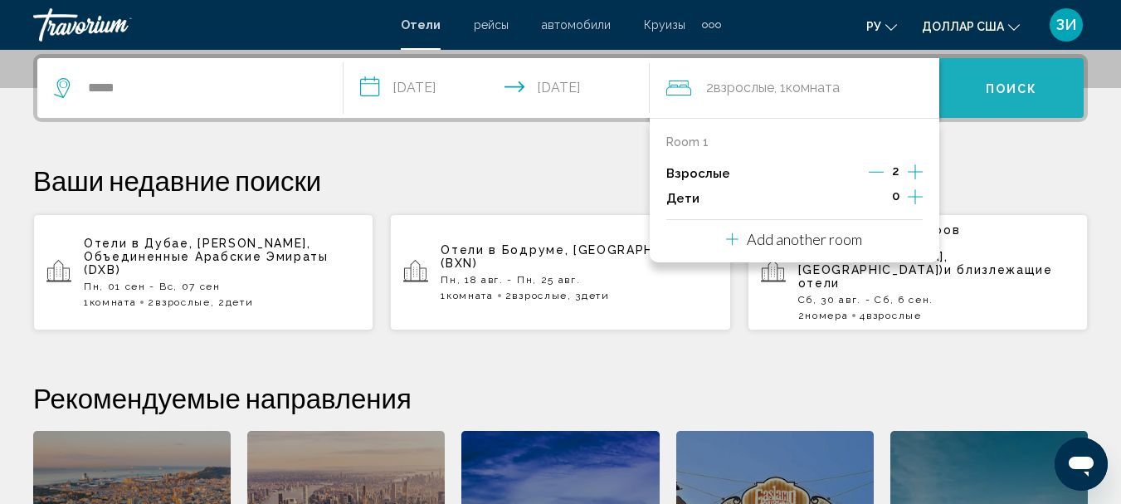
click at [981, 80] on button "Поиск" at bounding box center [1011, 88] width 144 height 60
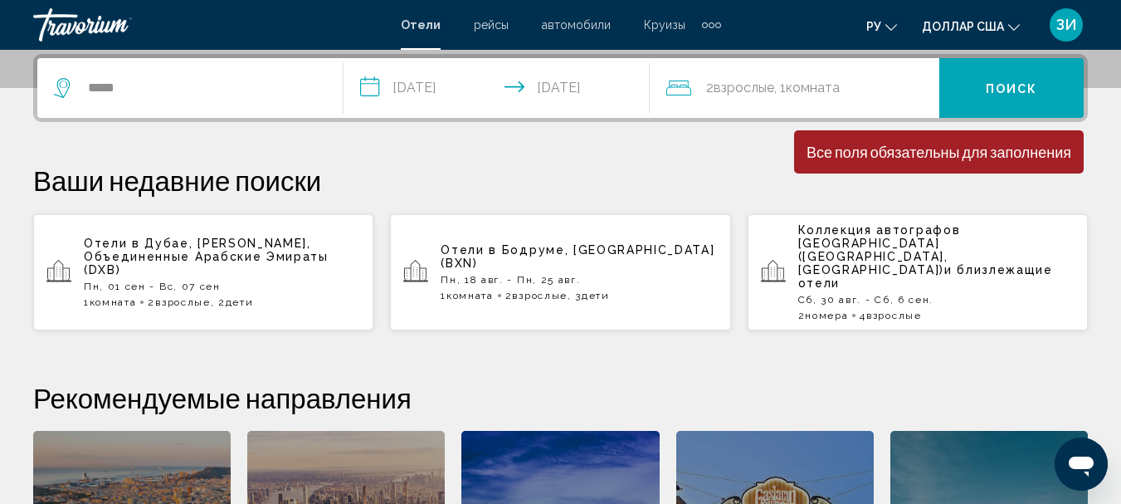
click at [739, 85] on font "Взрослые" at bounding box center [744, 88] width 61 height 16
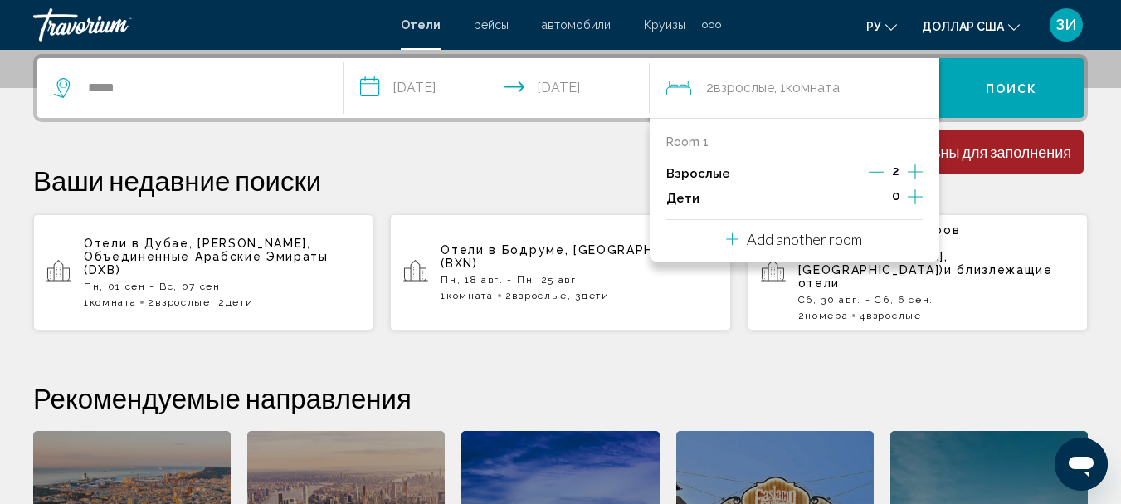
click at [970, 178] on p "Ваши недавние поиски" at bounding box center [560, 179] width 1055 height 33
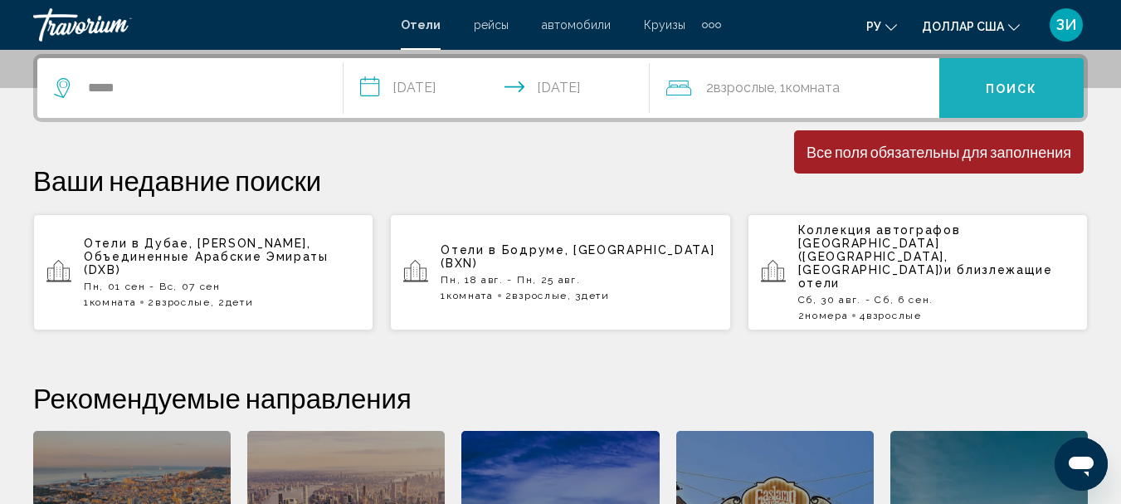
click at [1000, 95] on font "Поиск" at bounding box center [1012, 88] width 52 height 13
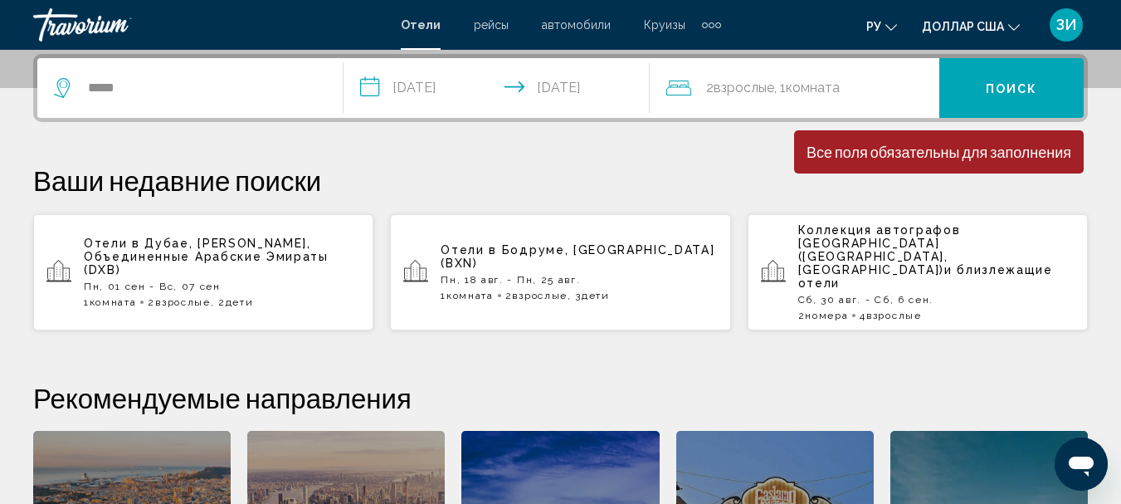
click at [774, 91] on font "Взрослые" at bounding box center [744, 88] width 61 height 16
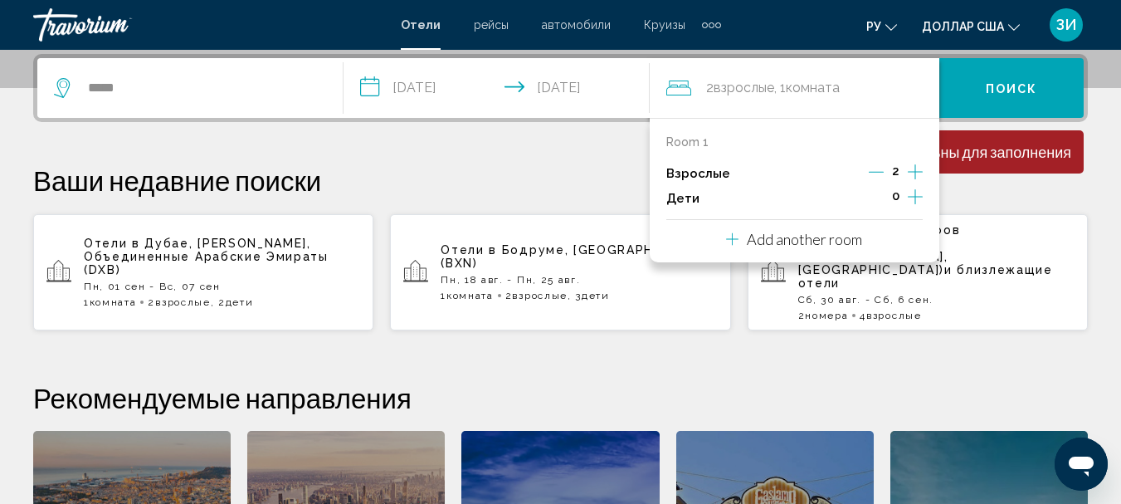
click at [913, 194] on icon "Increment children" at bounding box center [915, 197] width 15 height 20
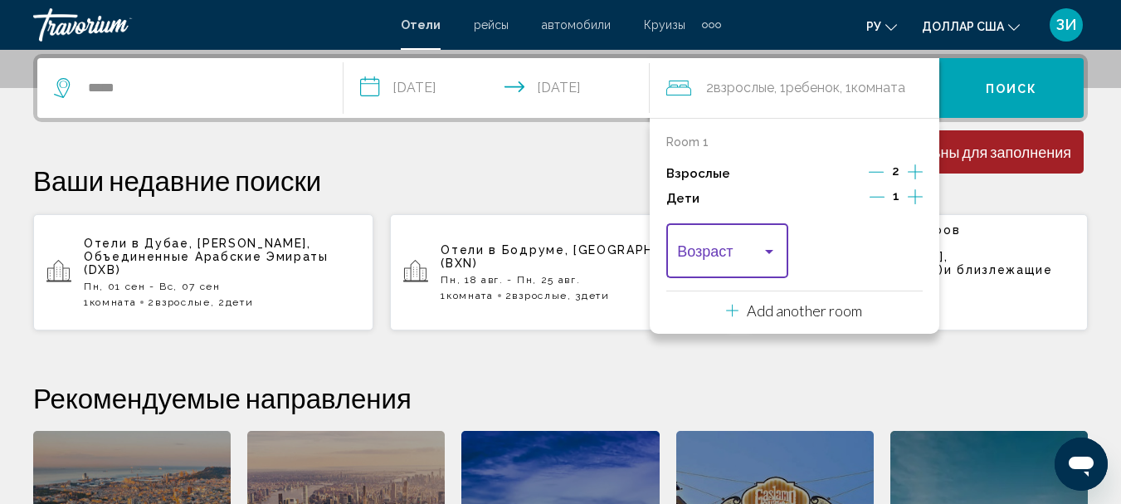
click at [763, 247] on div "Travelers: 2 adults, 1 child" at bounding box center [769, 251] width 15 height 13
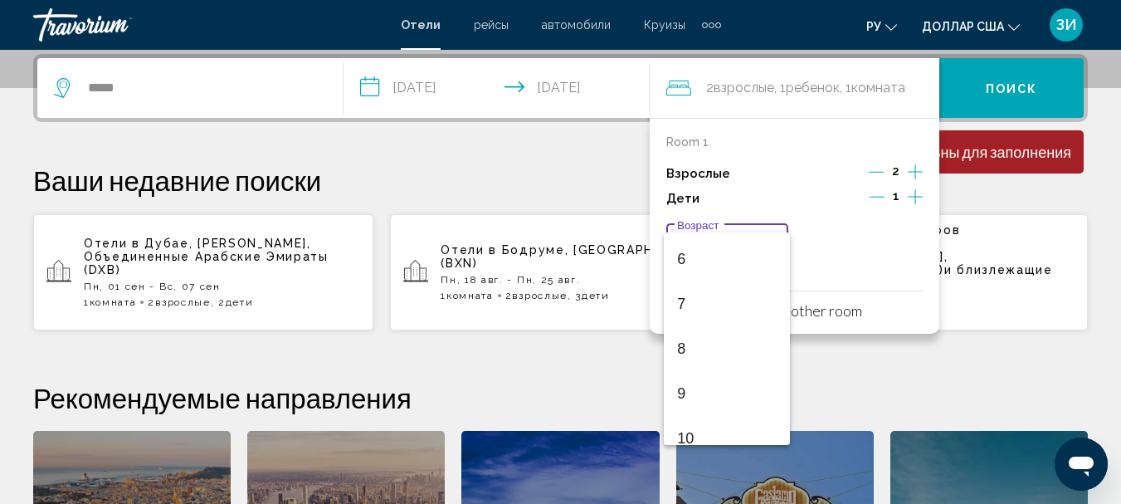
scroll to position [265, 0]
click at [683, 425] on span "10" at bounding box center [727, 437] width 100 height 45
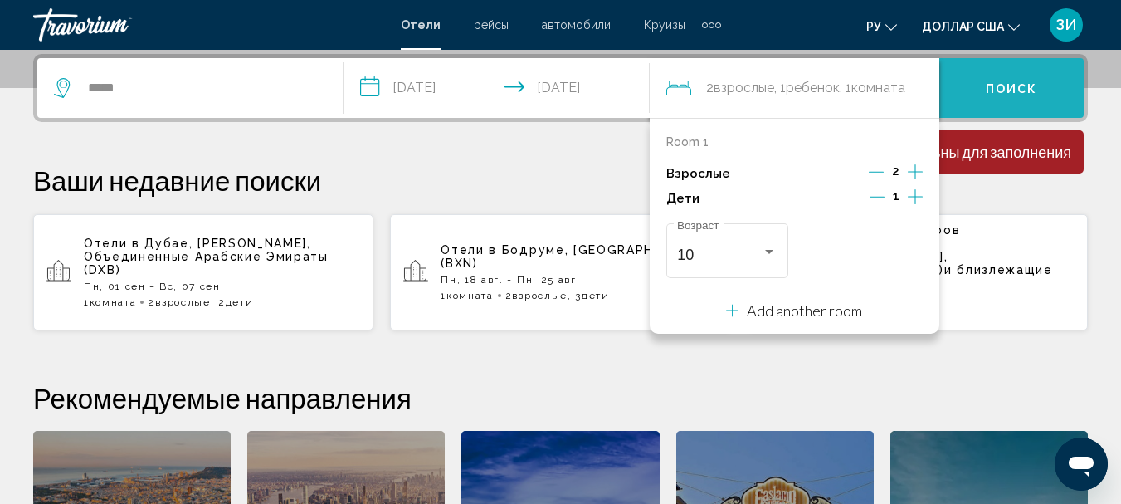
click at [995, 112] on button "Поиск" at bounding box center [1011, 88] width 144 height 60
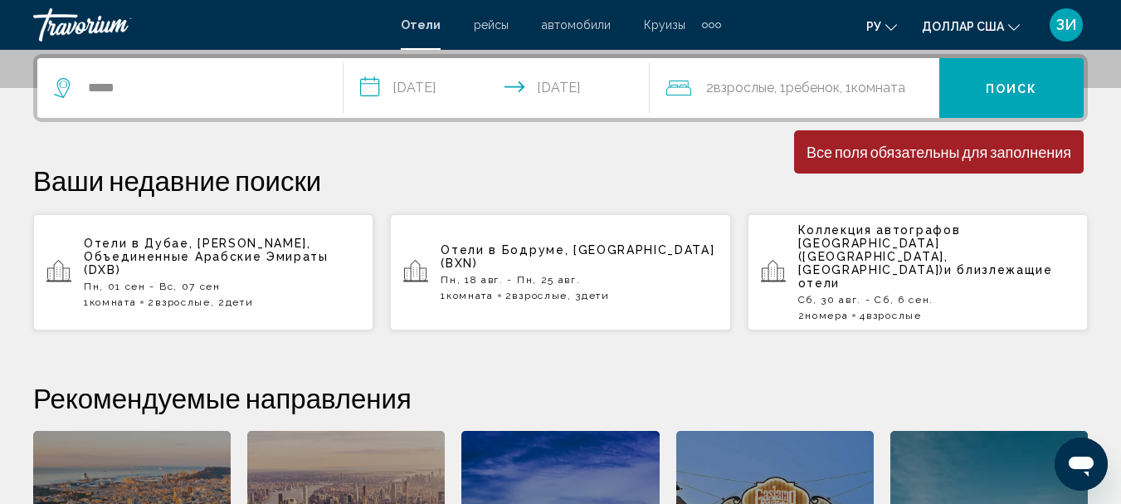
click at [145, 243] on font "Дубае, Эмират Дубай, Объединенные Арабские Эмираты (DXB)" at bounding box center [206, 256] width 245 height 40
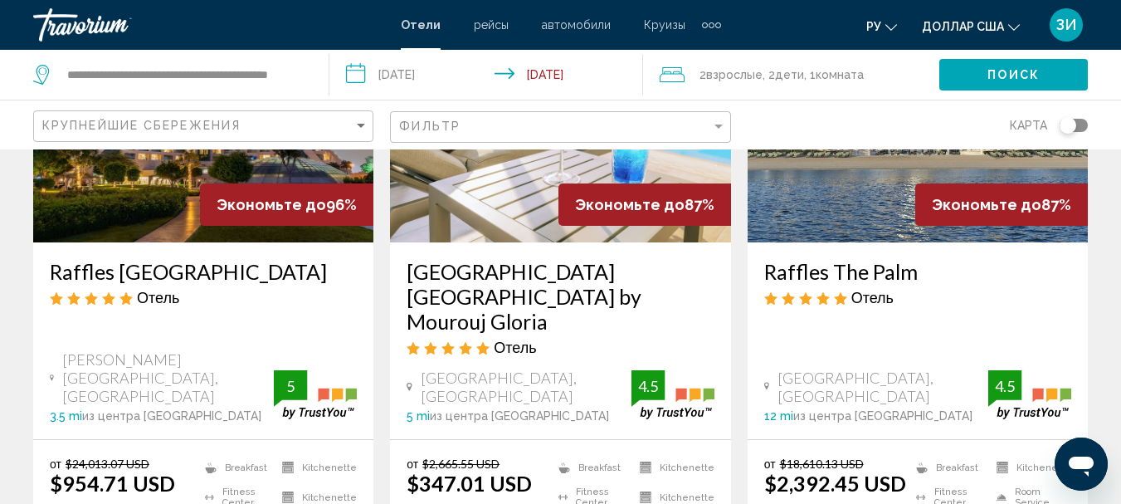
scroll to position [232, 0]
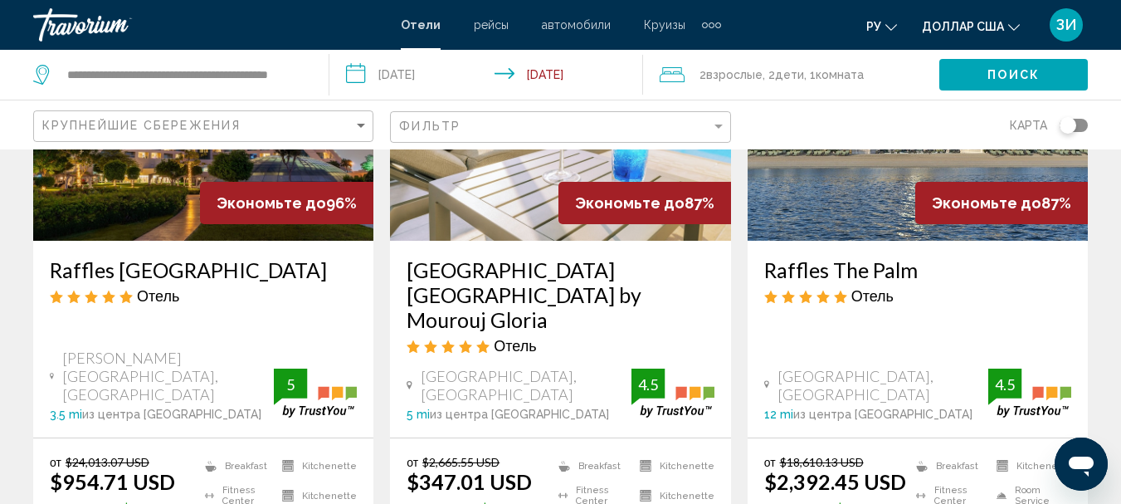
click at [530, 204] on img "Основное содержание" at bounding box center [560, 107] width 340 height 265
click at [530, 204] on div "**********" at bounding box center [560, 20] width 1121 height 504
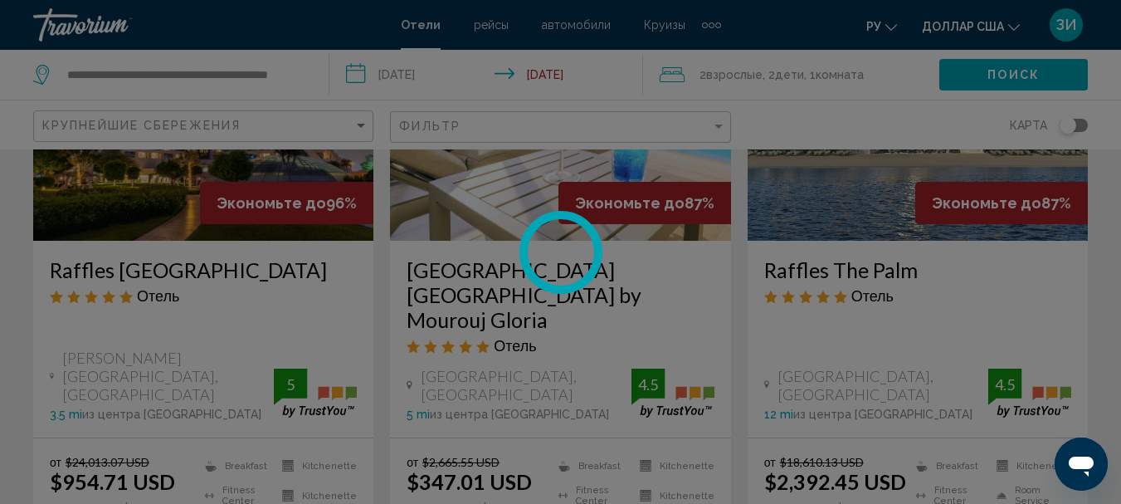
click at [530, 204] on div at bounding box center [560, 252] width 1121 height 504
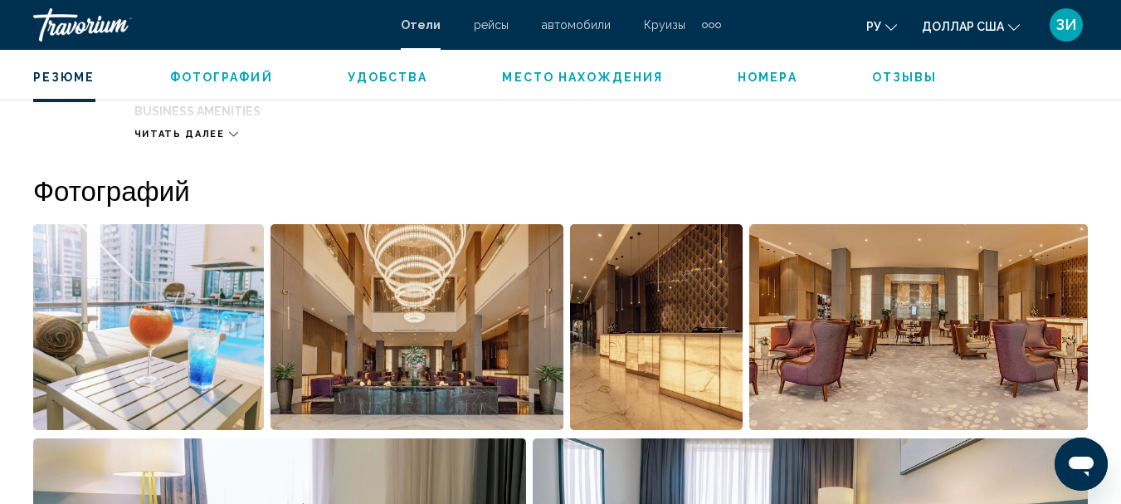
scroll to position [1067, 0]
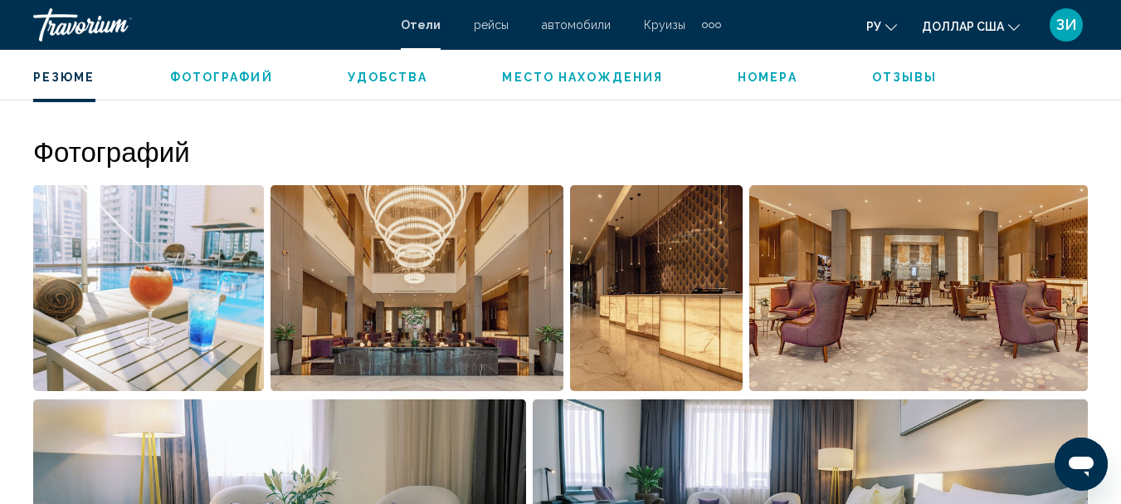
click at [745, 443] on img "Open full-screen image slider" at bounding box center [810, 502] width 555 height 206
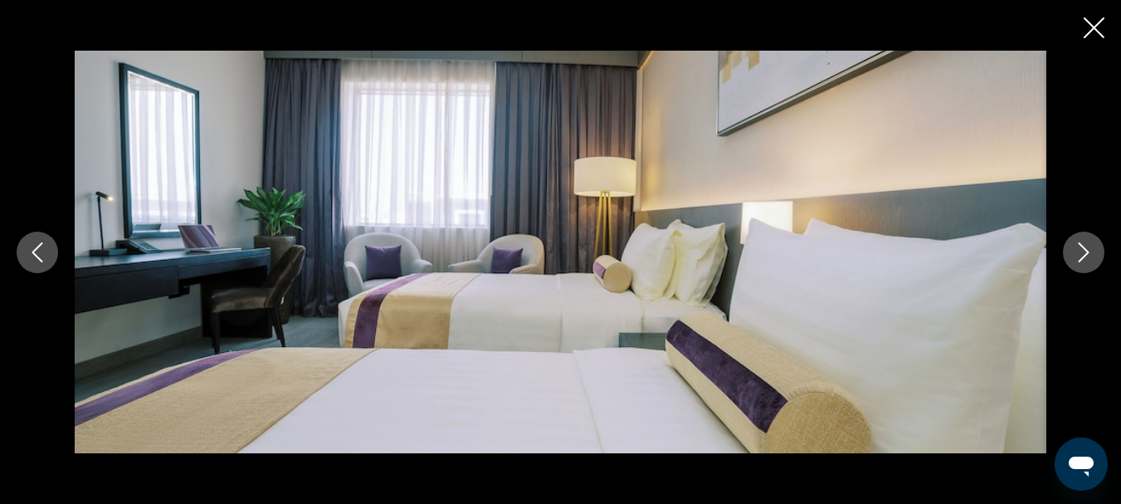
click at [1084, 253] on icon "Next image" at bounding box center [1084, 252] width 20 height 20
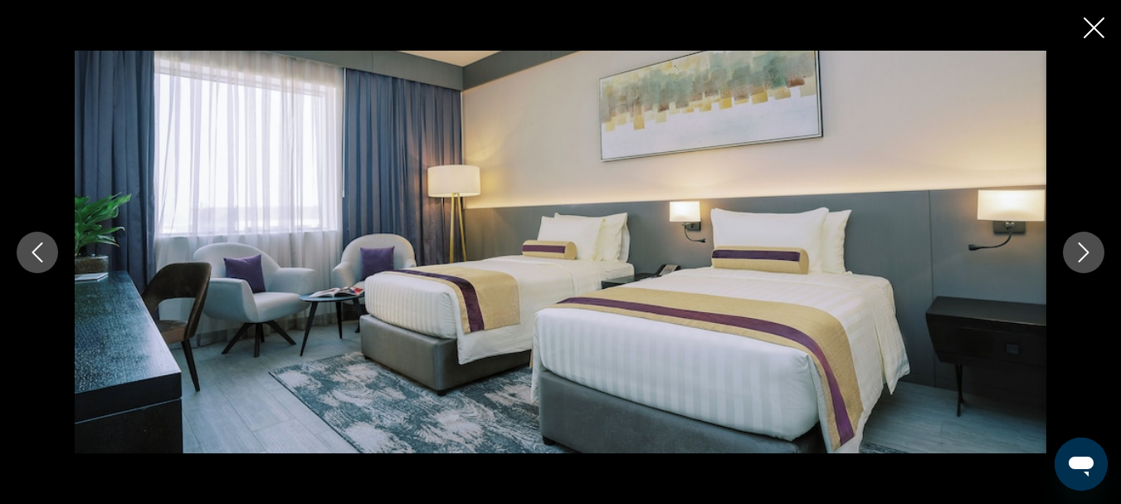
click at [1084, 253] on icon "Next image" at bounding box center [1084, 252] width 20 height 20
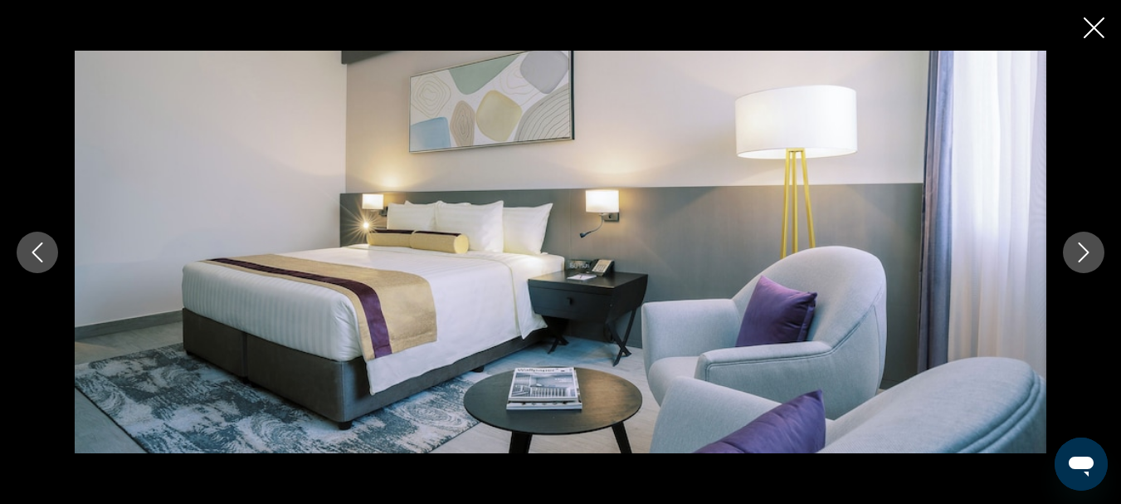
click at [1084, 253] on icon "Next image" at bounding box center [1084, 252] width 20 height 20
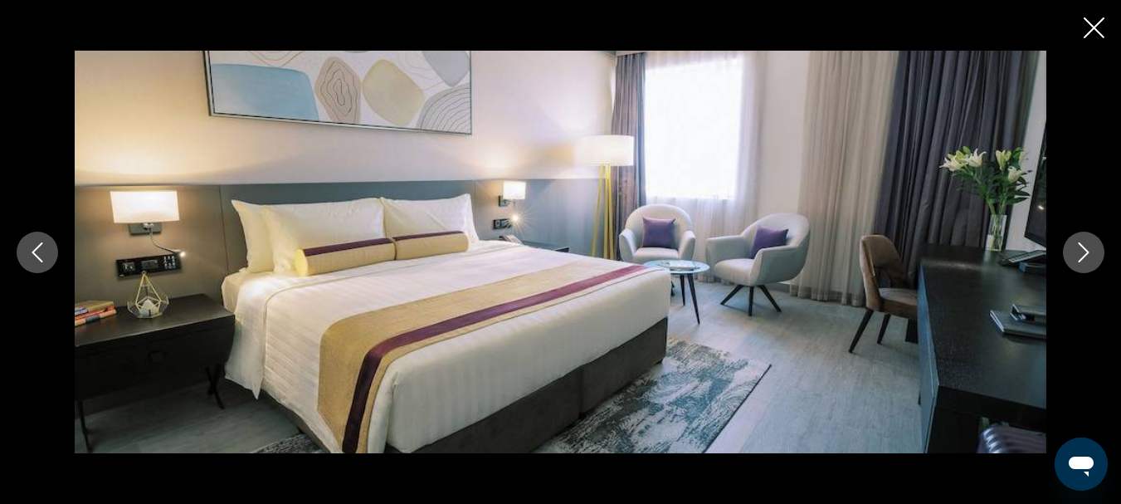
click at [1084, 253] on icon "Next image" at bounding box center [1084, 252] width 20 height 20
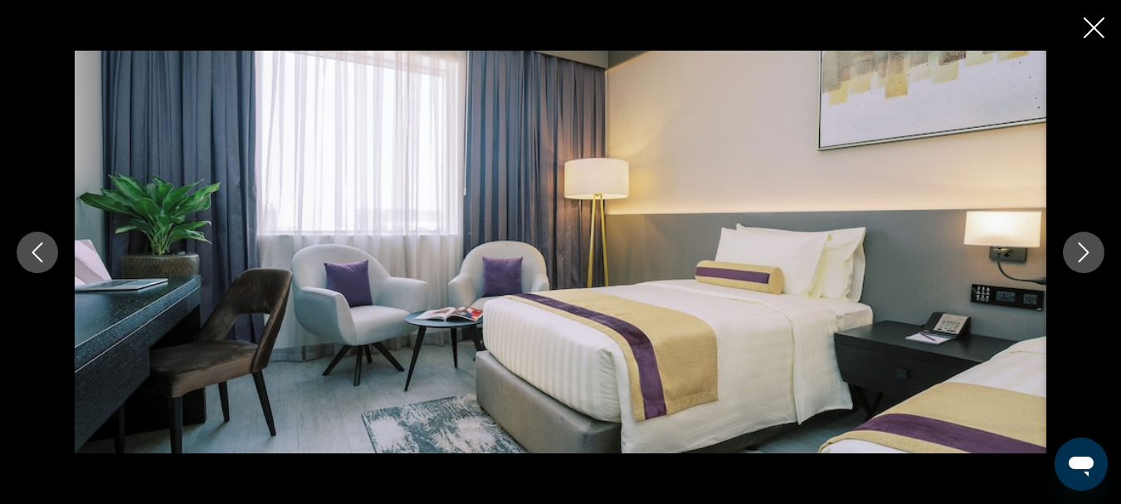
click at [1084, 253] on icon "Next image" at bounding box center [1084, 252] width 20 height 20
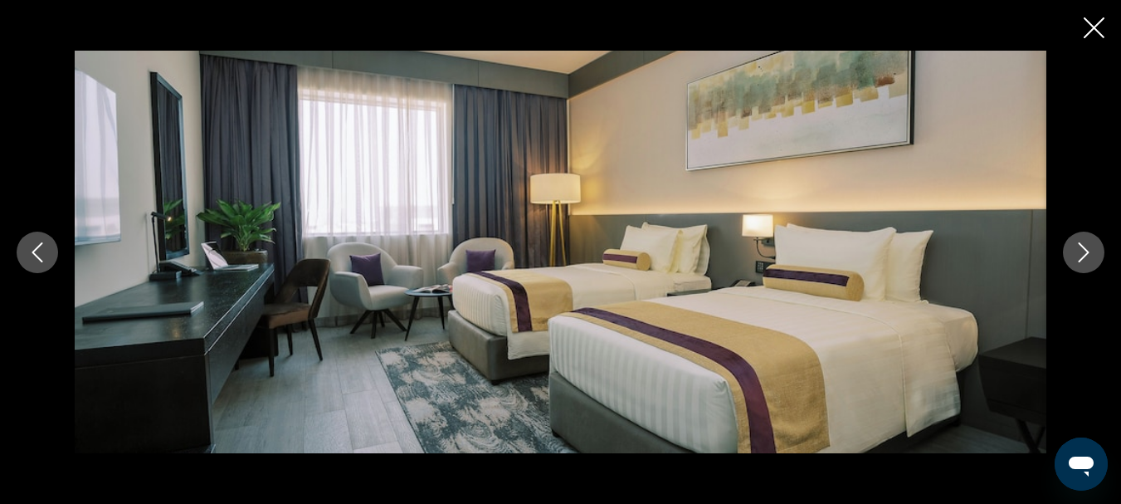
click at [1084, 253] on icon "Next image" at bounding box center [1084, 252] width 20 height 20
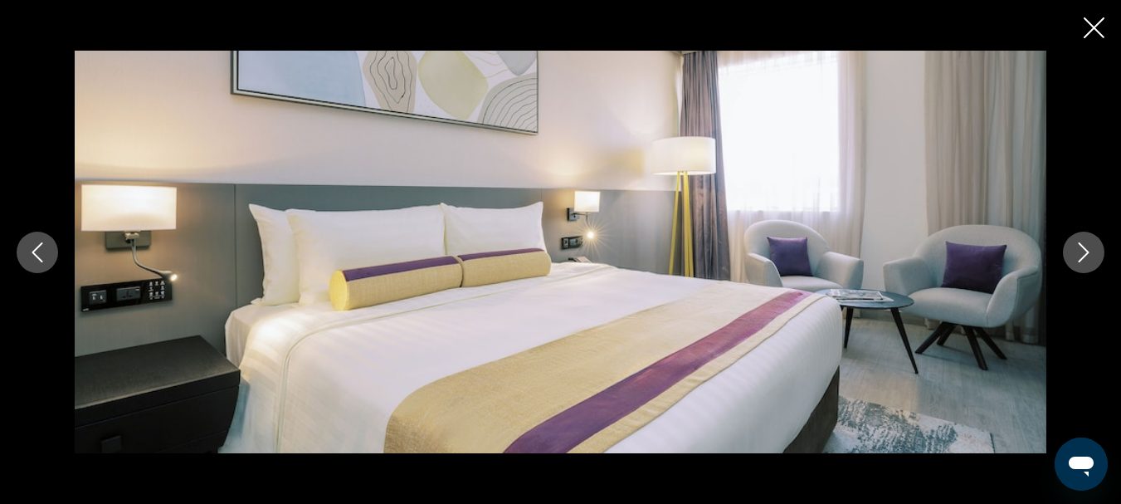
click at [1084, 253] on icon "Next image" at bounding box center [1084, 252] width 20 height 20
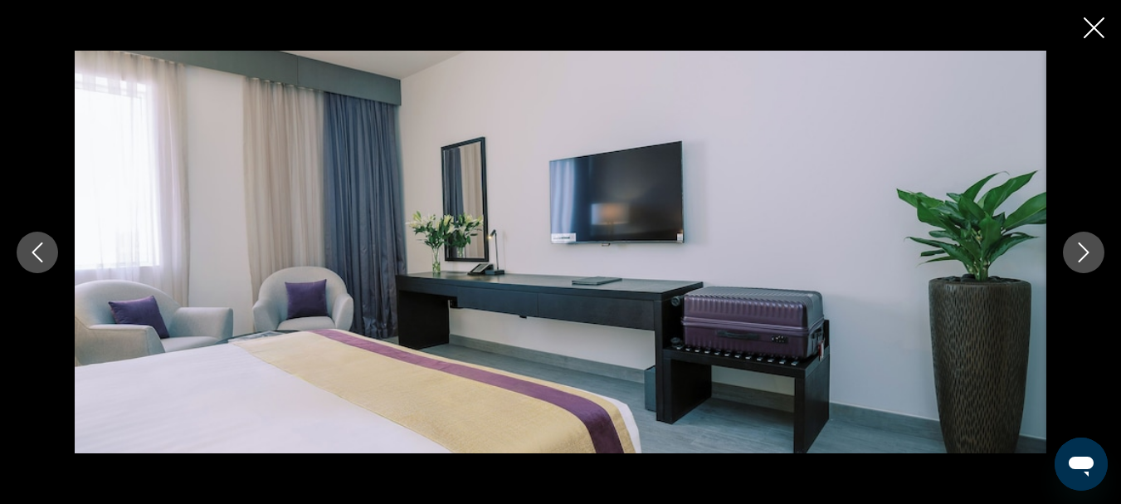
click at [1084, 253] on icon "Next image" at bounding box center [1084, 252] width 20 height 20
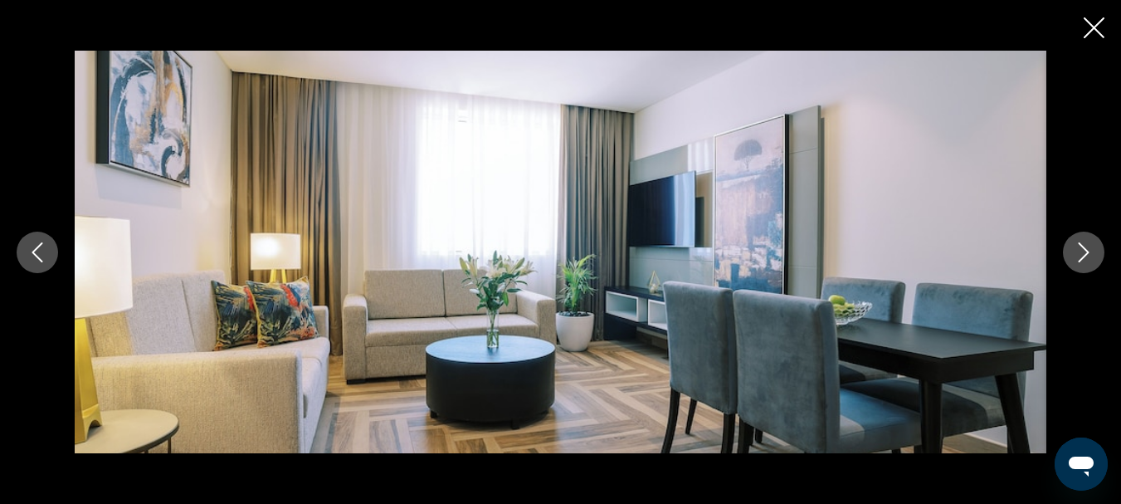
click at [1084, 253] on icon "Next image" at bounding box center [1084, 252] width 20 height 20
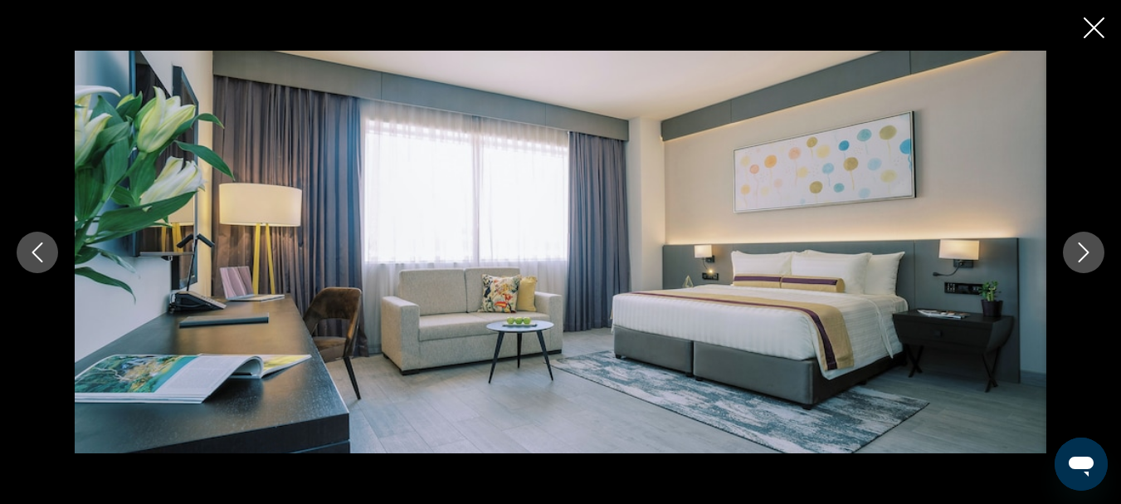
click at [1084, 253] on icon "Next image" at bounding box center [1084, 252] width 20 height 20
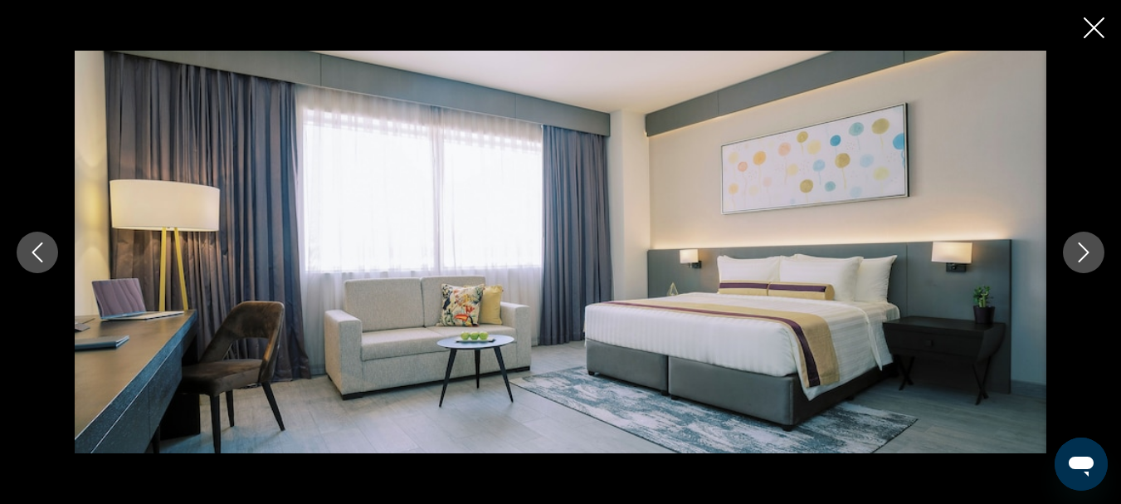
click at [1084, 253] on icon "Next image" at bounding box center [1084, 252] width 20 height 20
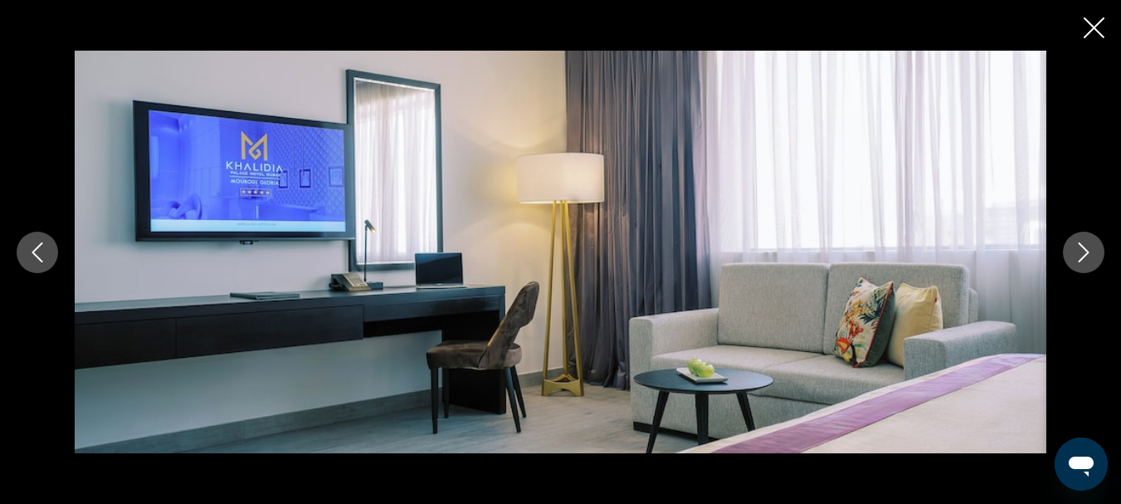
click at [1084, 253] on icon "Next image" at bounding box center [1084, 252] width 20 height 20
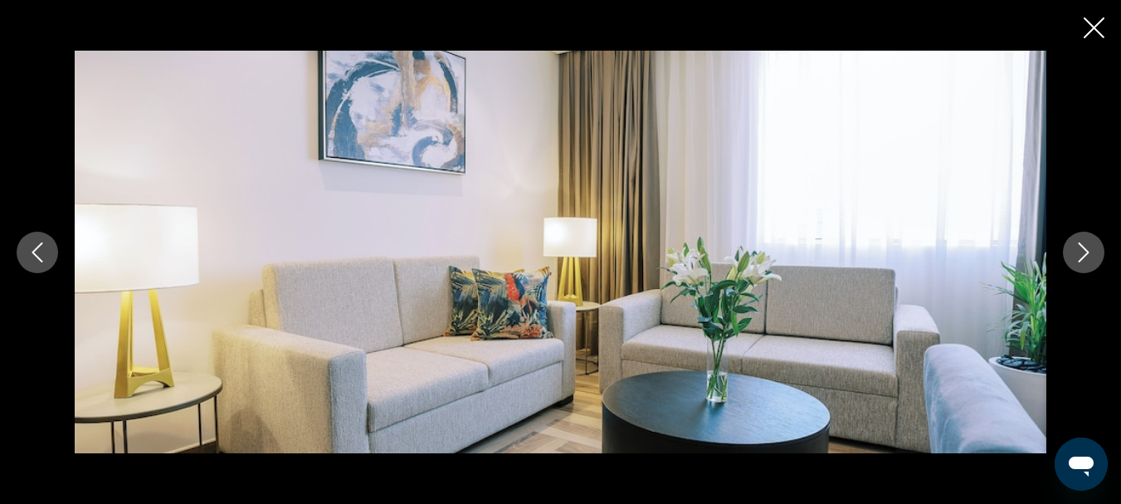
click at [1079, 258] on icon "Next image" at bounding box center [1084, 252] width 20 height 20
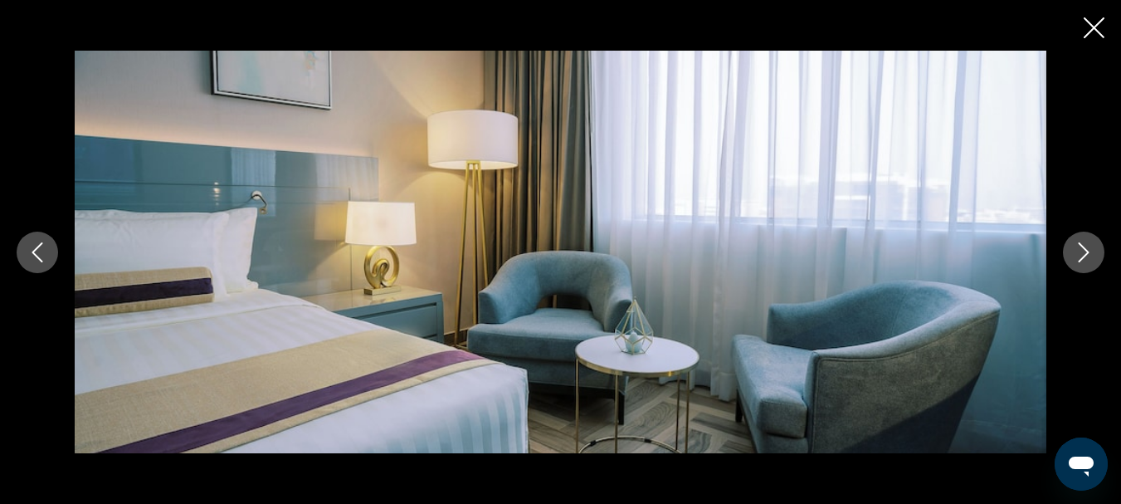
click at [1079, 258] on icon "Next image" at bounding box center [1084, 252] width 20 height 20
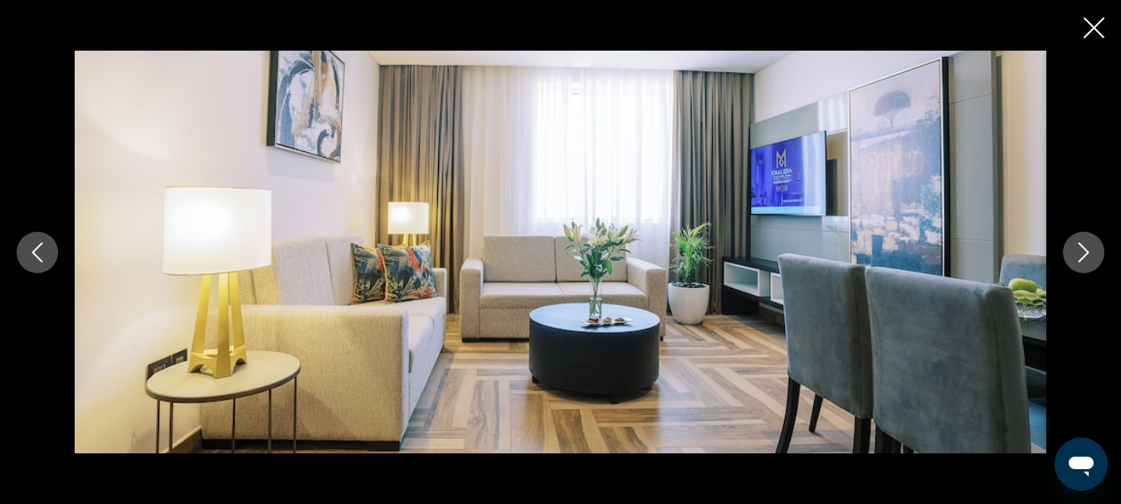
click at [1094, 35] on icon "Close slideshow" at bounding box center [1094, 27] width 21 height 21
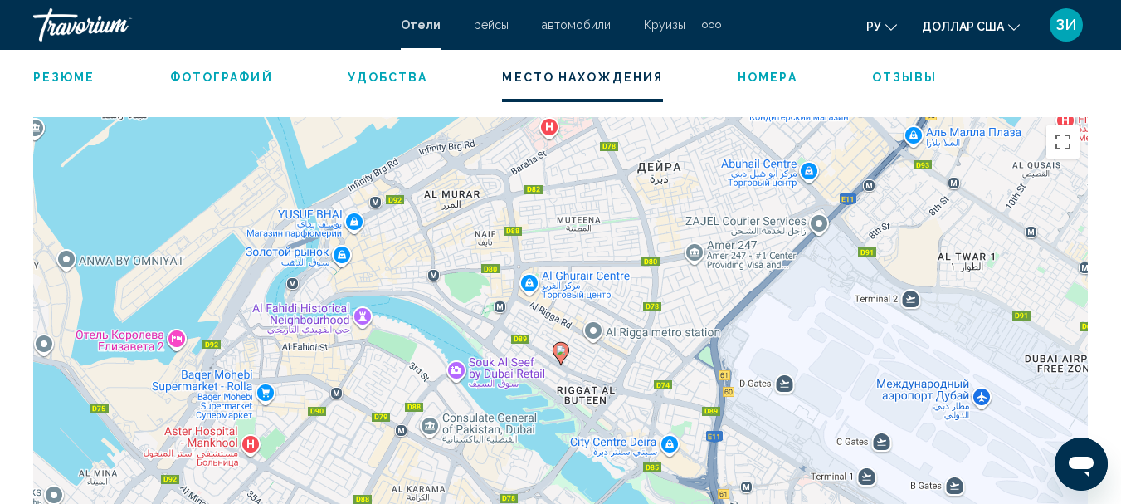
scroll to position [1863, 0]
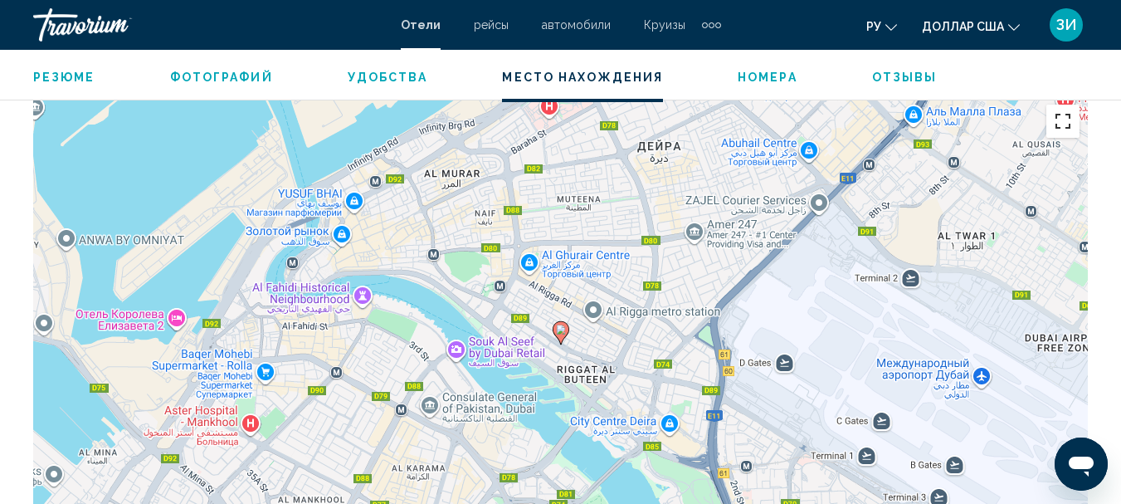
click at [1063, 119] on button "Включить полноэкранный режим" at bounding box center [1062, 121] width 33 height 33
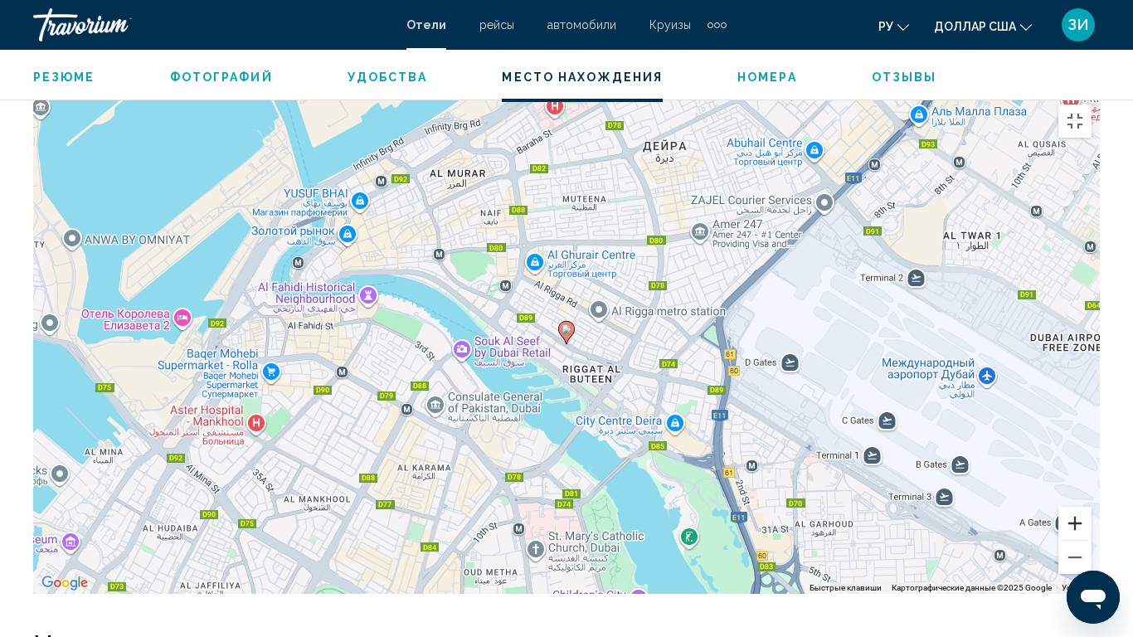
click at [1092, 503] on button "Увеличить" at bounding box center [1075, 523] width 33 height 33
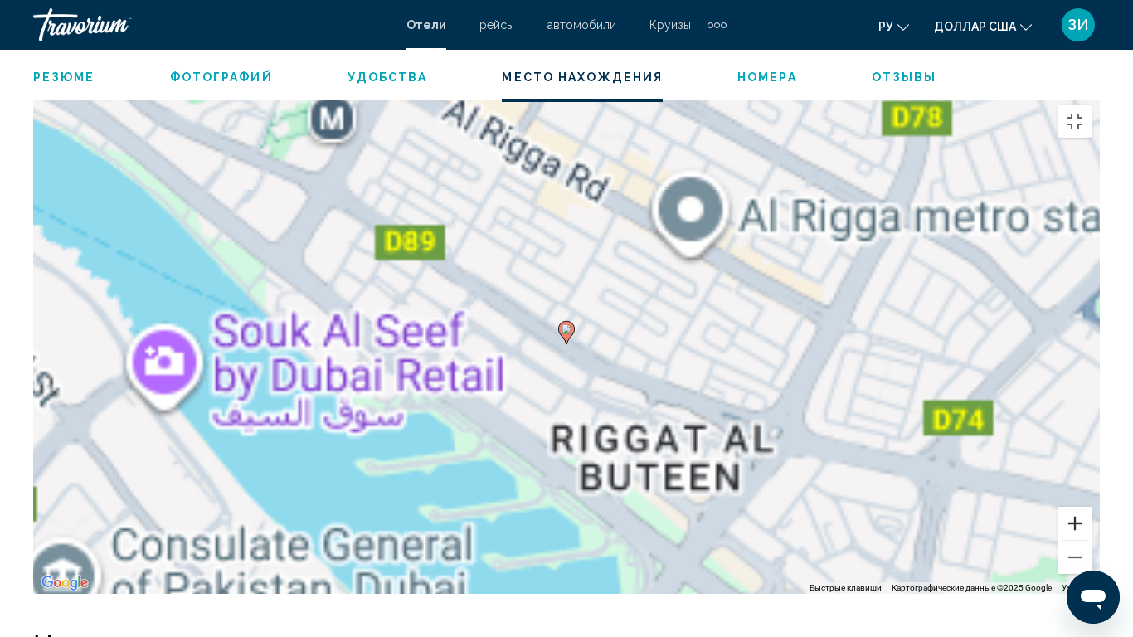
click at [1092, 503] on button "Увеличить" at bounding box center [1075, 523] width 33 height 33
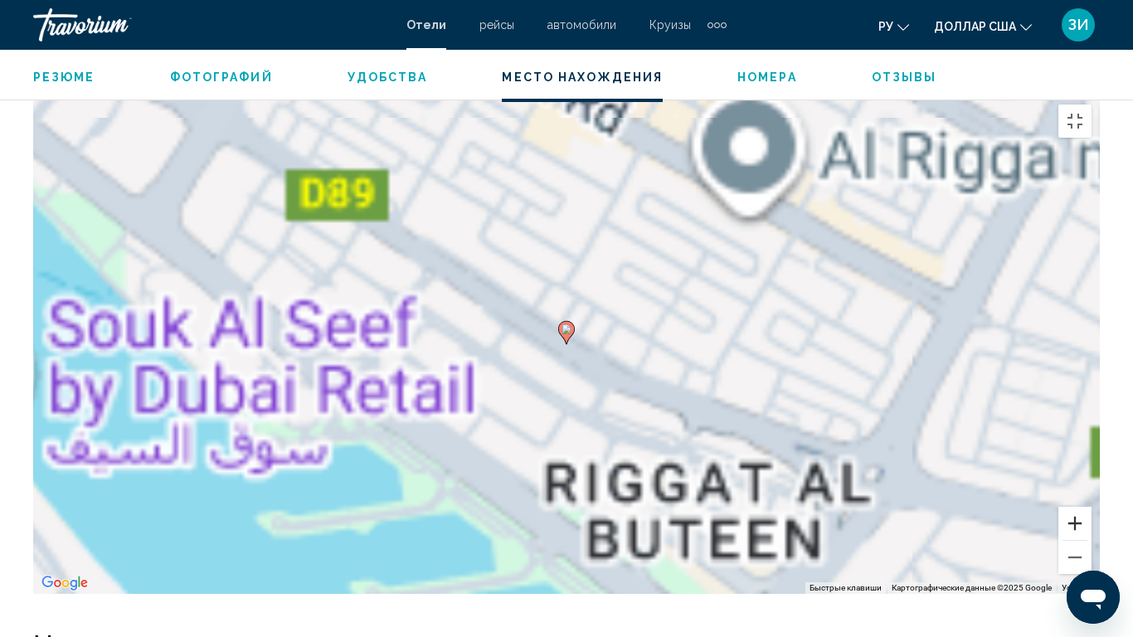
click at [1092, 503] on button "Увеличить" at bounding box center [1075, 523] width 33 height 33
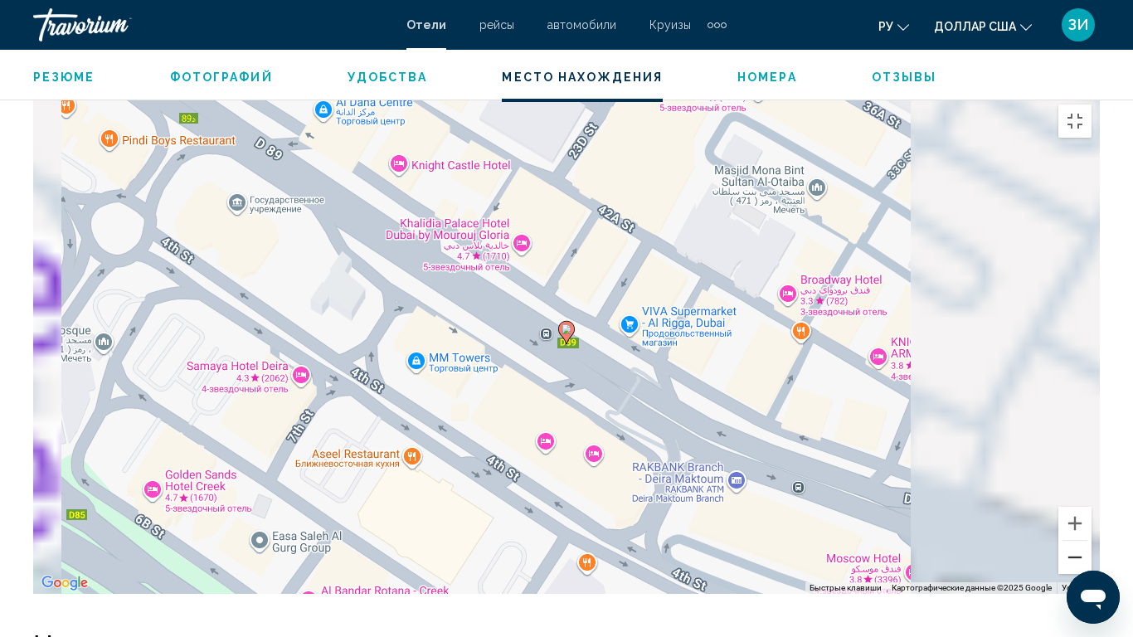
click at [1092, 503] on button "Уменьшить" at bounding box center [1075, 557] width 33 height 33
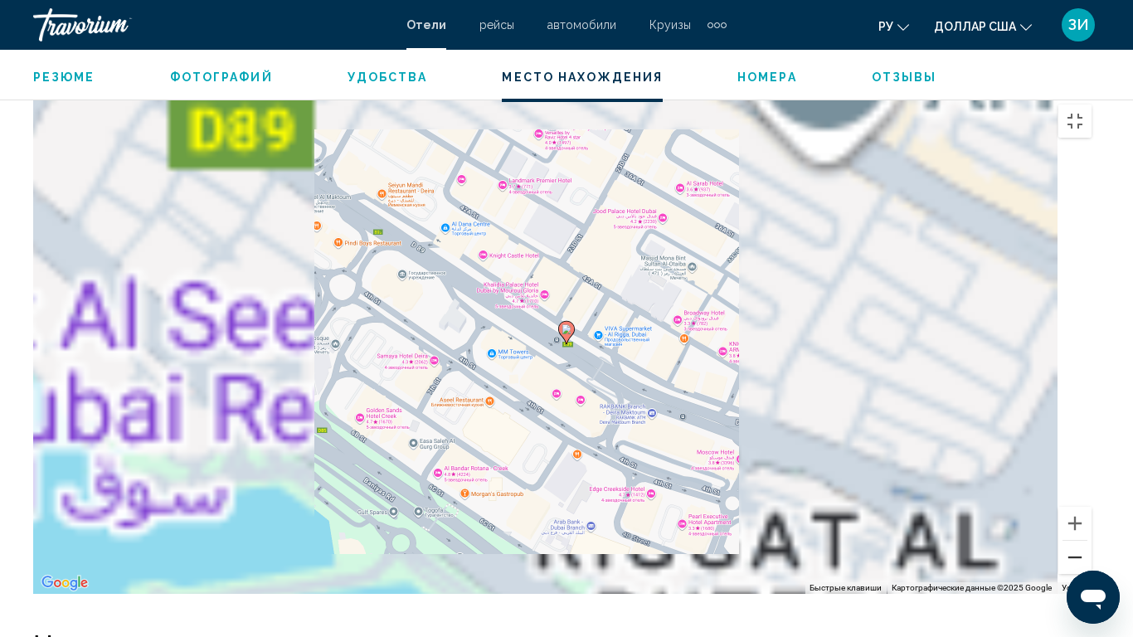
click at [1092, 503] on button "Уменьшить" at bounding box center [1075, 557] width 33 height 33
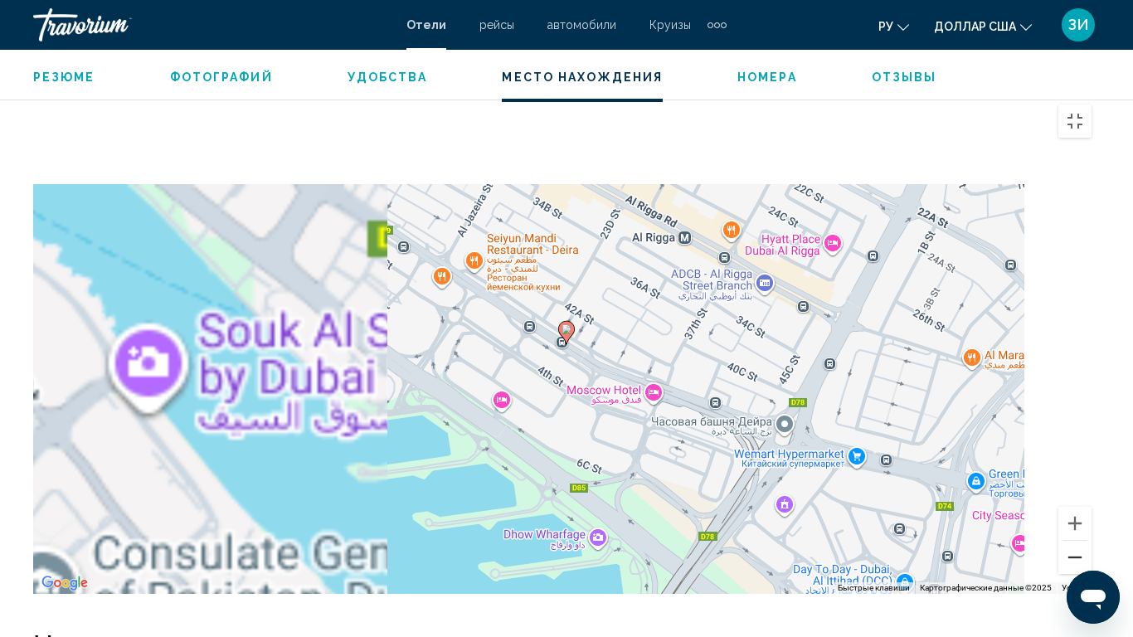
click at [1092, 503] on button "Уменьшить" at bounding box center [1075, 557] width 33 height 33
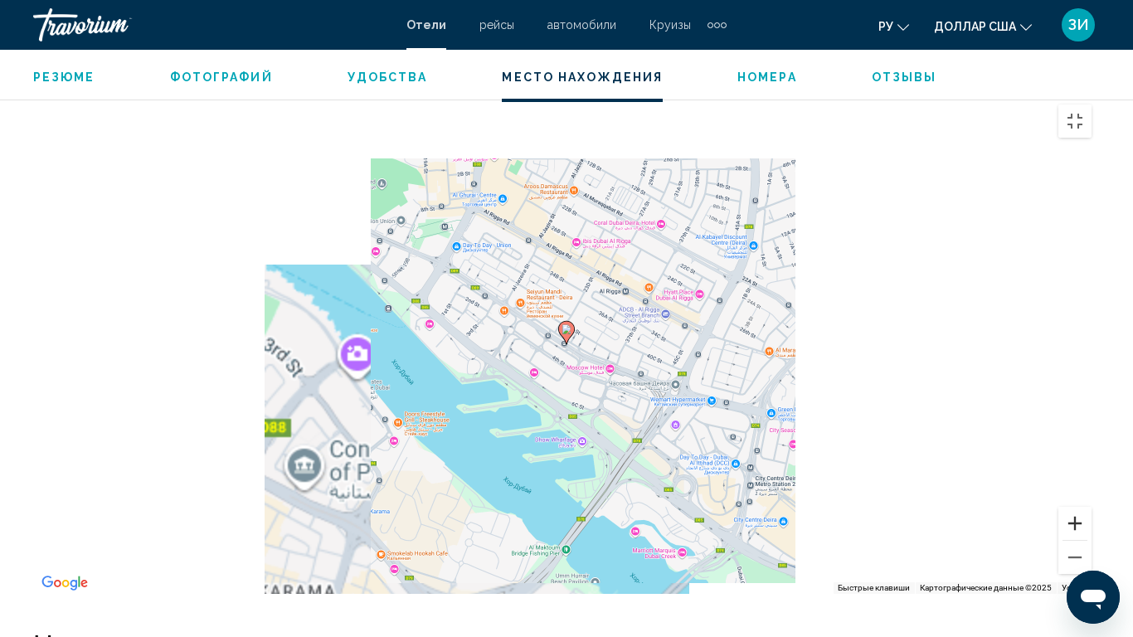
click at [1092, 503] on button "Увеличить" at bounding box center [1075, 523] width 33 height 33
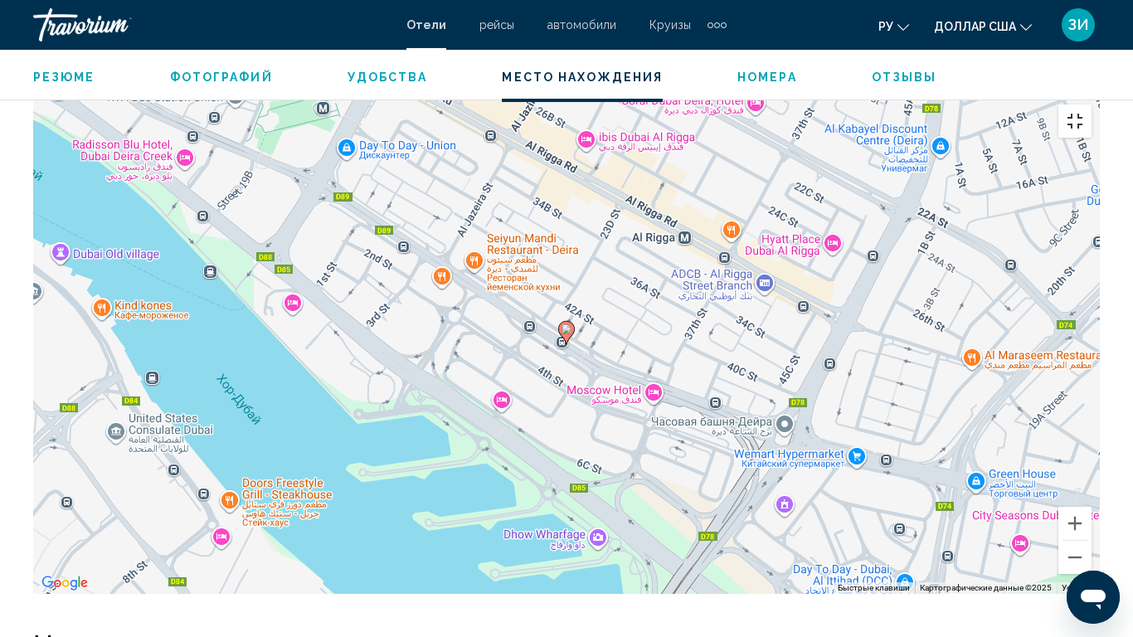
click at [1092, 105] on button "Включить полноэкранный режим" at bounding box center [1075, 121] width 33 height 33
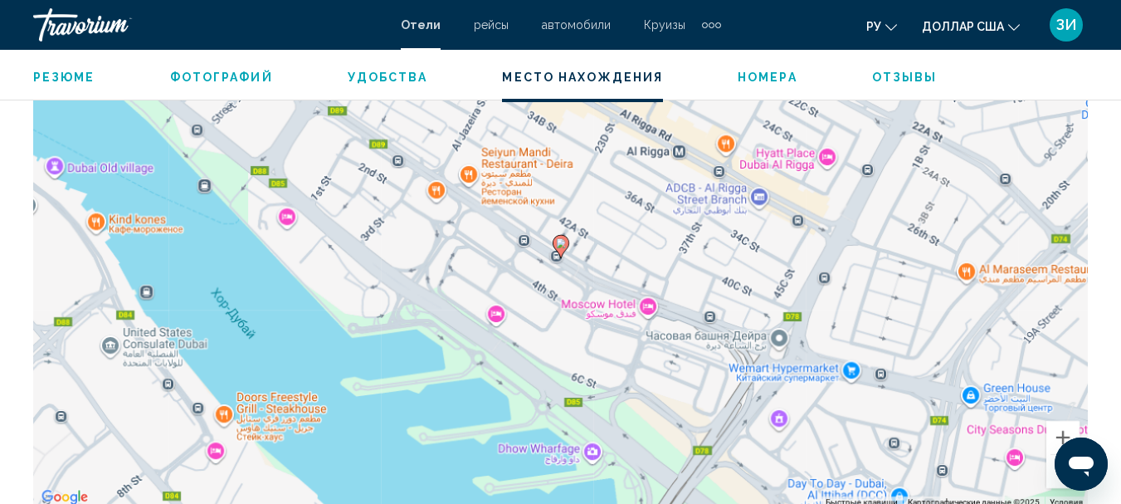
scroll to position [1942, 0]
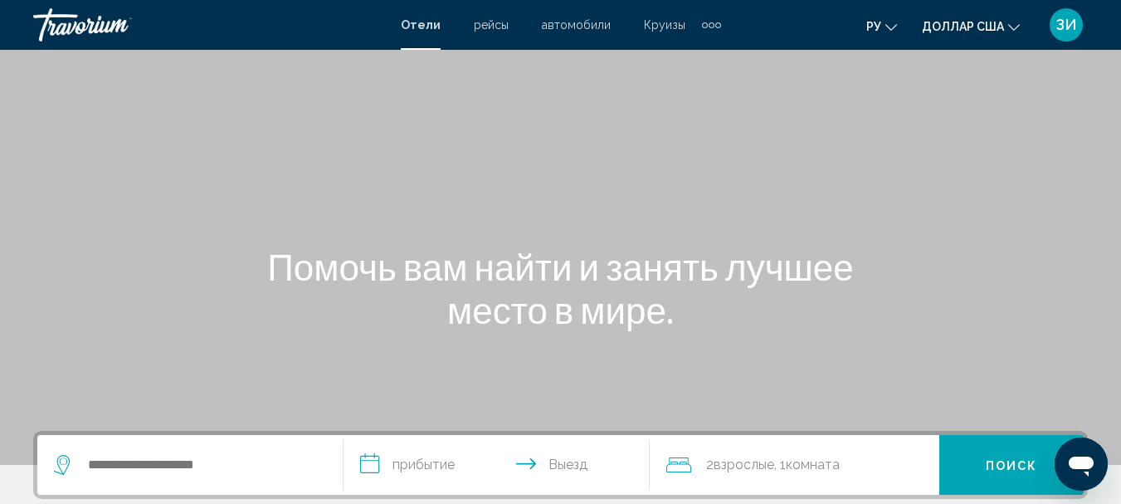
scroll to position [100, 0]
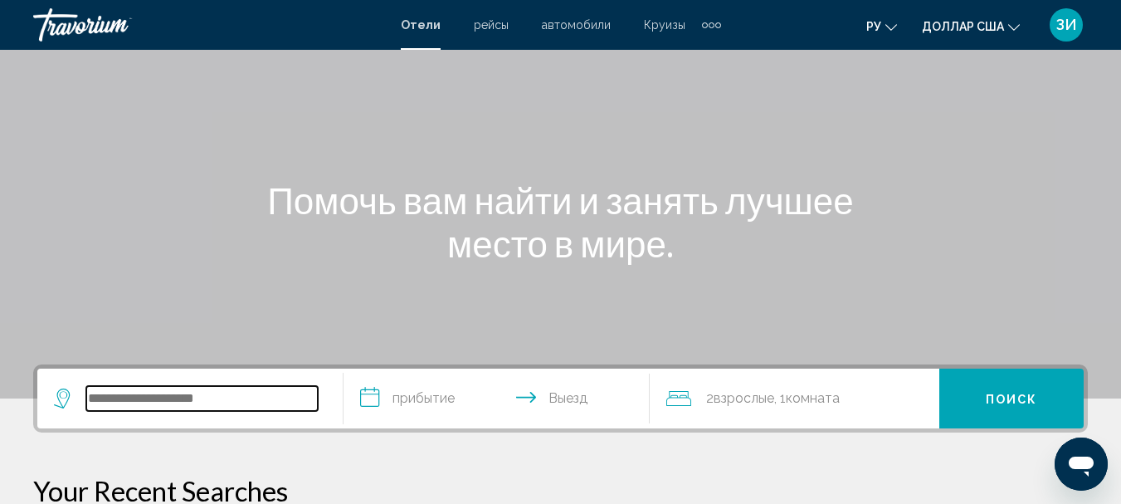
click at [97, 399] on input "Виджет поиска" at bounding box center [201, 398] width 231 height 25
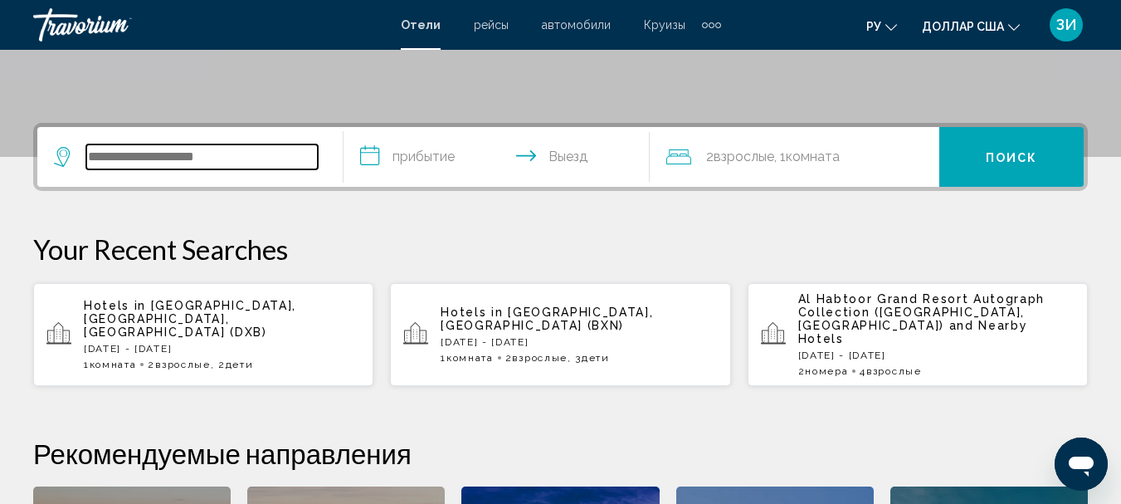
scroll to position [410, 0]
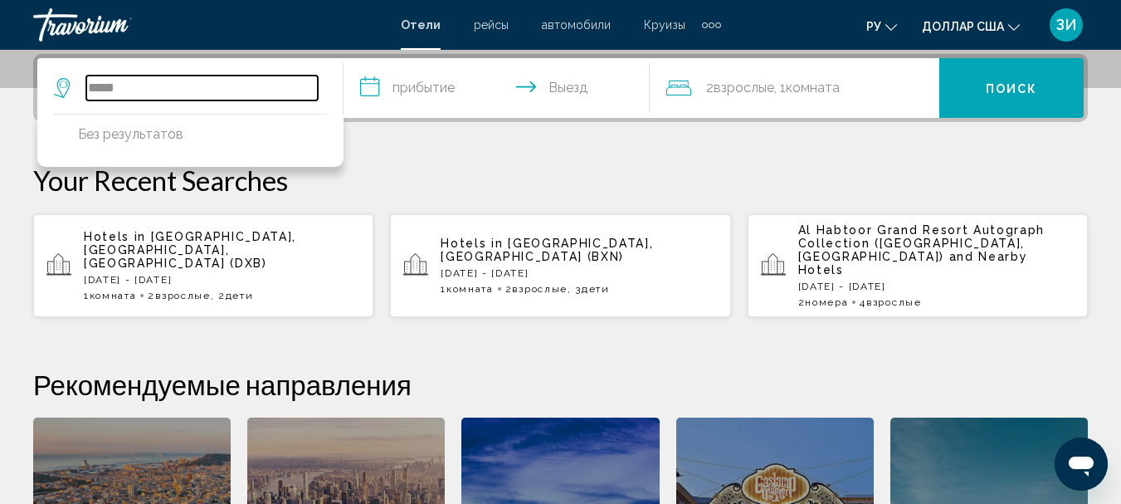
click at [112, 87] on input "*****" at bounding box center [201, 88] width 231 height 25
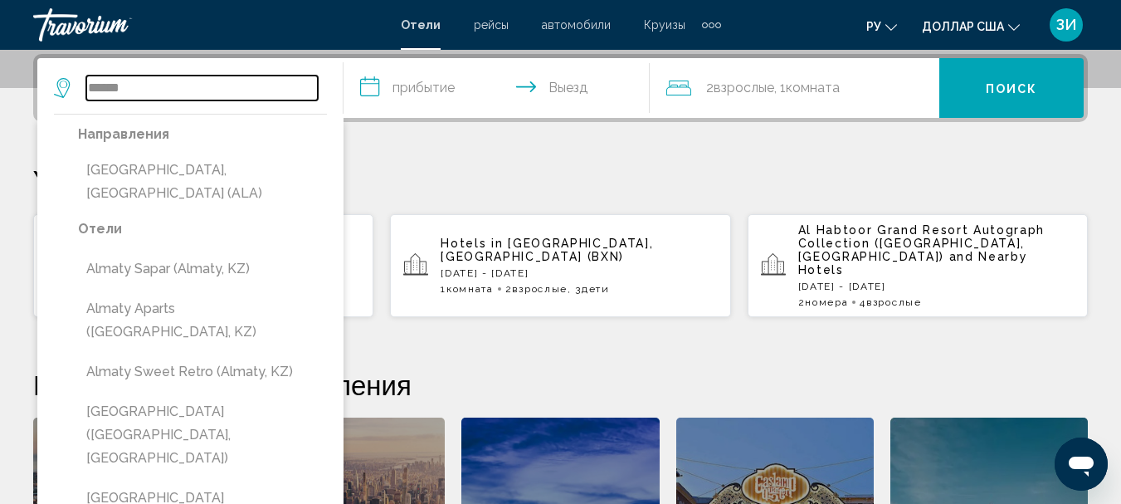
type input "******"
click at [424, 129] on div "**********" at bounding box center [560, 368] width 1121 height 629
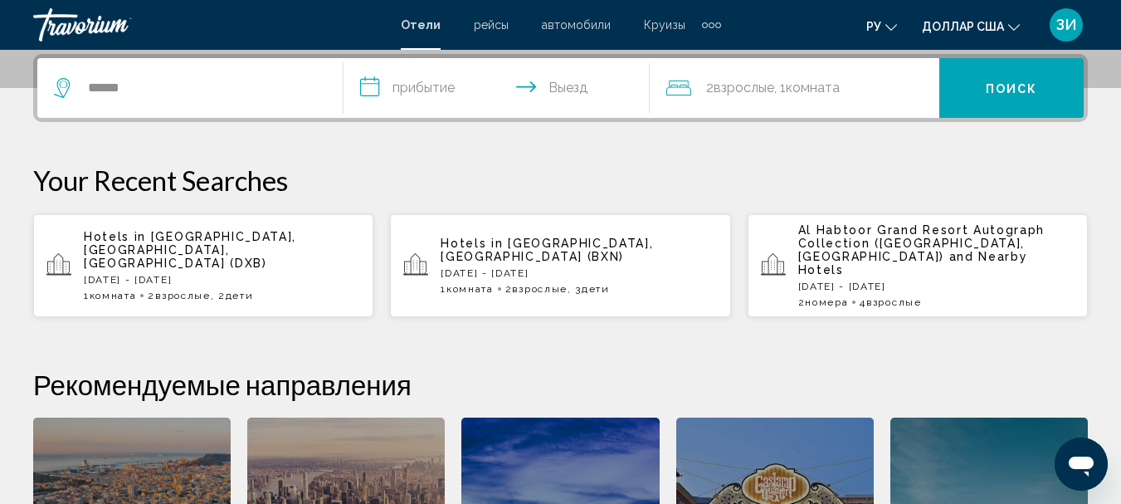
click at [450, 81] on input "**********" at bounding box center [499, 90] width 313 height 65
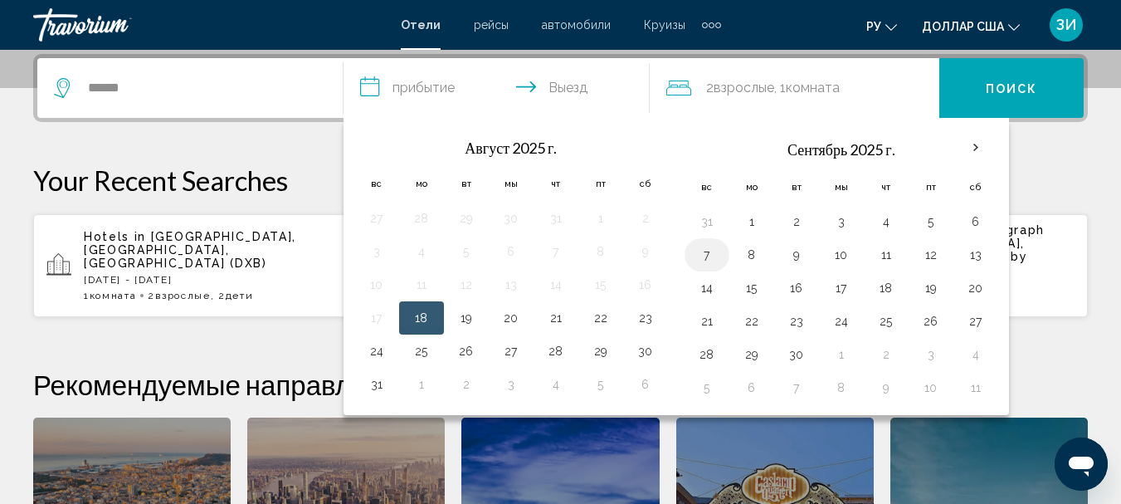
click at [709, 257] on button "7" at bounding box center [707, 254] width 27 height 23
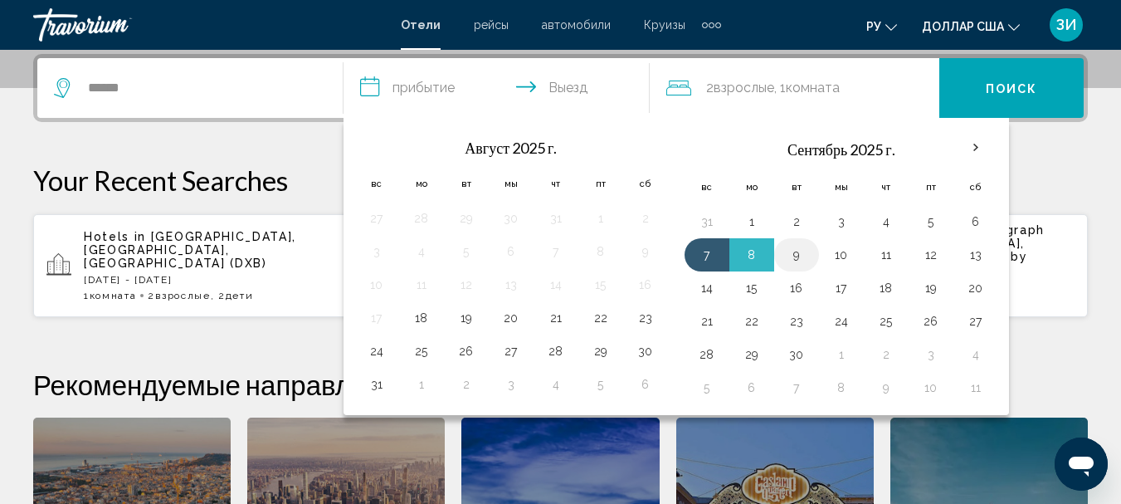
click at [791, 256] on button "9" at bounding box center [796, 254] width 27 height 23
type input "**********"
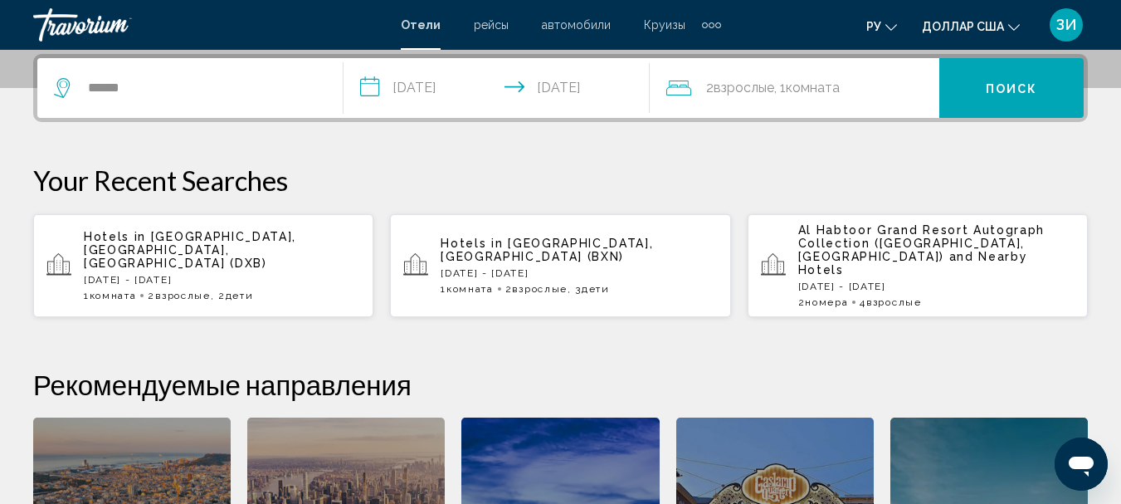
click at [748, 82] on font "Взрослые" at bounding box center [744, 88] width 61 height 16
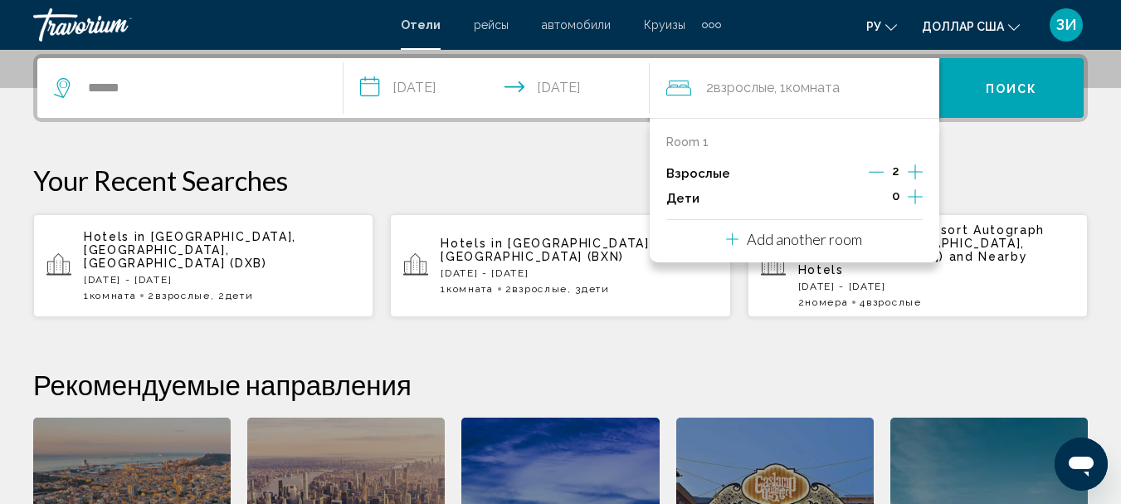
click at [913, 195] on icon "Increment children" at bounding box center [915, 197] width 15 height 20
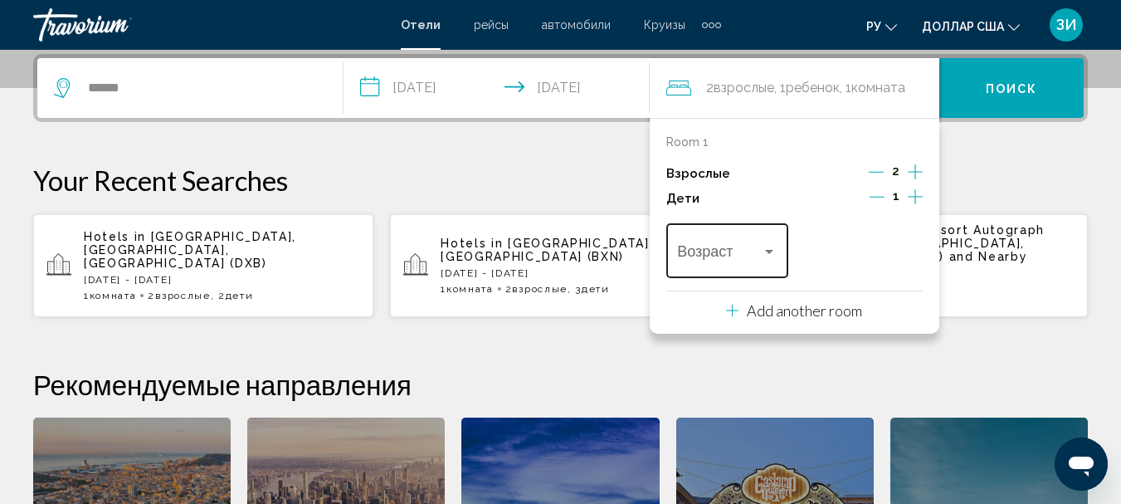
click at [757, 246] on div "Возраст" at bounding box center [727, 248] width 100 height 59
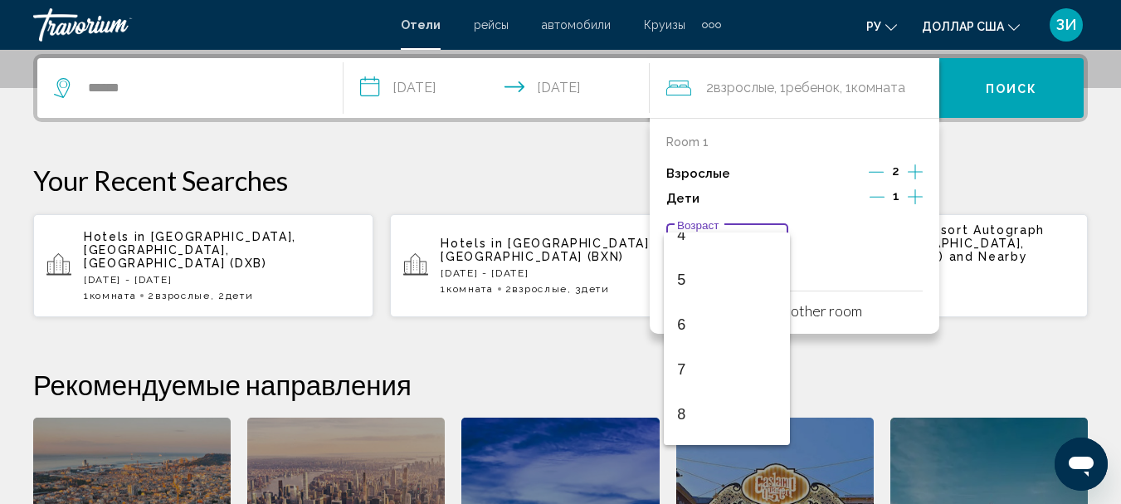
scroll to position [232, 0]
click at [704, 421] on span "9" at bounding box center [727, 425] width 100 height 45
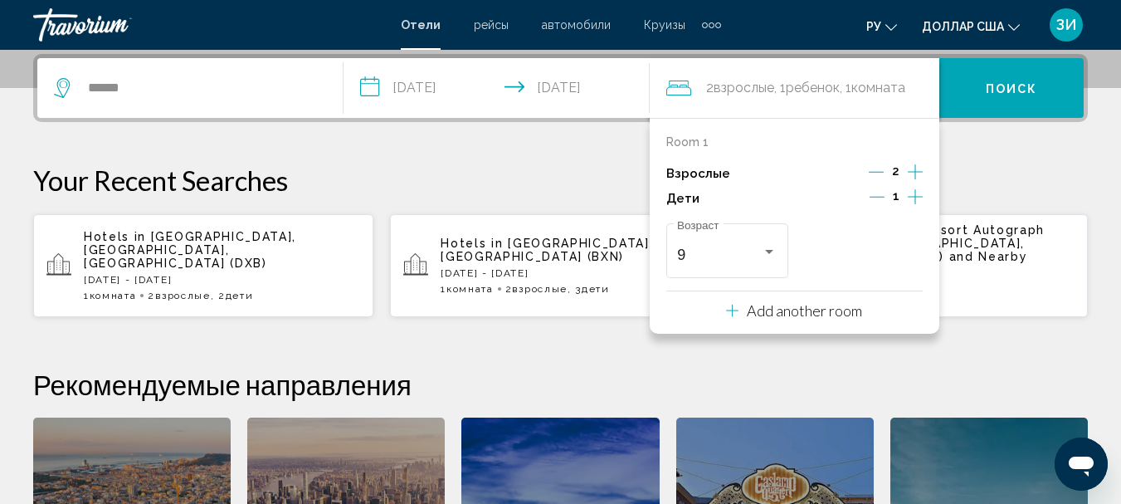
click at [435, 328] on div "**********" at bounding box center [560, 368] width 1121 height 629
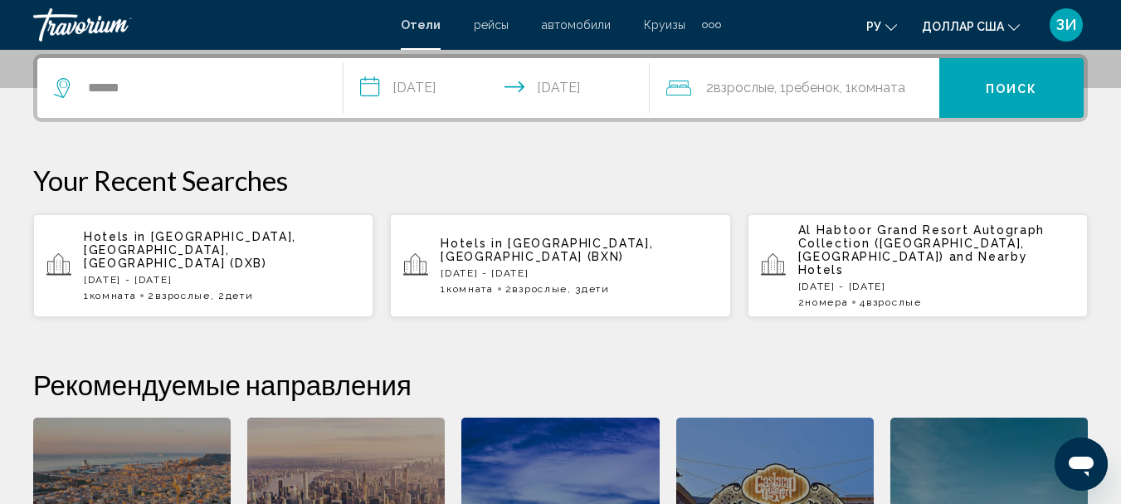
click at [606, 169] on p "Your Recent Searches" at bounding box center [560, 179] width 1055 height 33
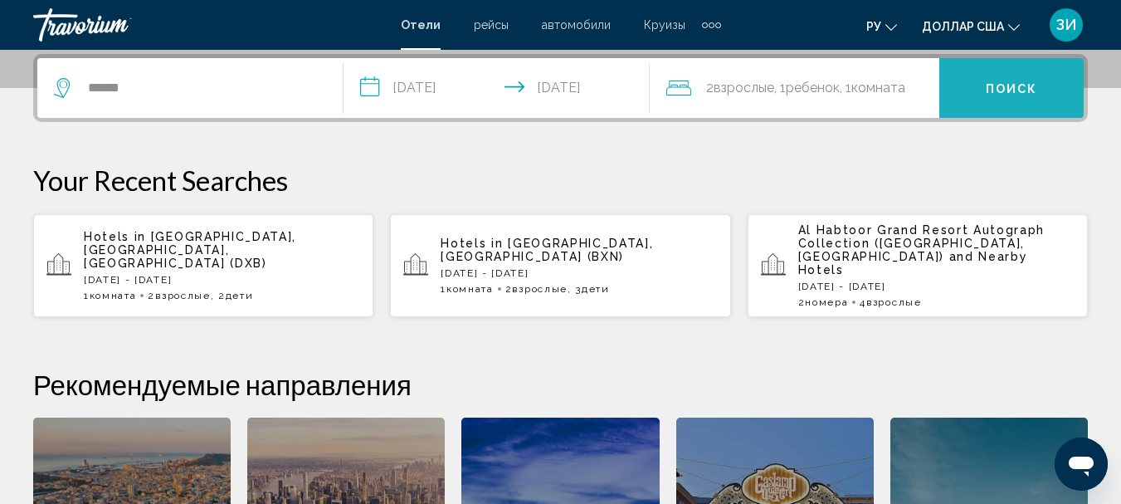
click at [1004, 86] on font "Поиск" at bounding box center [1012, 88] width 52 height 13
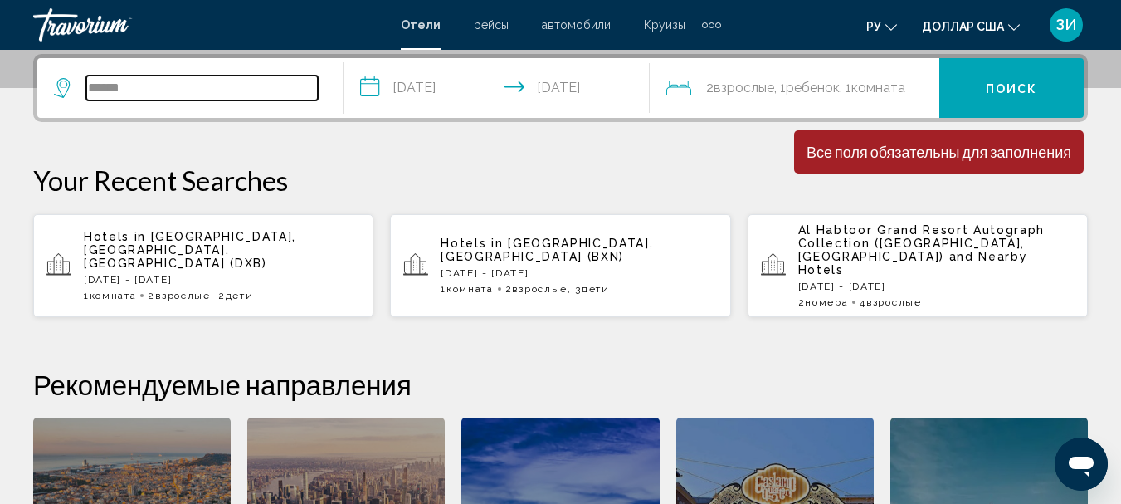
click at [158, 77] on input "******" at bounding box center [201, 88] width 231 height 25
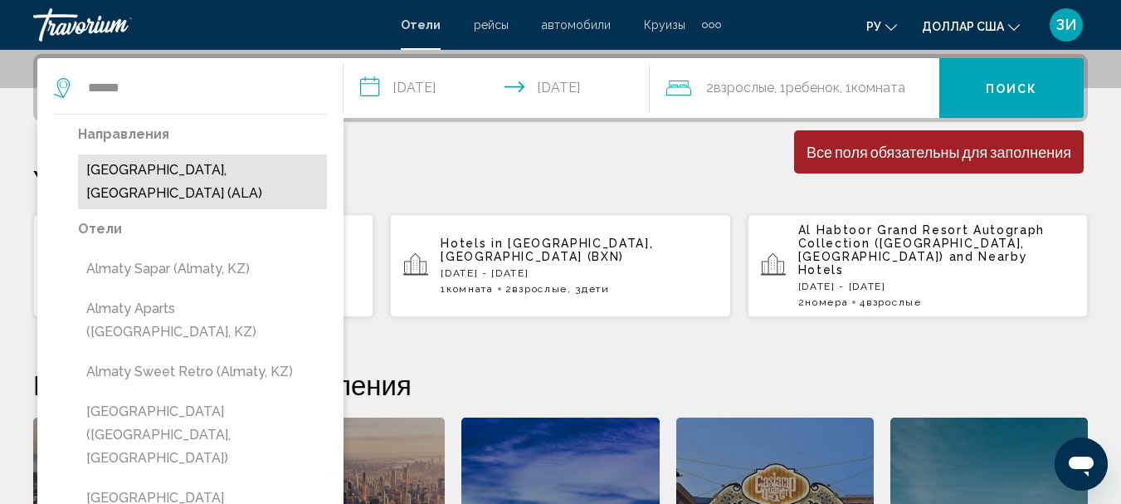
click at [160, 172] on button "[GEOGRAPHIC_DATA], [GEOGRAPHIC_DATA] (ALA)" at bounding box center [202, 181] width 249 height 55
type input "**********"
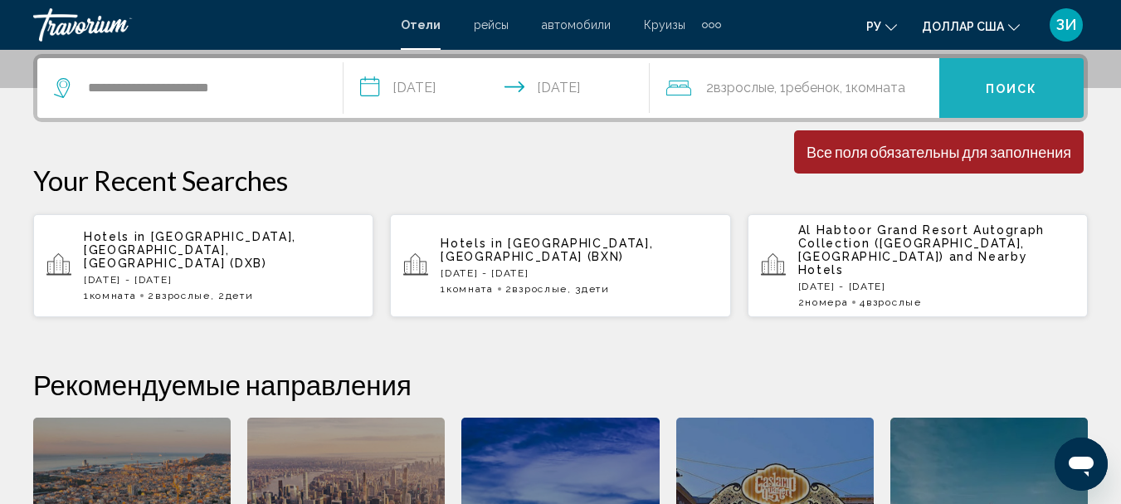
click at [970, 85] on button "Поиск" at bounding box center [1011, 88] width 144 height 60
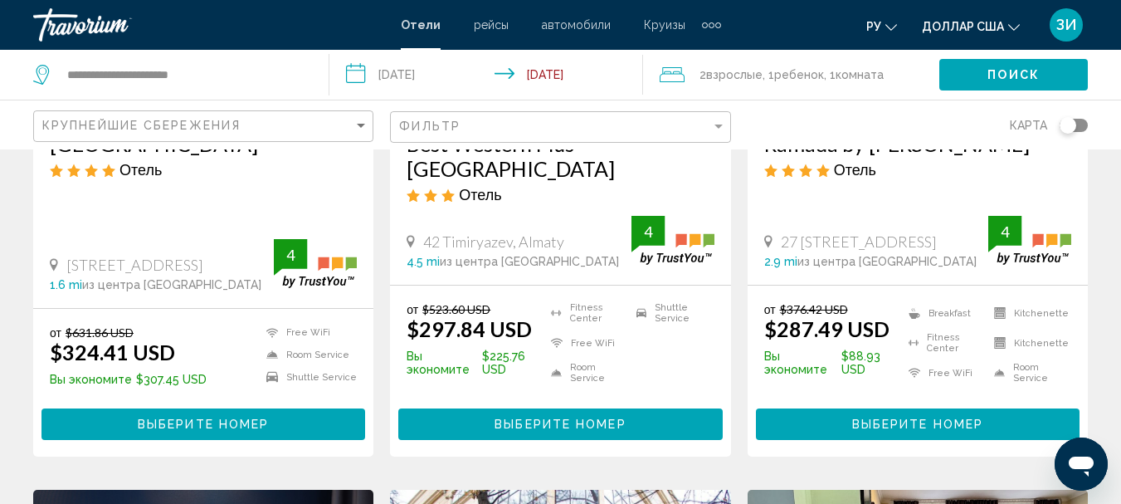
scroll to position [365, 0]
